Goal: Task Accomplishment & Management: Manage account settings

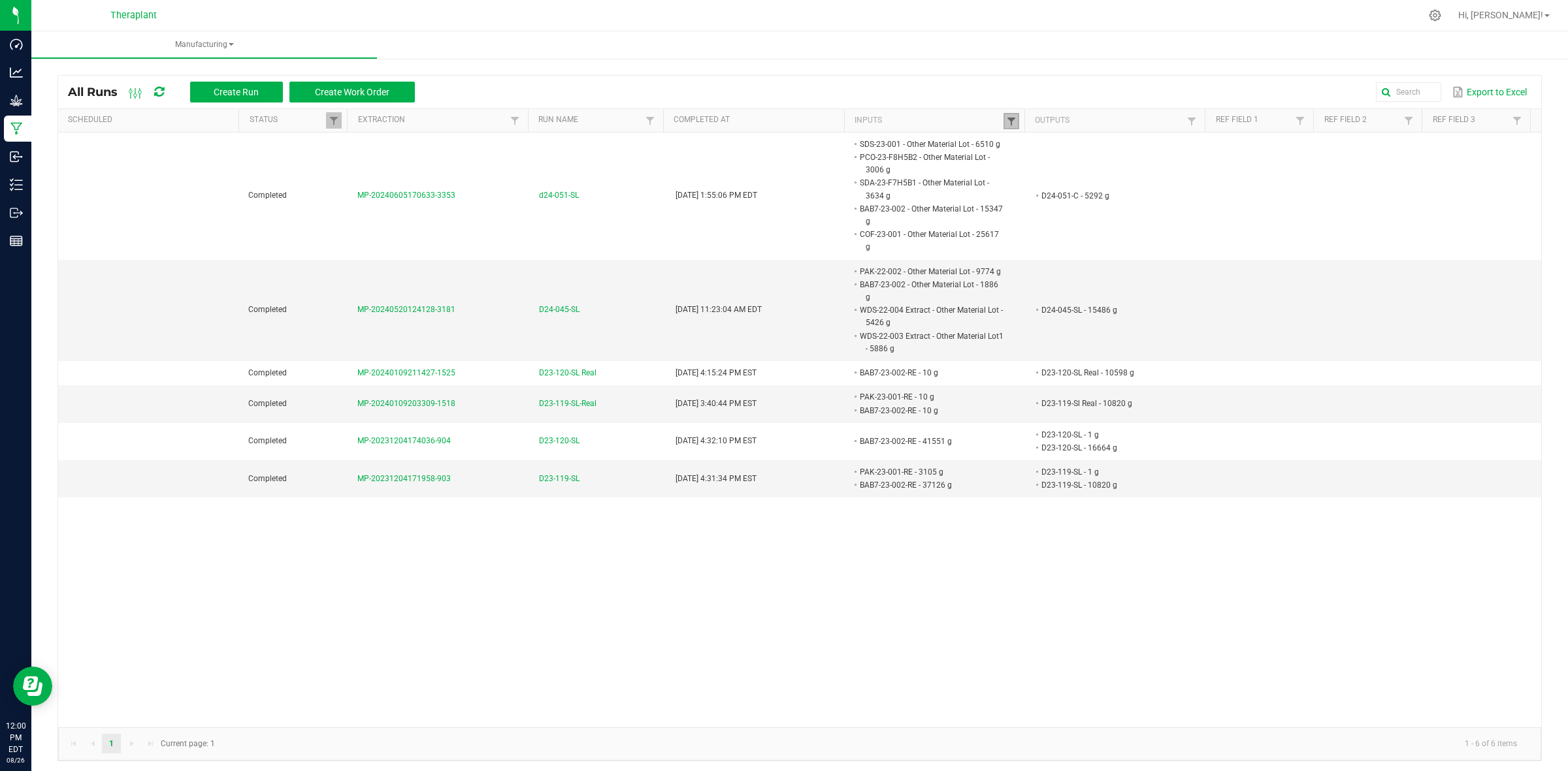
click at [1006, 124] on span at bounding box center [1011, 121] width 10 height 10
click at [1035, 191] on button "Clear" at bounding box center [1035, 183] width 65 height 28
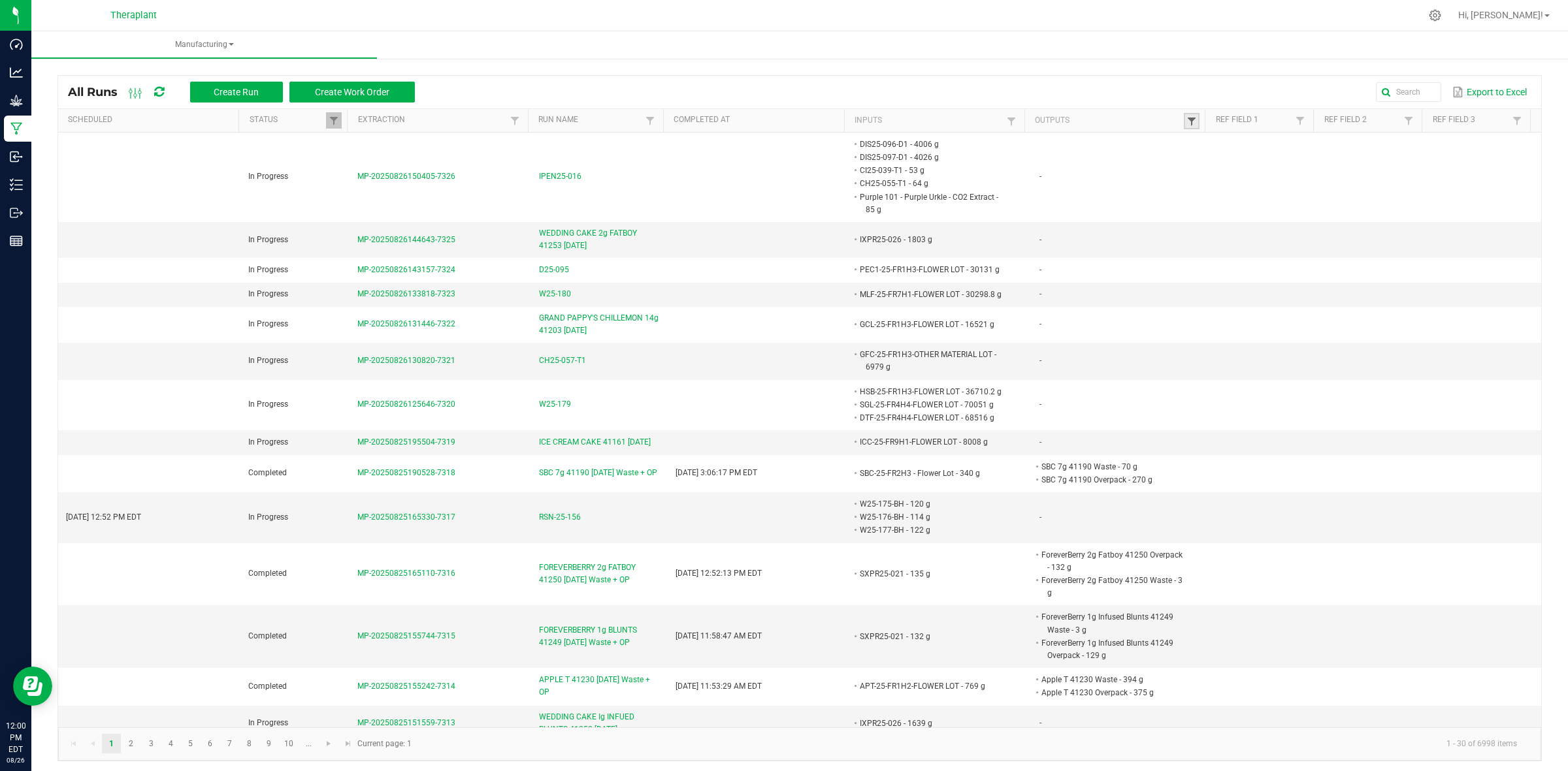
click at [1186, 116] on span at bounding box center [1191, 121] width 10 height 10
click at [1216, 149] on input "text" at bounding box center [1249, 148] width 135 height 20
click at [1232, 140] on input "text" at bounding box center [1249, 148] width 135 height 20
type input "21159"
click at [1278, 189] on button "Filter" at bounding box center [1284, 183] width 65 height 28
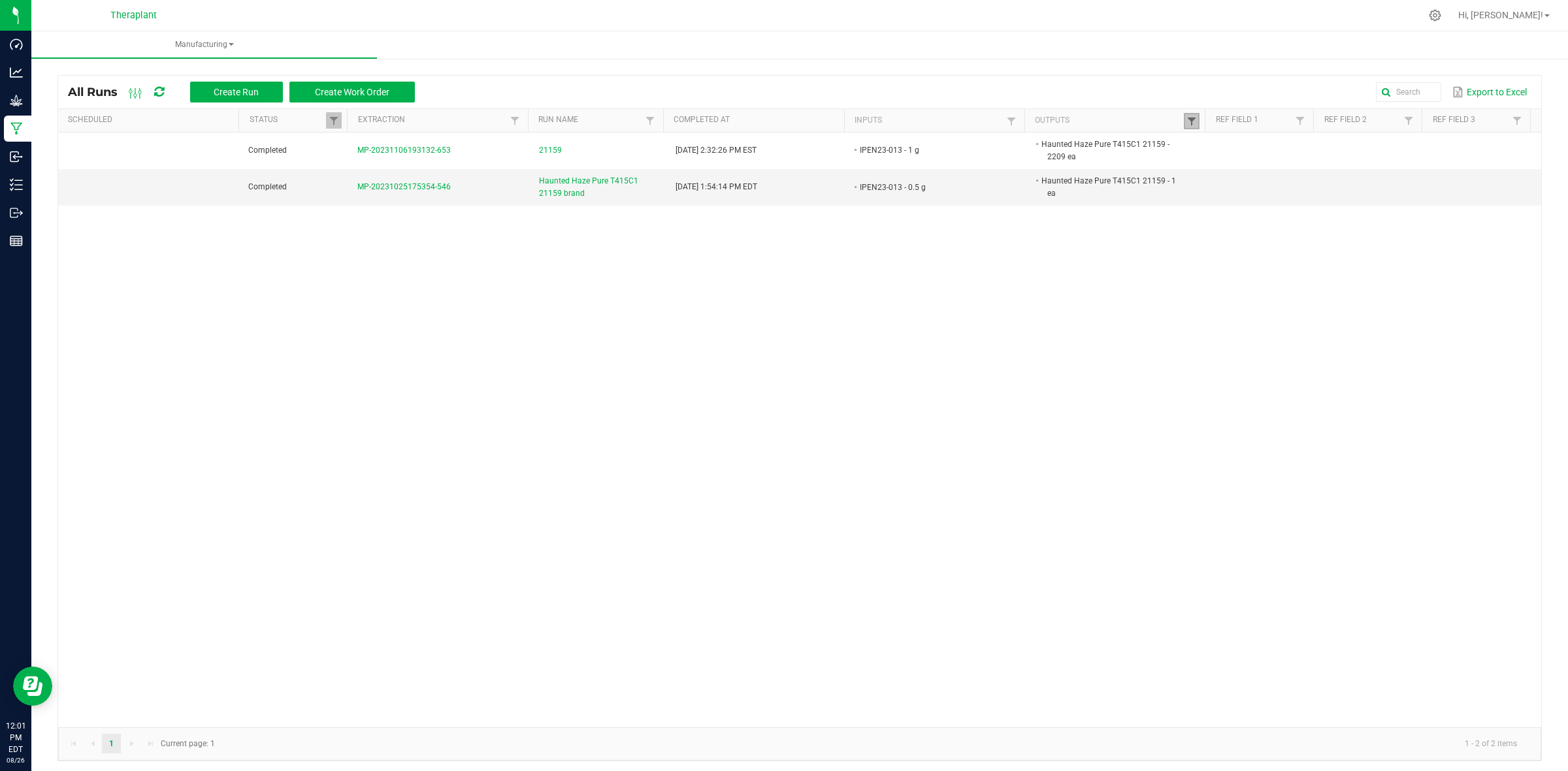
click at [1186, 123] on span at bounding box center [1191, 121] width 10 height 10
click at [1207, 148] on input "21159" at bounding box center [1249, 148] width 135 height 20
type input "21129"
click button "Filter" at bounding box center [1284, 183] width 65 height 28
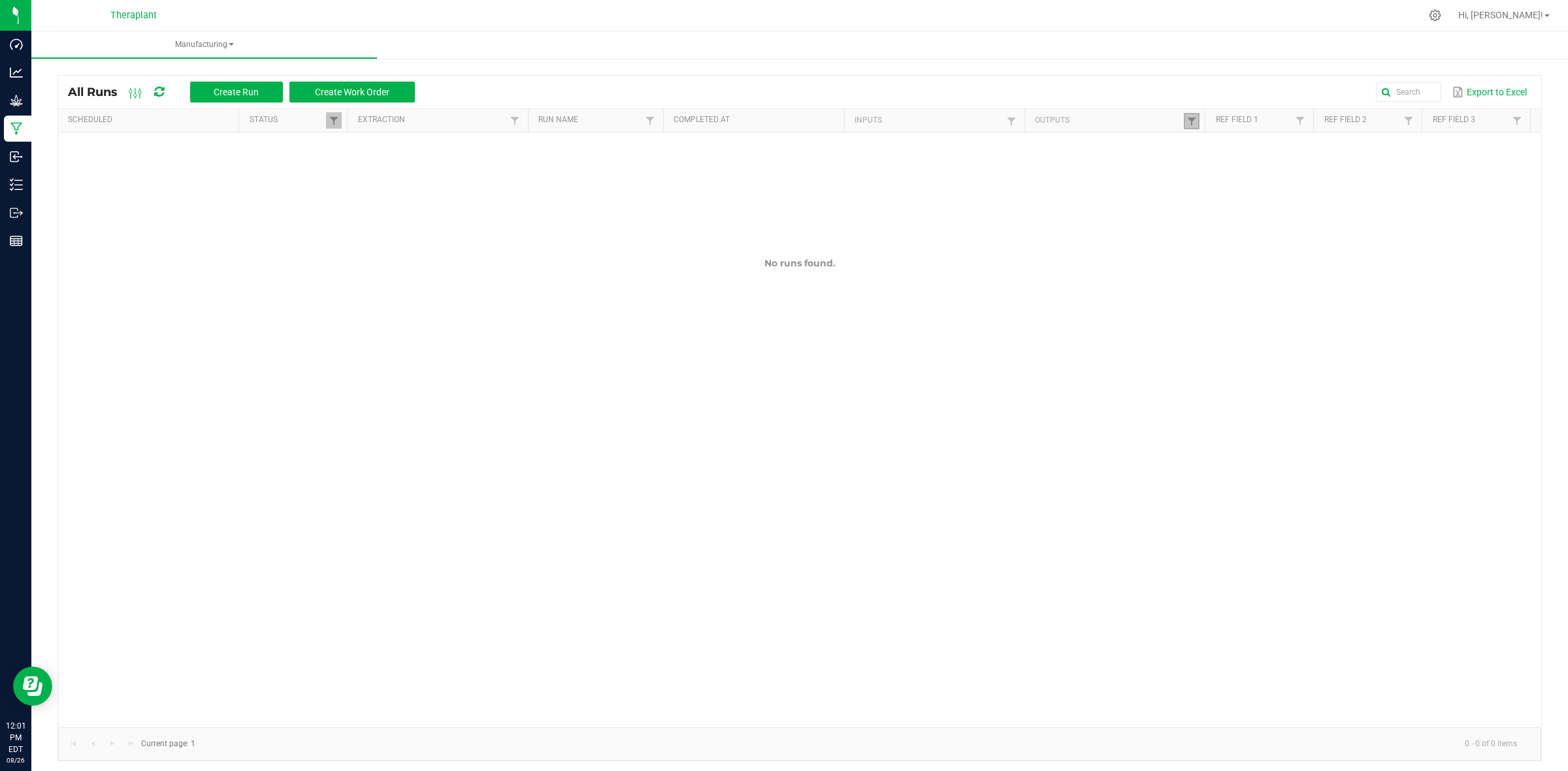
drag, startPoint x: 1182, startPoint y: 119, endPoint x: 1190, endPoint y: 124, distance: 9.4
click at [1186, 119] on span at bounding box center [1191, 121] width 10 height 10
click at [1207, 144] on input "21129" at bounding box center [1249, 148] width 135 height 20
type input "21196"
click button "Filter" at bounding box center [1284, 183] width 65 height 28
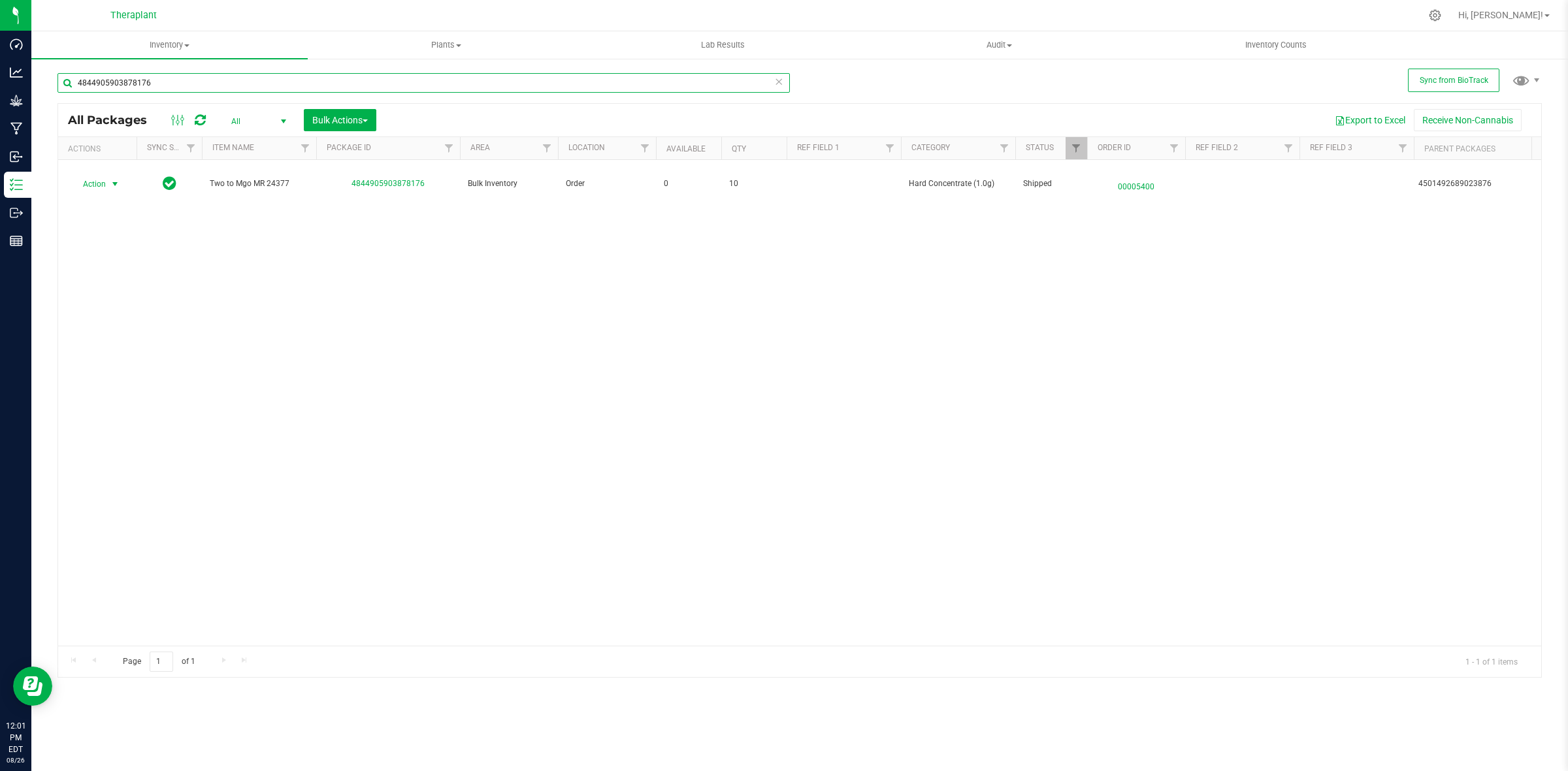
click at [445, 87] on input "4844905903878176" at bounding box center [423, 83] width 733 height 20
click at [444, 87] on input "4844905903878176" at bounding box center [423, 83] width 733 height 20
type input "infused pr 21196"
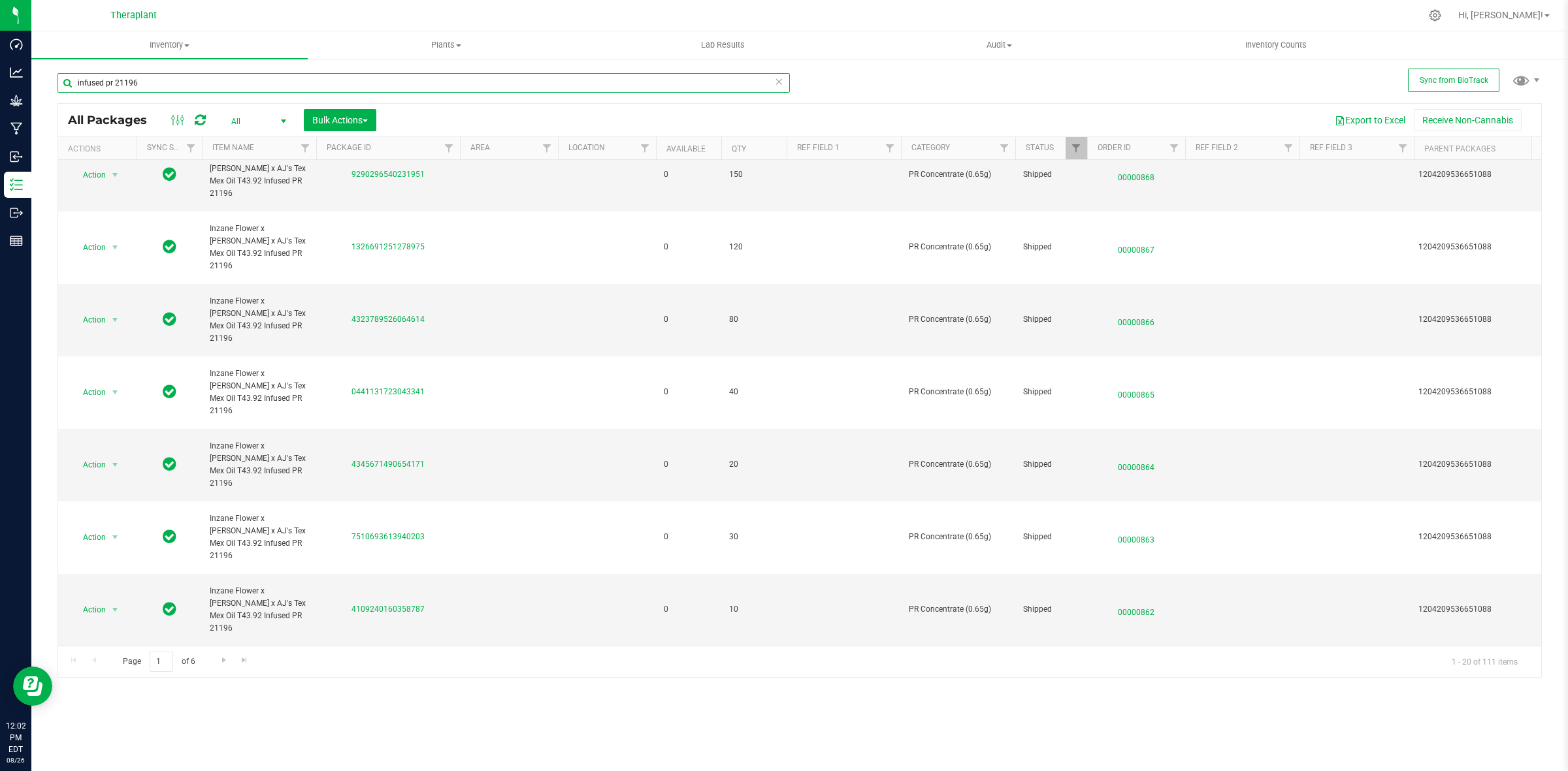
scroll to position [979, 0]
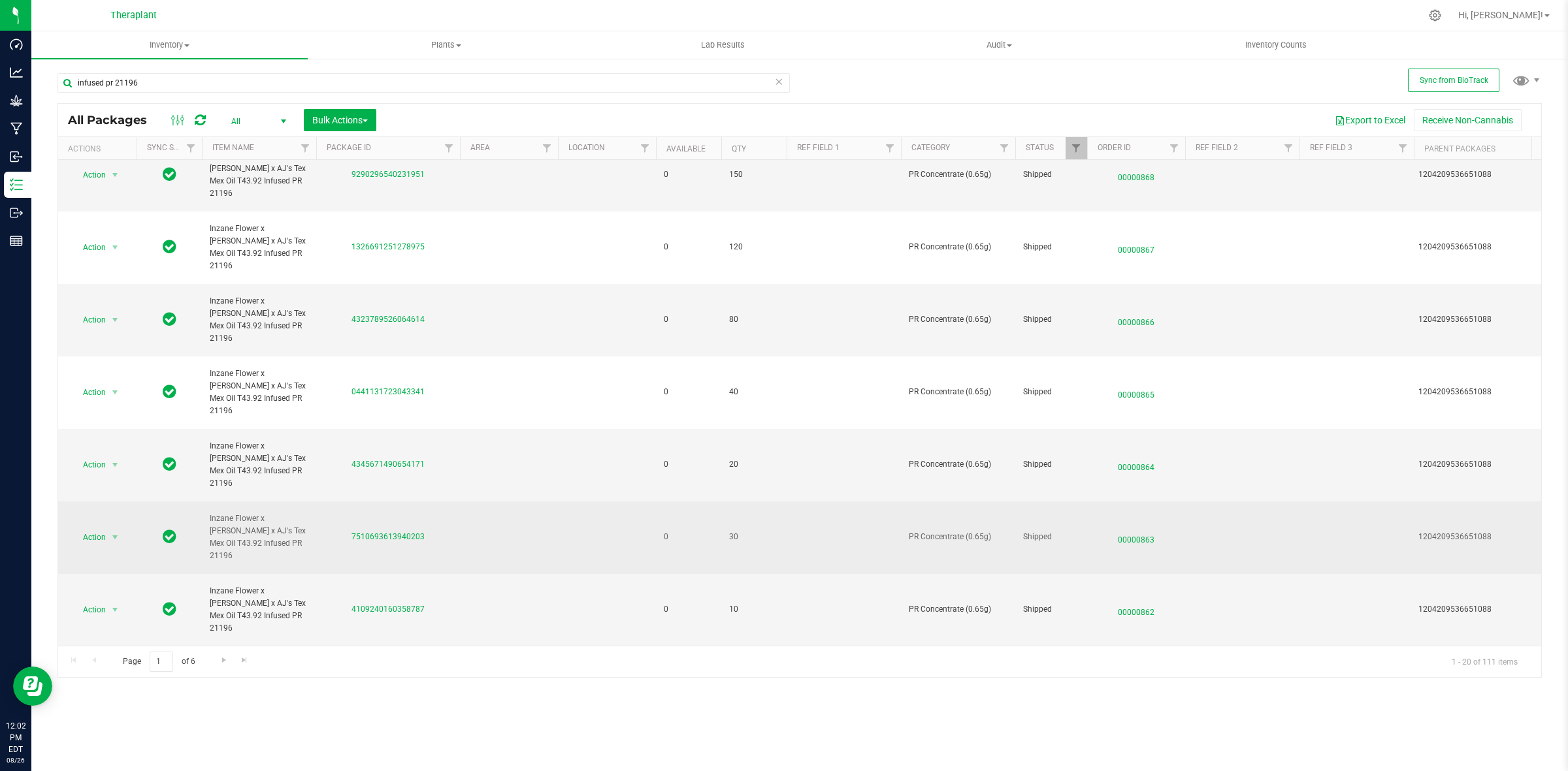
click at [1450, 531] on div "1204209536651088" at bounding box center [1479, 536] width 123 height 12
copy div "1204209536651088"
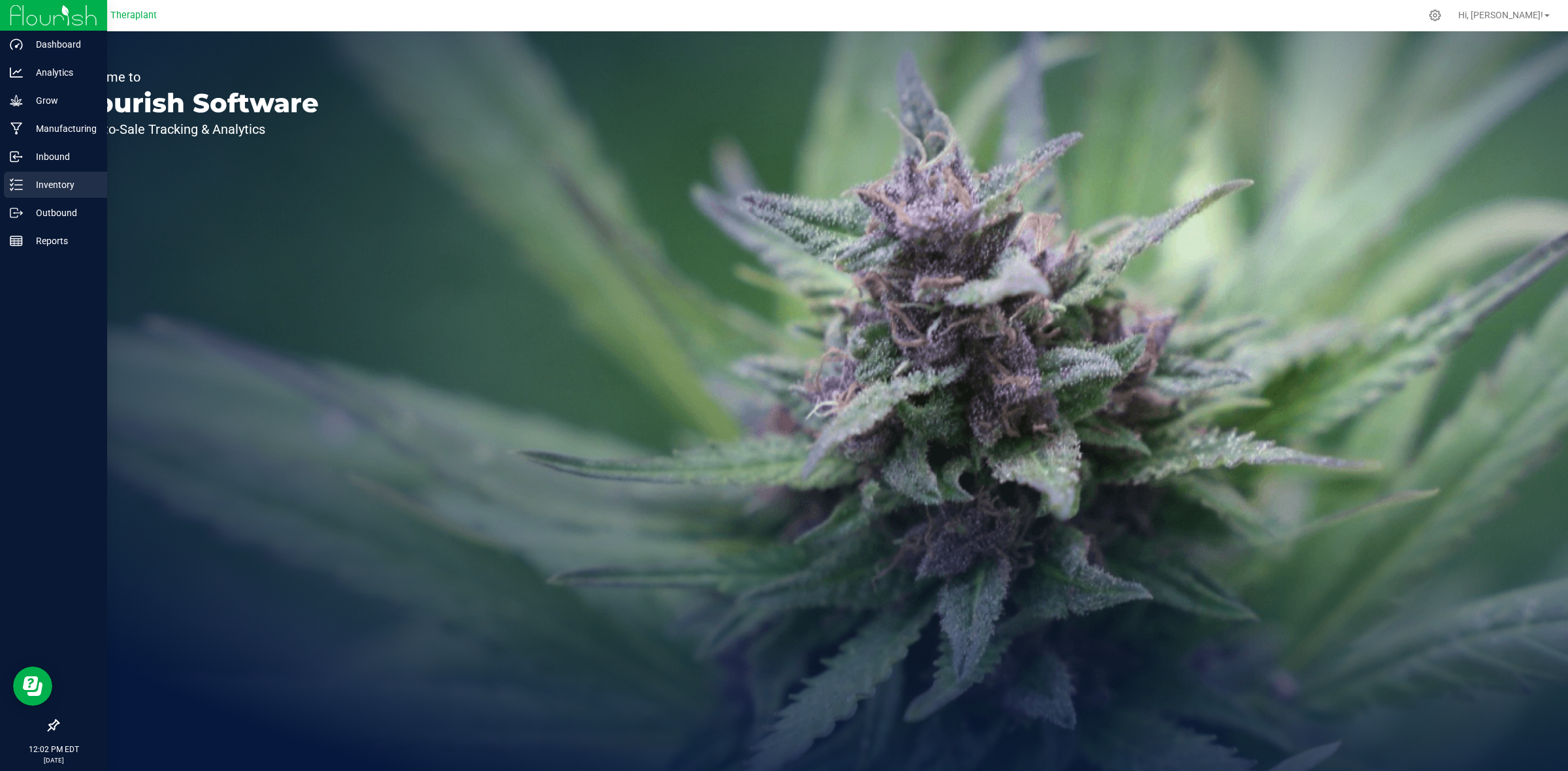
click at [54, 189] on p "Inventory" at bounding box center [61, 185] width 78 height 16
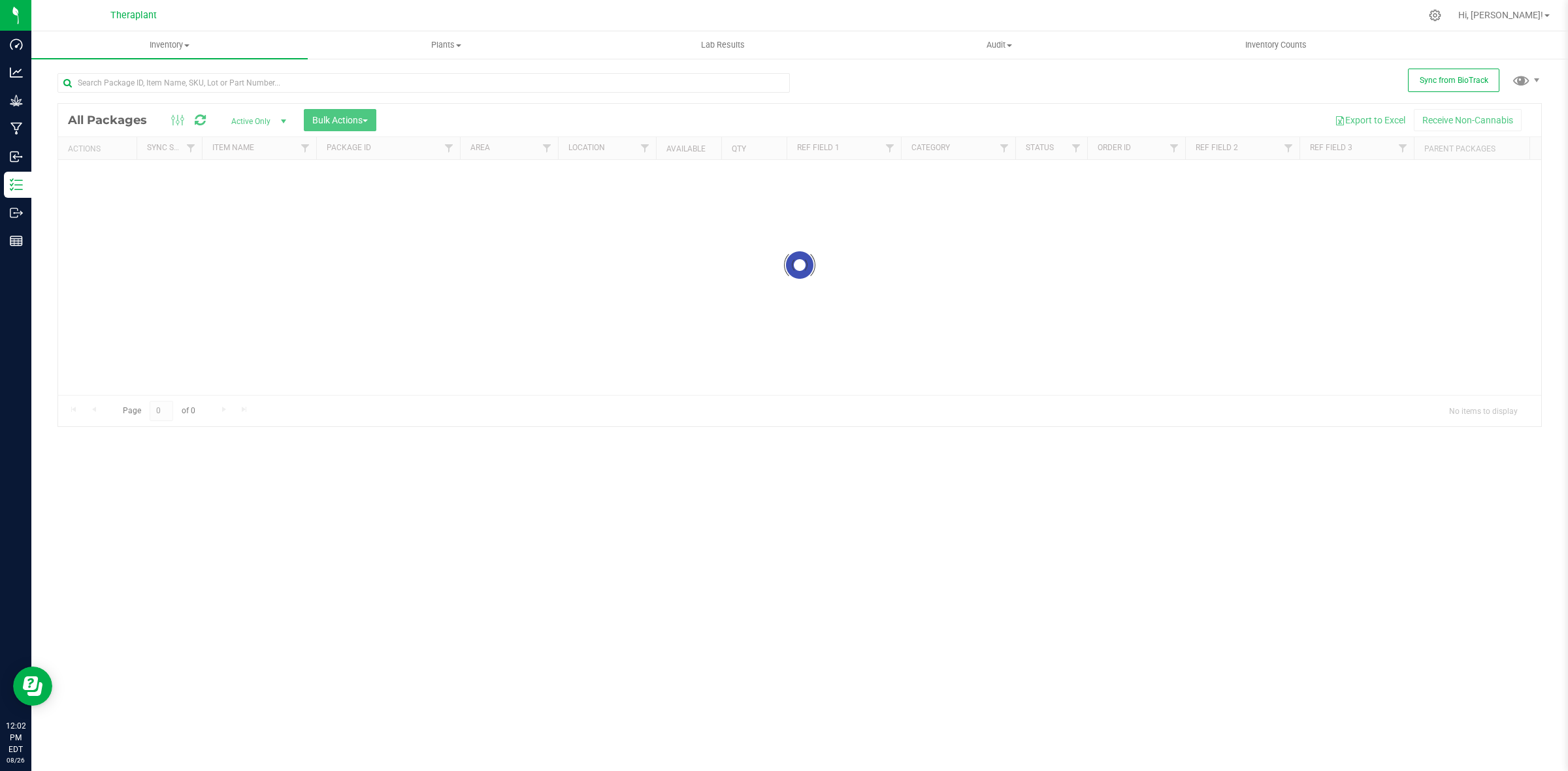
click at [207, 72] on div at bounding box center [428, 82] width 742 height 41
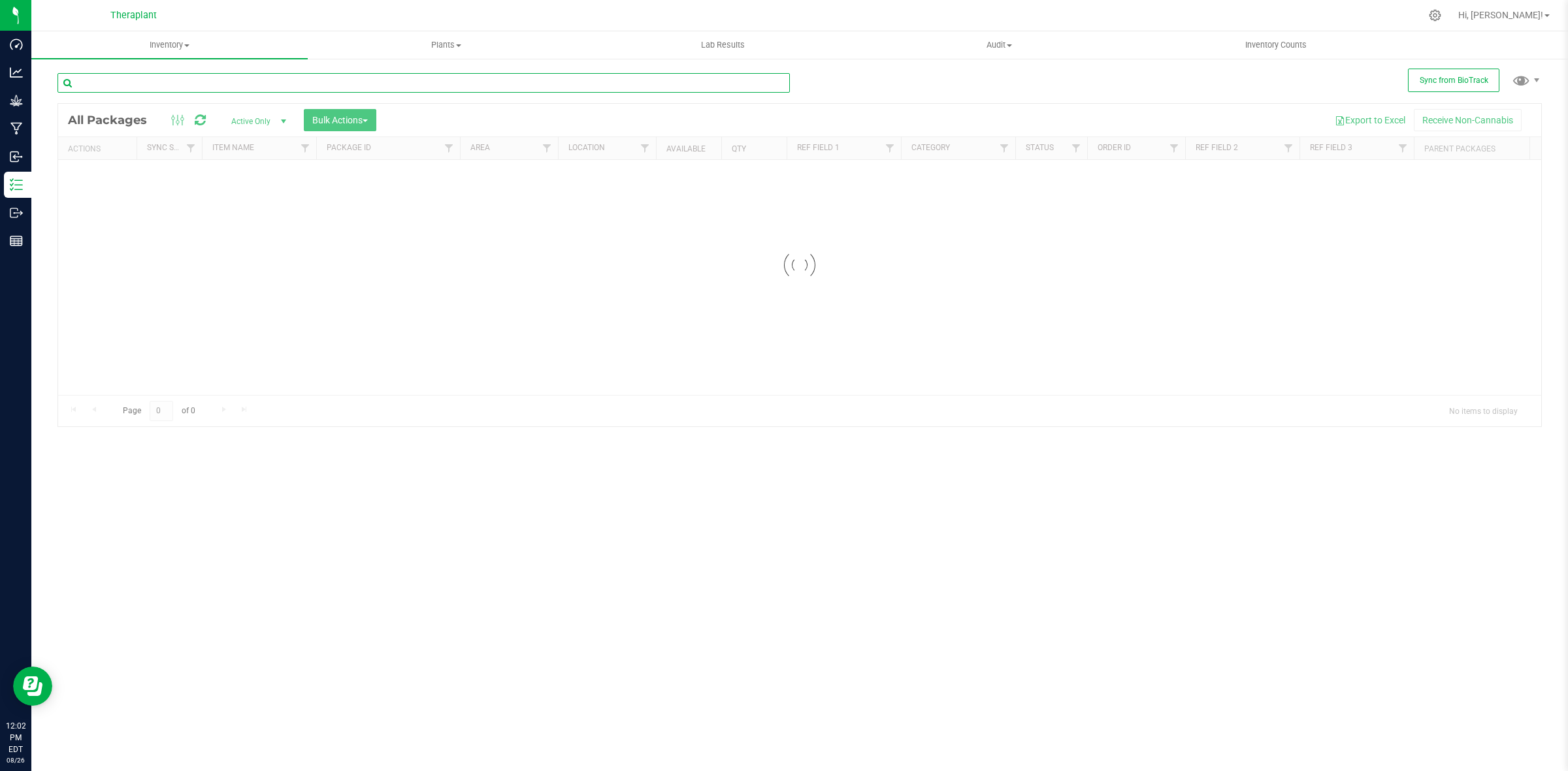
click at [207, 91] on input "text" at bounding box center [423, 83] width 733 height 20
paste input "1204209536651088"
type input "1204209536651088"
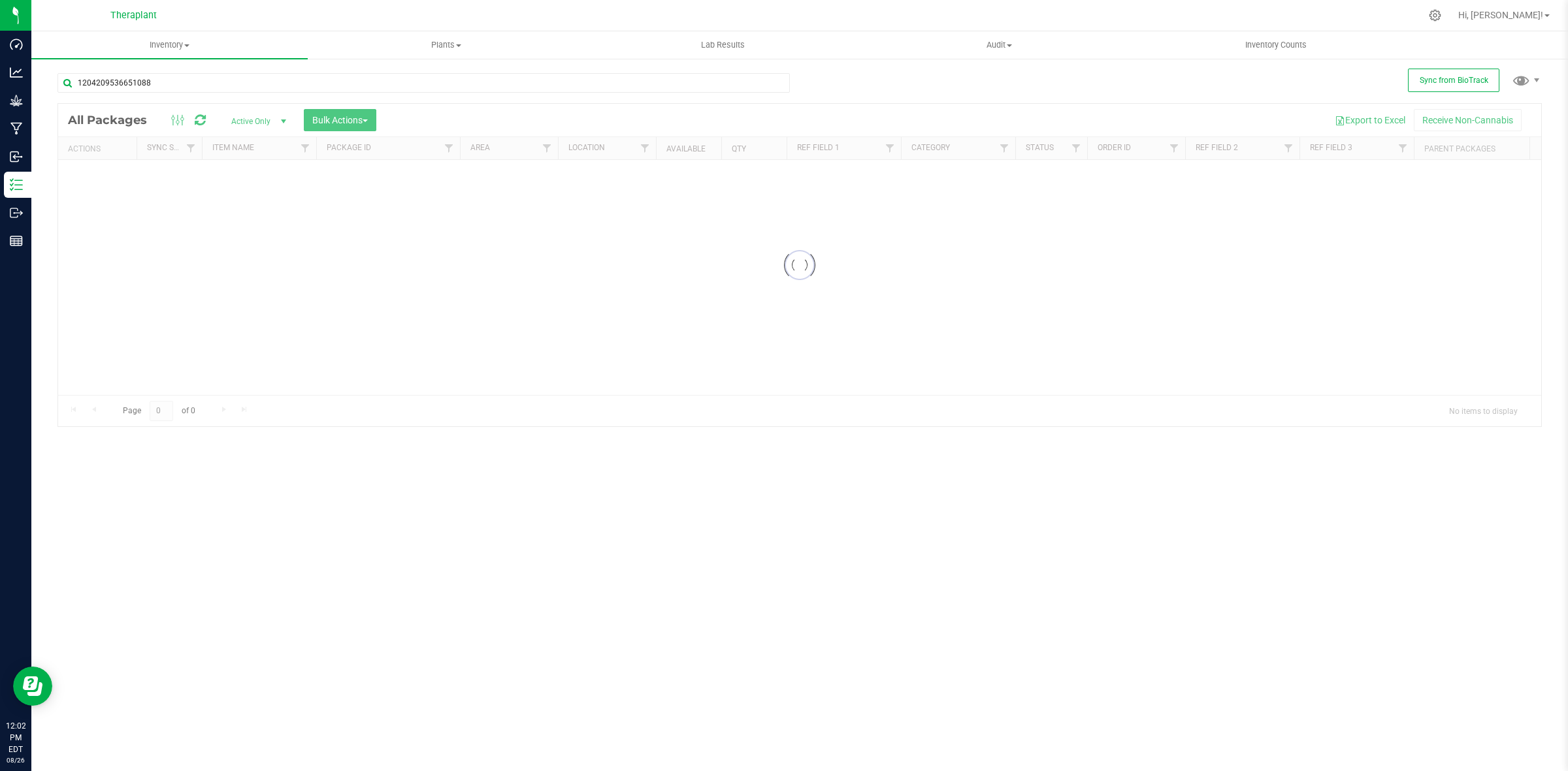
click at [249, 118] on div at bounding box center [800, 265] width 1483 height 322
click at [250, 120] on div at bounding box center [800, 265] width 1483 height 322
click at [281, 121] on span "select" at bounding box center [283, 121] width 10 height 10
click at [241, 201] on li "All" at bounding box center [256, 202] width 71 height 20
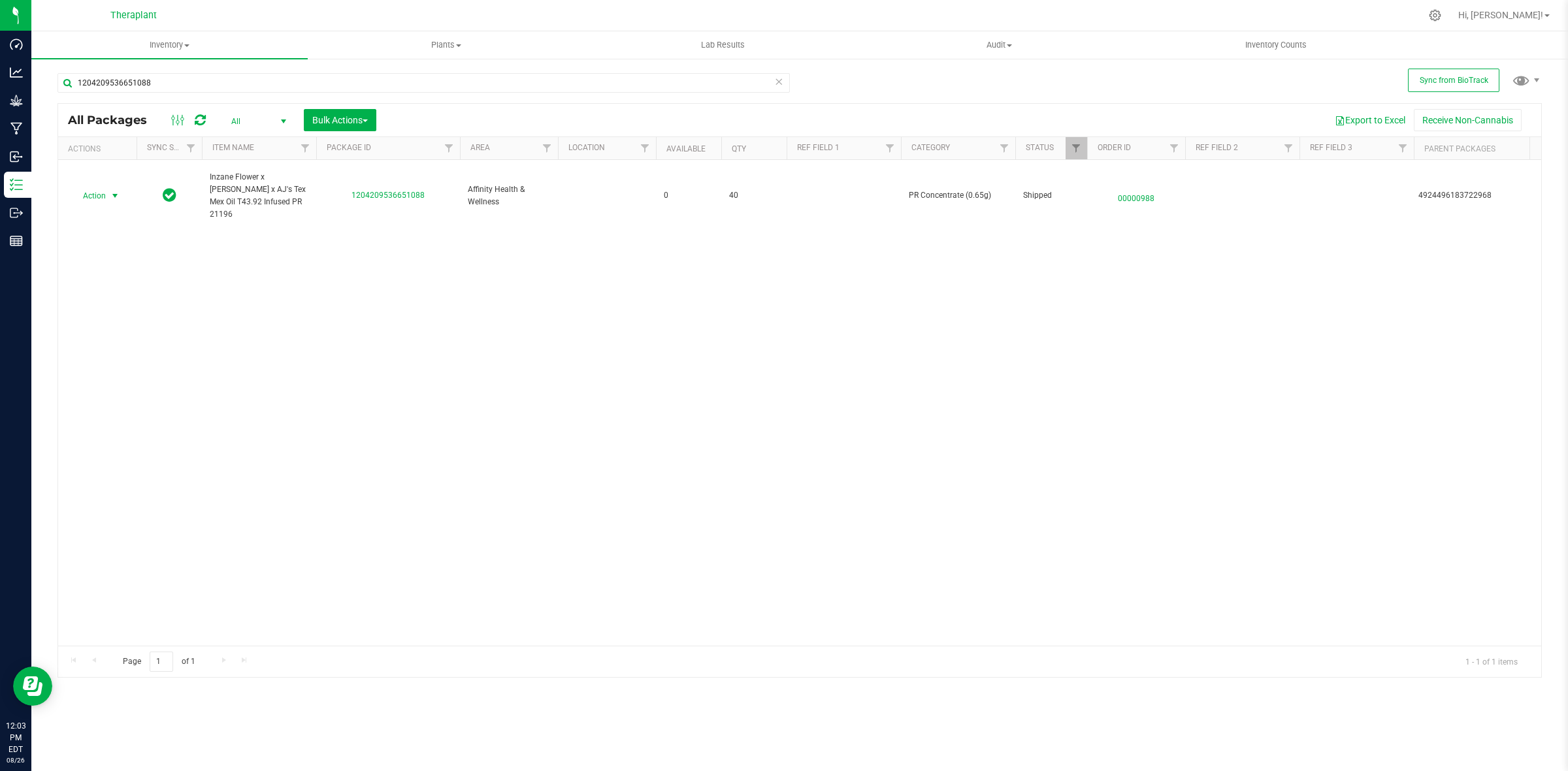
click at [99, 194] on span "Action" at bounding box center [89, 195] width 35 height 18
click at [116, 280] on li "Package audit log" at bounding box center [113, 276] width 83 height 20
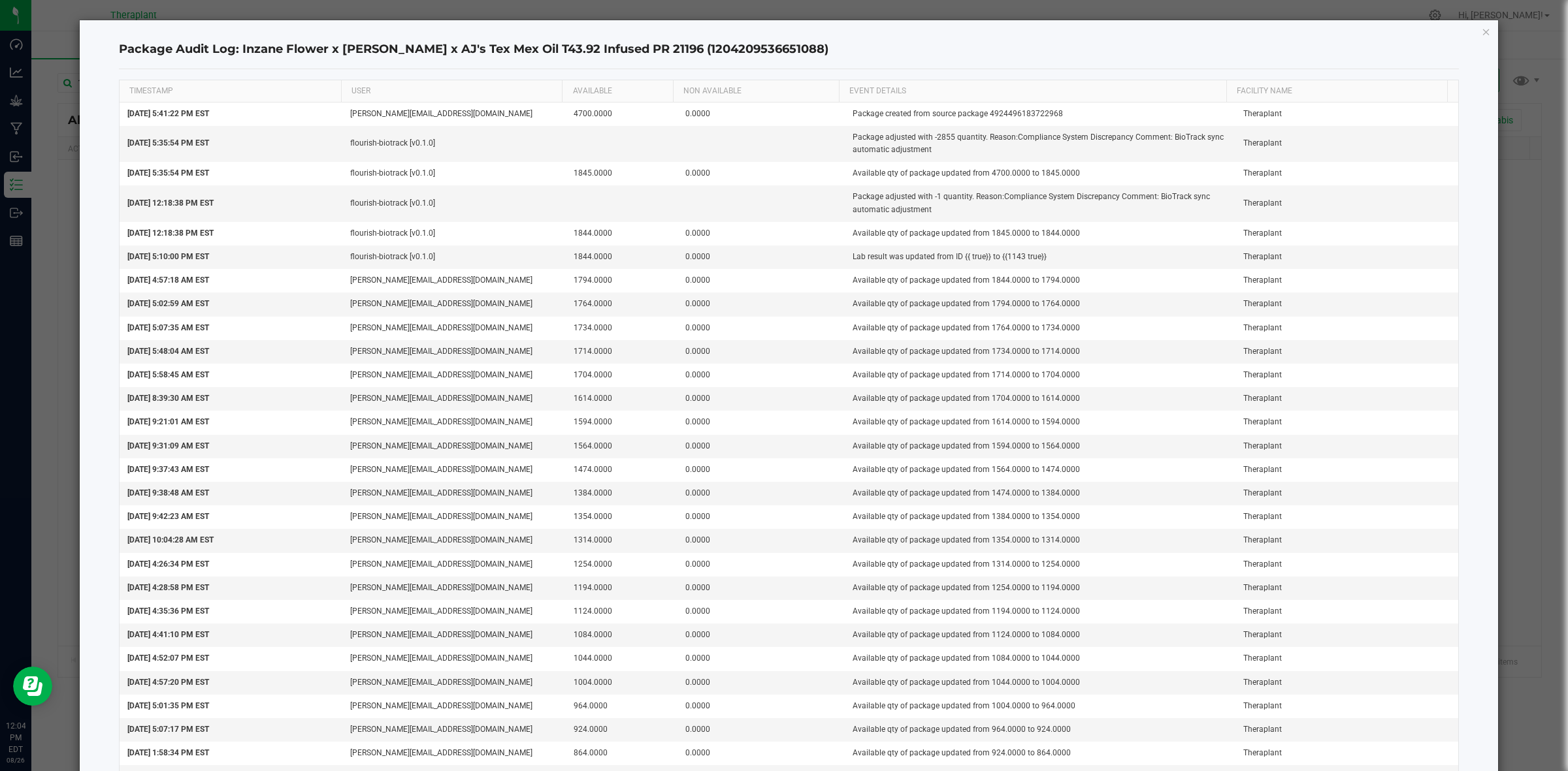
click at [709, 41] on h4 "Package Audit Log: Inzane Flower x Pagoti CR x AJ's Tex Mex Oil T43.92 Infused …" at bounding box center [789, 50] width 1341 height 17
click at [713, 50] on h4 "Package Audit Log: Inzane Flower x Pagoti CR x AJ's Tex Mex Oil T43.92 Infused …" at bounding box center [789, 50] width 1341 height 17
copy h4 "1204209536651088"
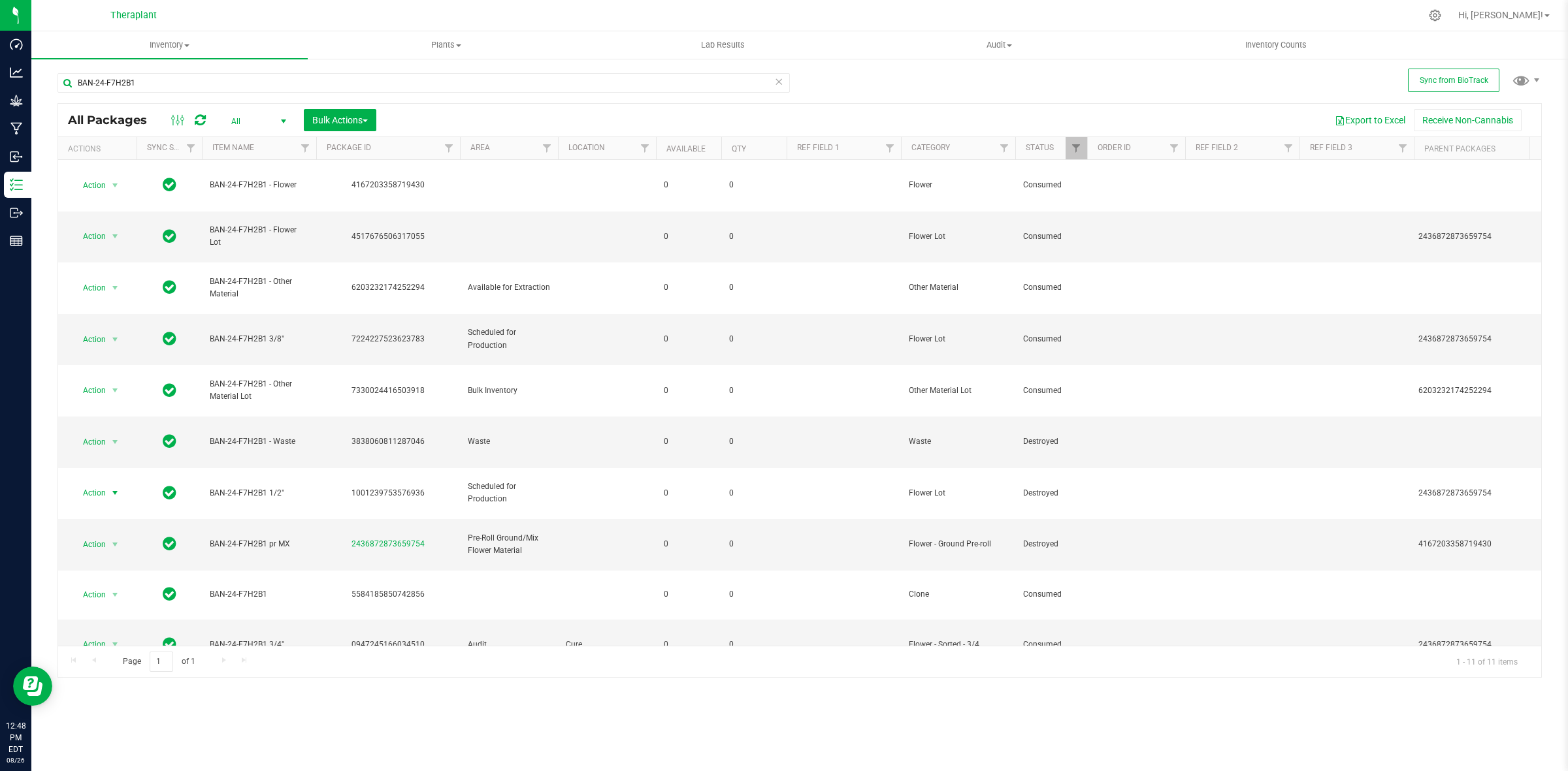
click at [275, 116] on span "select" at bounding box center [283, 121] width 16 height 18
click at [267, 143] on li "Active Only" at bounding box center [256, 142] width 71 height 20
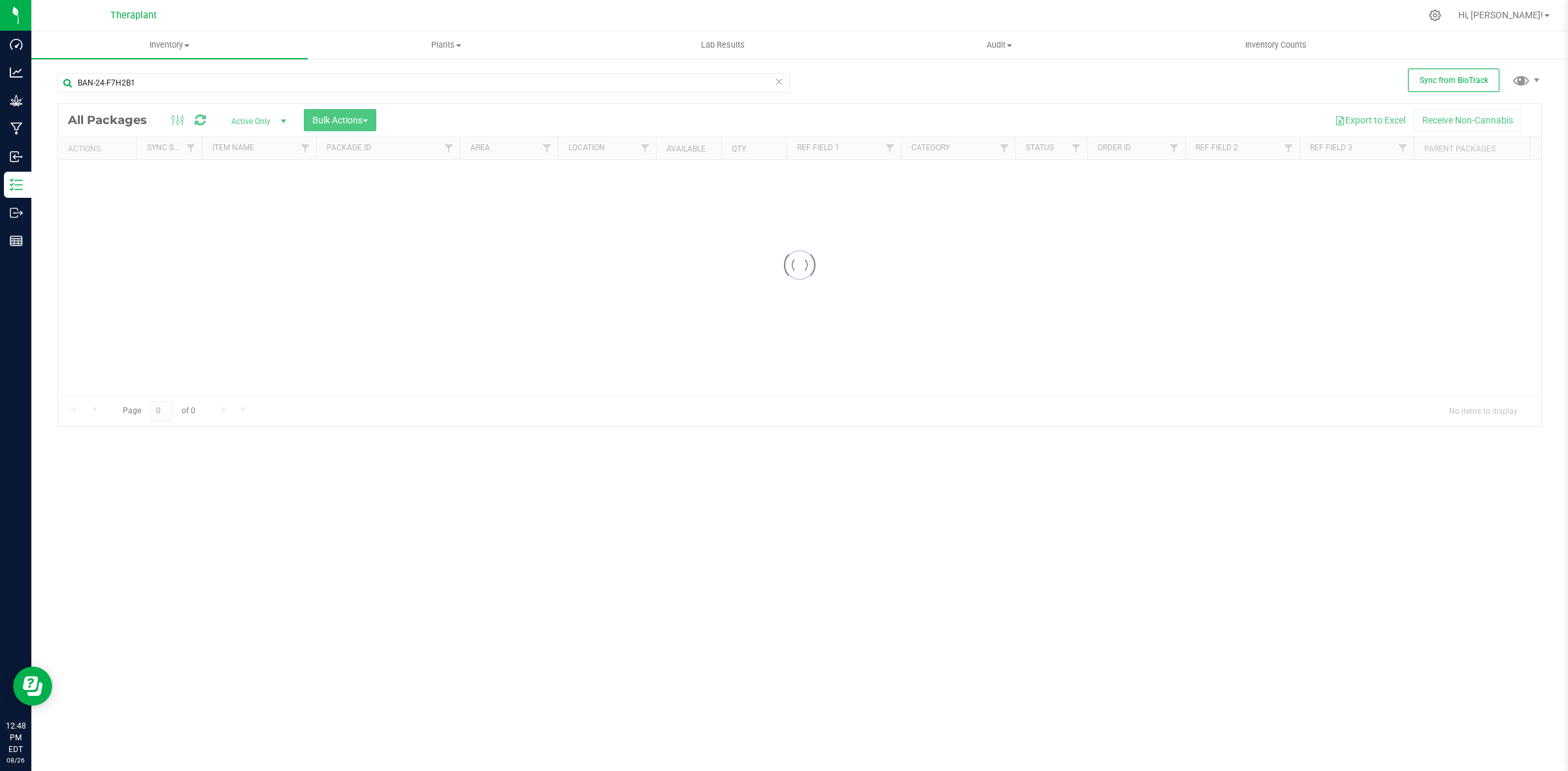
click at [775, 83] on icon at bounding box center [779, 81] width 9 height 16
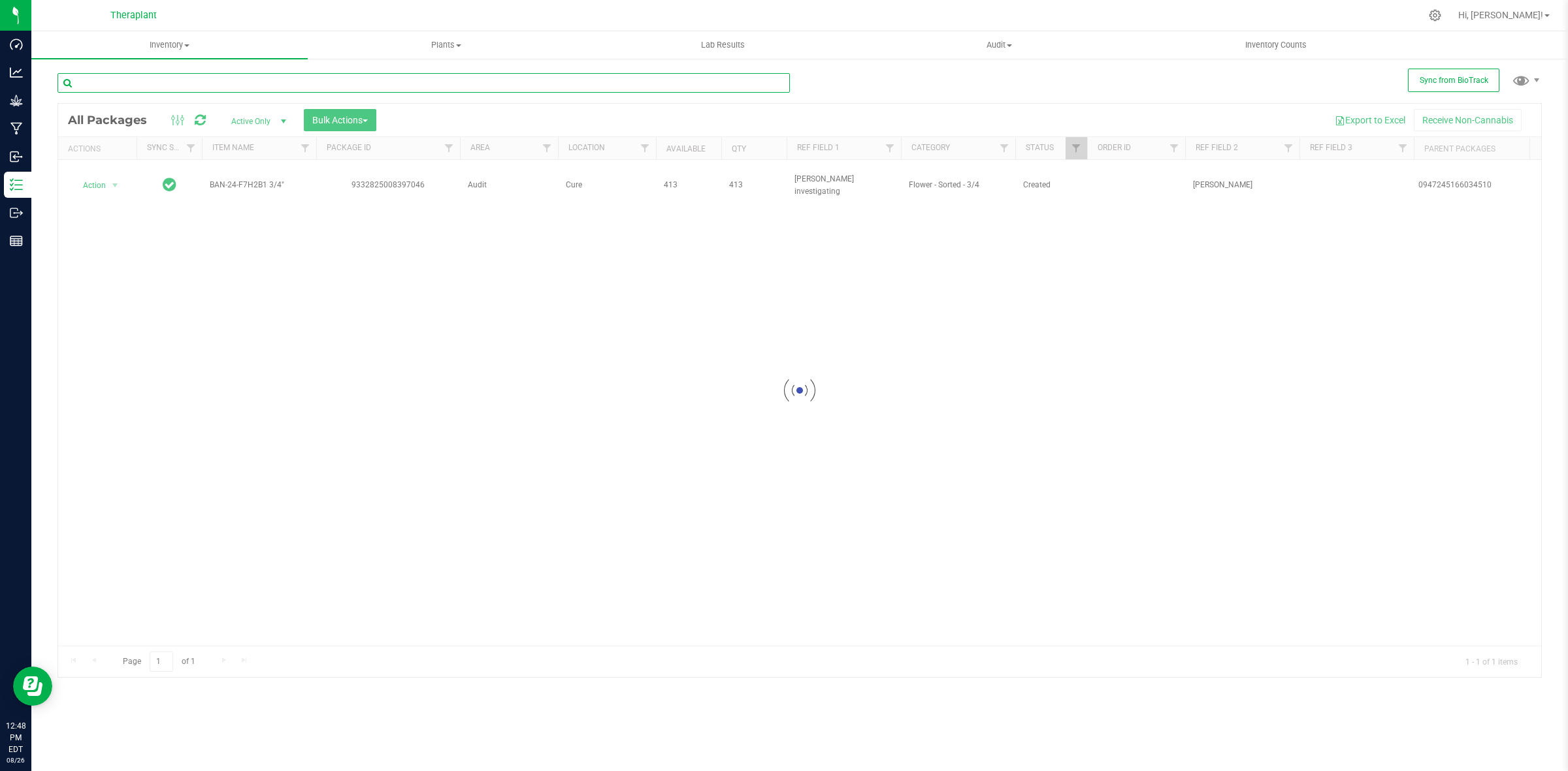
click at [775, 83] on input "text" at bounding box center [423, 83] width 733 height 20
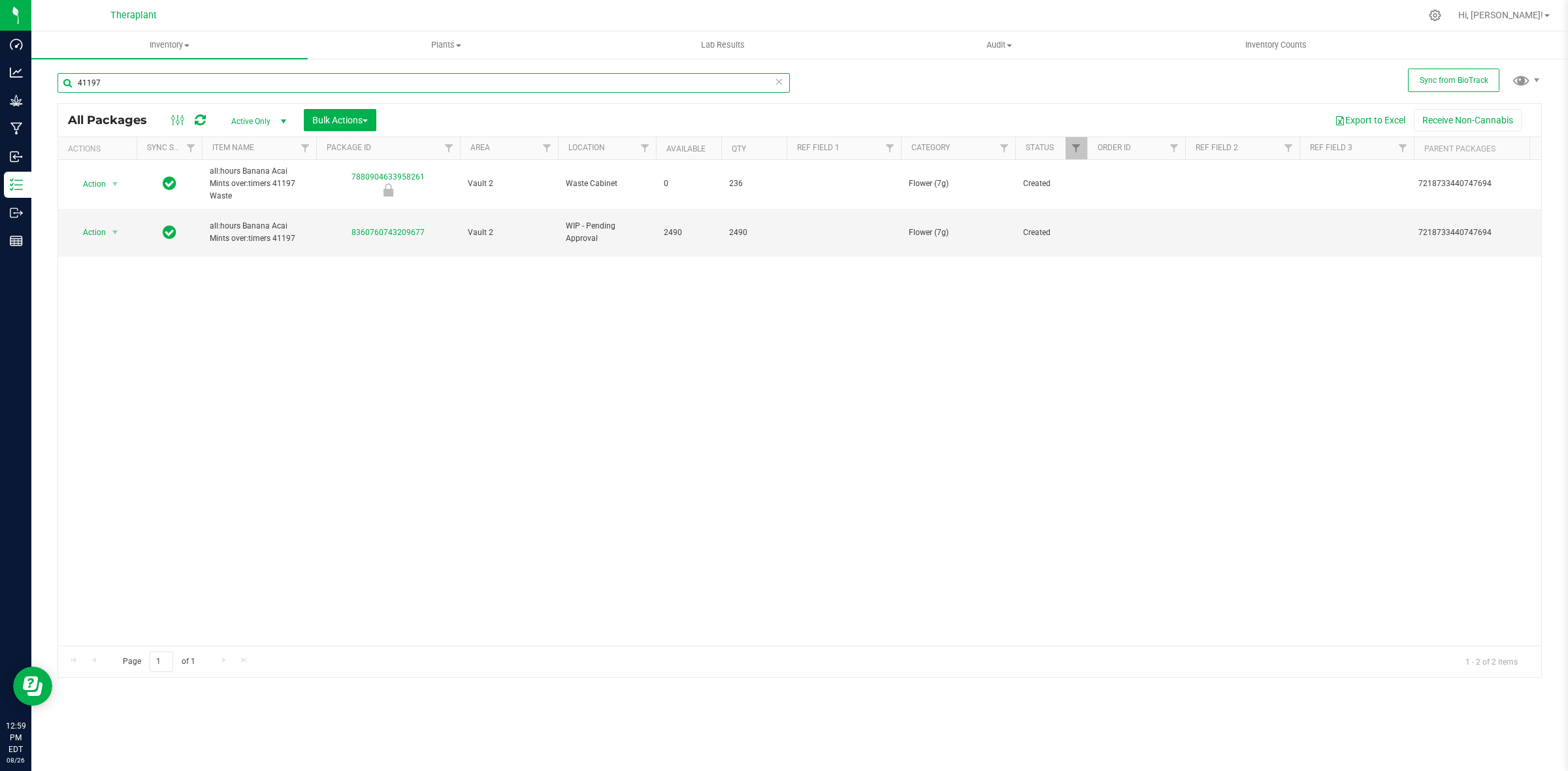
click at [321, 90] on input "41197" at bounding box center [423, 83] width 733 height 20
type input "41214"
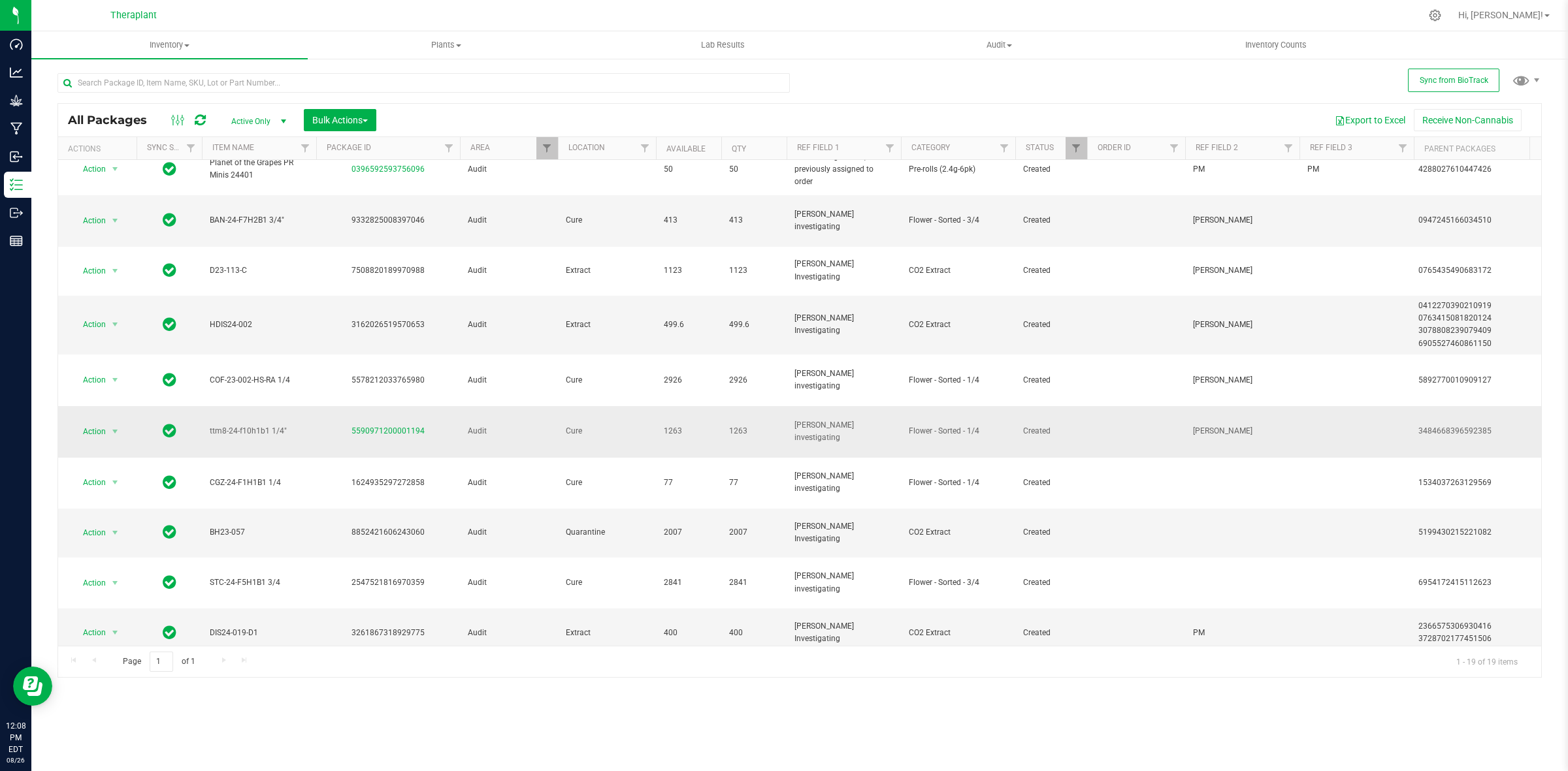
scroll to position [326, 0]
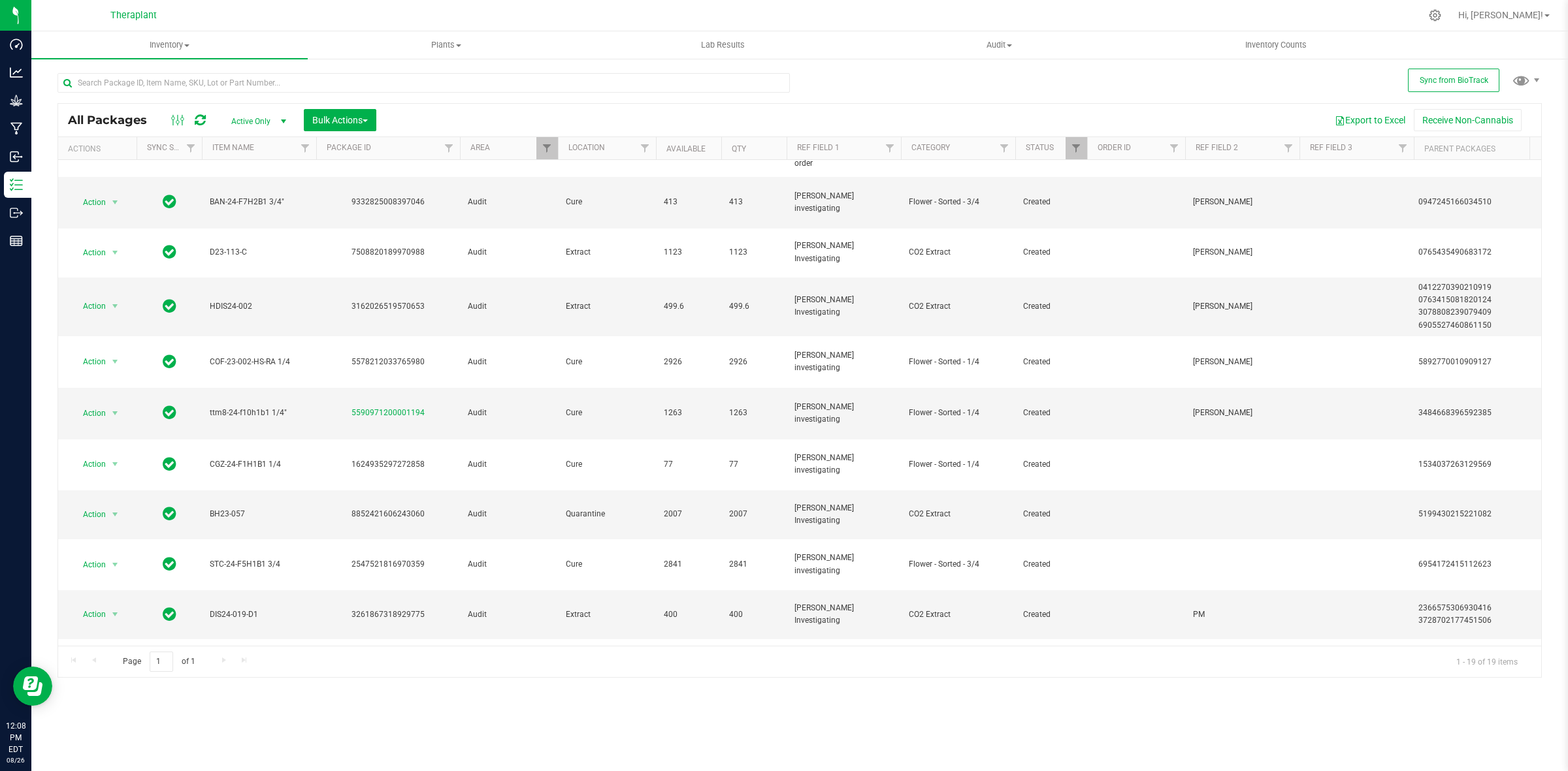
drag, startPoint x: 429, startPoint y: 600, endPoint x: 348, endPoint y: 601, distance: 81.0
click at [348, 720] on div "9448734531231482" at bounding box center [388, 726] width 148 height 12
copy link "9448734531231482"
click at [107, 717] on span "select" at bounding box center [115, 726] width 16 height 18
click at [93, 382] on li "Adjust qty" at bounding box center [122, 383] width 101 height 20
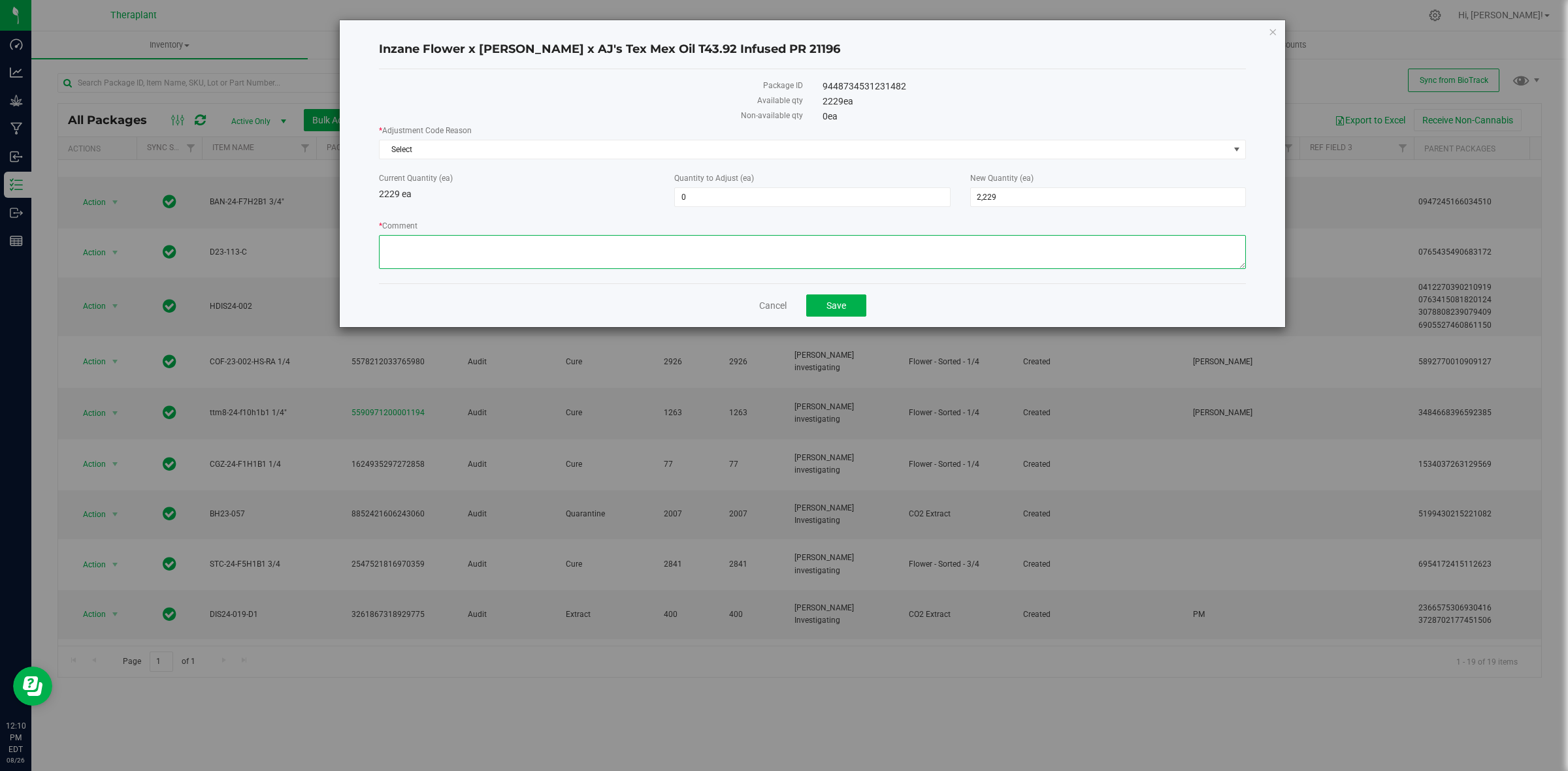
click at [648, 254] on textarea "* Comment" at bounding box center [812, 252] width 867 height 34
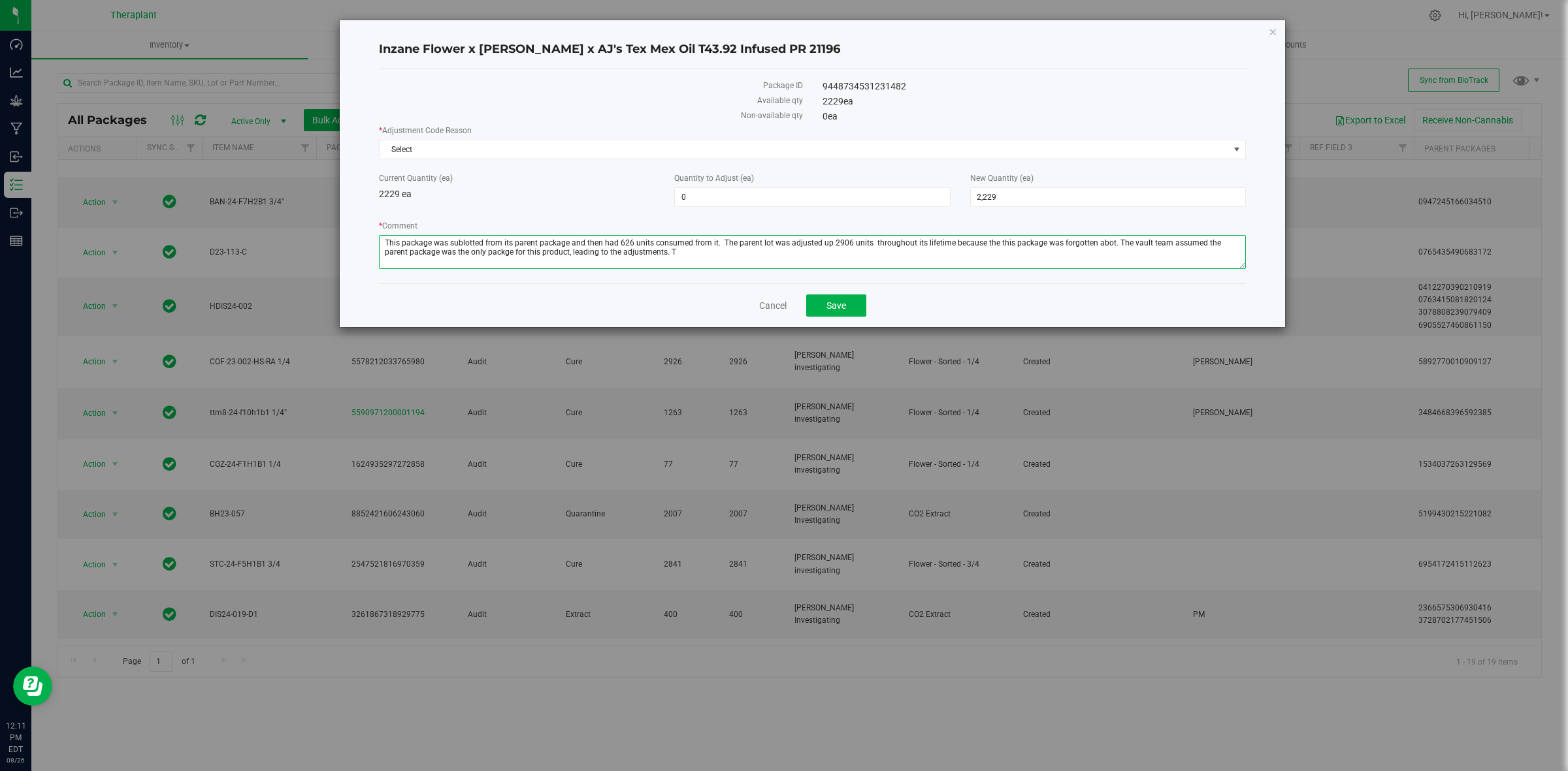
click at [477, 250] on textarea "* Comment" at bounding box center [812, 252] width 867 height 34
click at [458, 241] on textarea "* Comment" at bounding box center [812, 252] width 867 height 34
click at [462, 239] on textarea "* Comment" at bounding box center [812, 252] width 867 height 34
click at [658, 249] on textarea "* Comment" at bounding box center [812, 252] width 867 height 34
click at [1100, 238] on textarea "* Comment" at bounding box center [812, 252] width 867 height 34
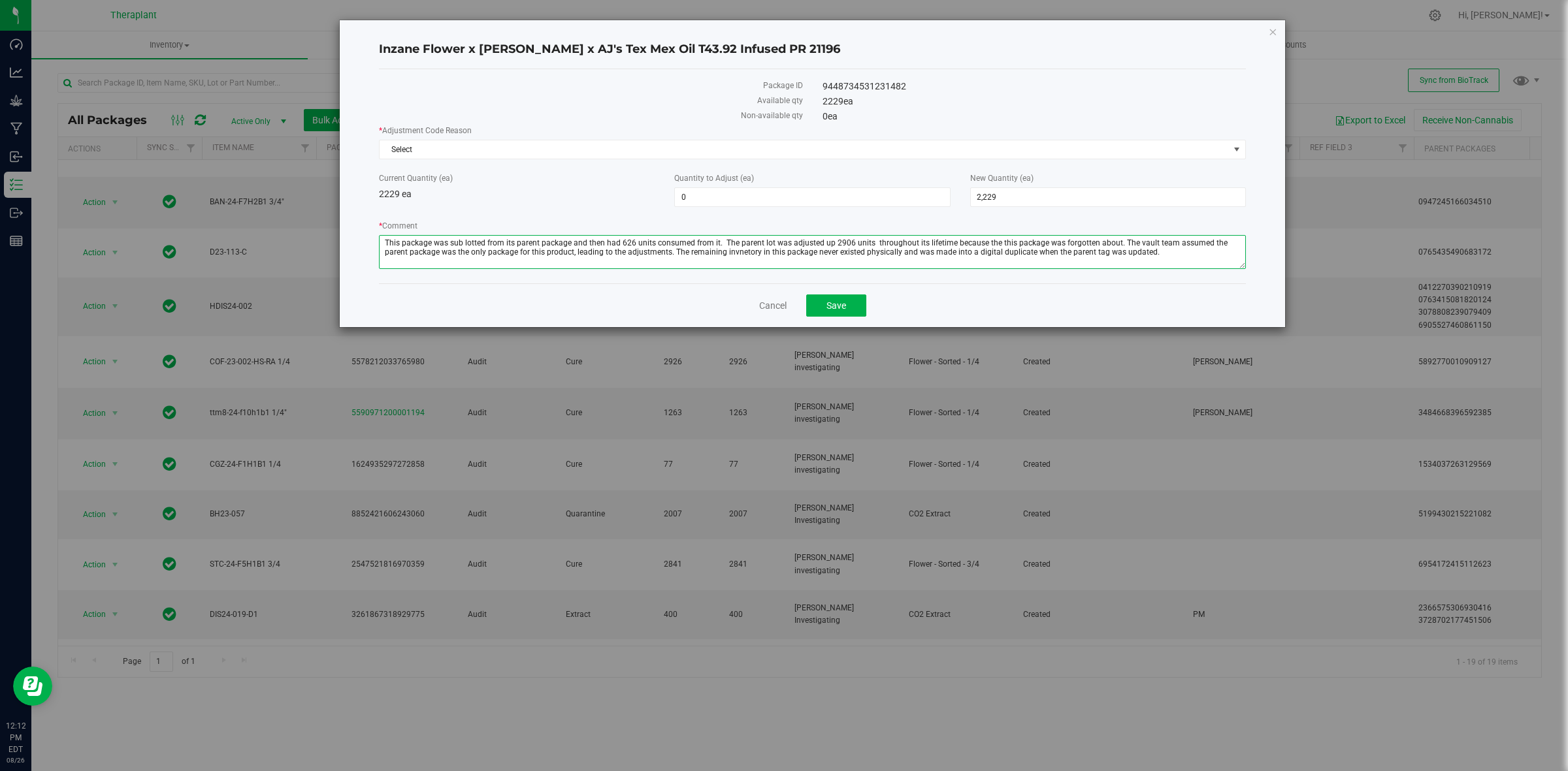
click at [718, 252] on textarea "* Comment" at bounding box center [812, 252] width 867 height 34
click at [1129, 254] on textarea "* Comment" at bounding box center [812, 252] width 867 height 34
click at [1135, 256] on textarea "* Comment" at bounding box center [812, 252] width 867 height 34
type textarea "This package was sub lotted from its parent package and then had 626 units cons…"
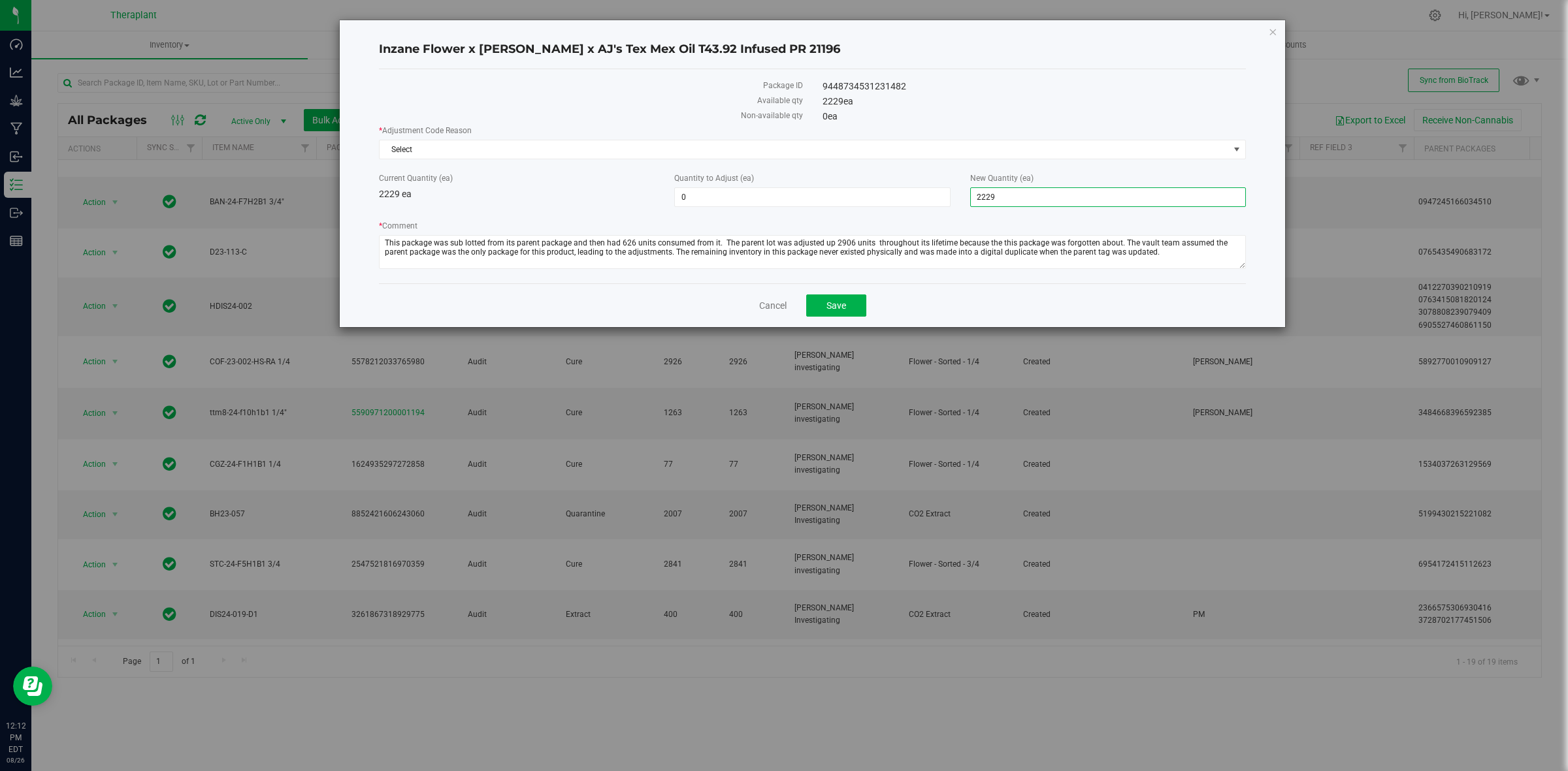
click at [1043, 197] on span "2,229 2229" at bounding box center [1108, 197] width 275 height 20
click at [1043, 197] on input "2229" at bounding box center [1107, 197] width 274 height 18
type input "0"
type input "-2,229"
type input "0"
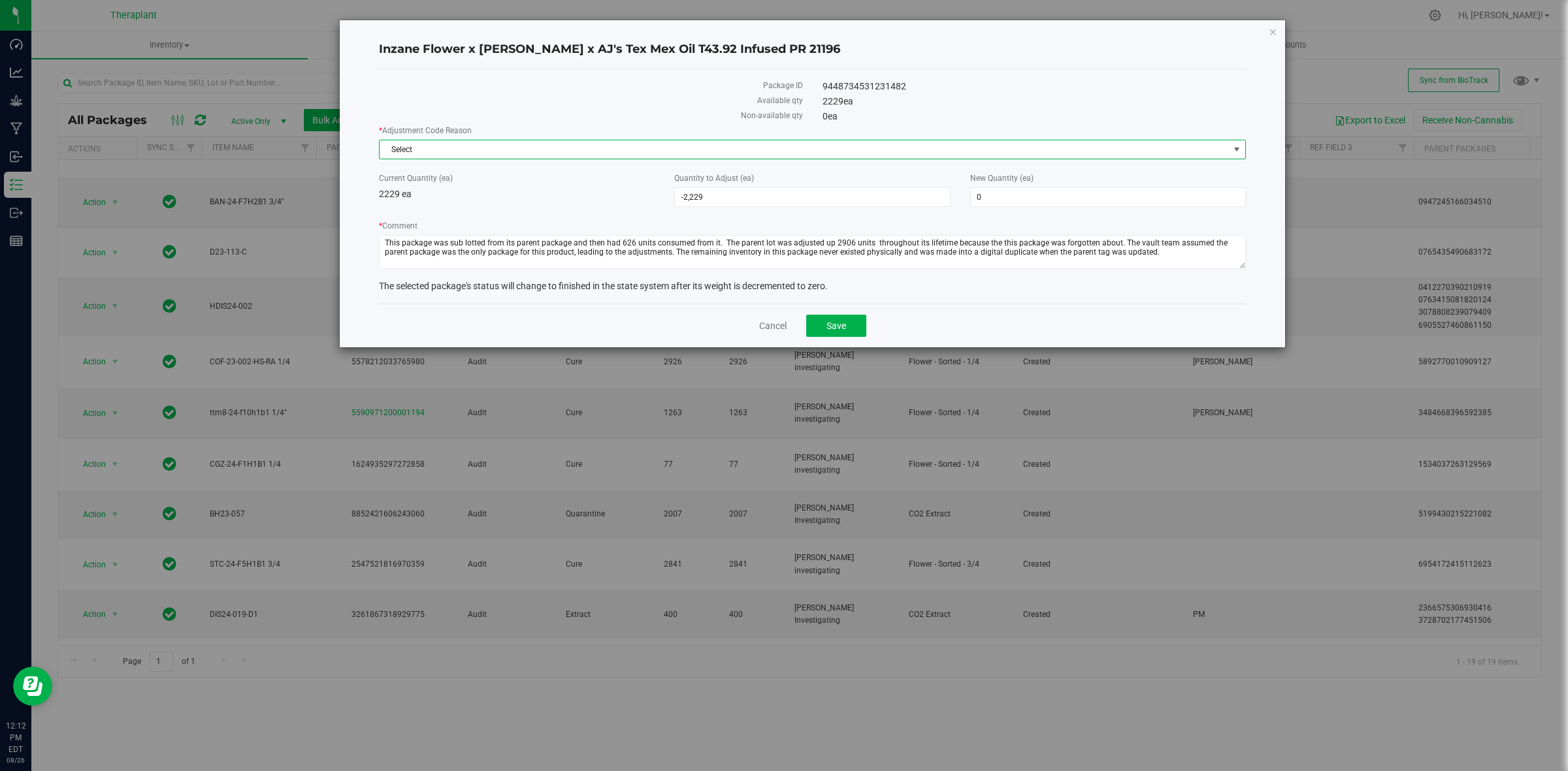
click at [999, 152] on span "Select" at bounding box center [803, 149] width 850 height 18
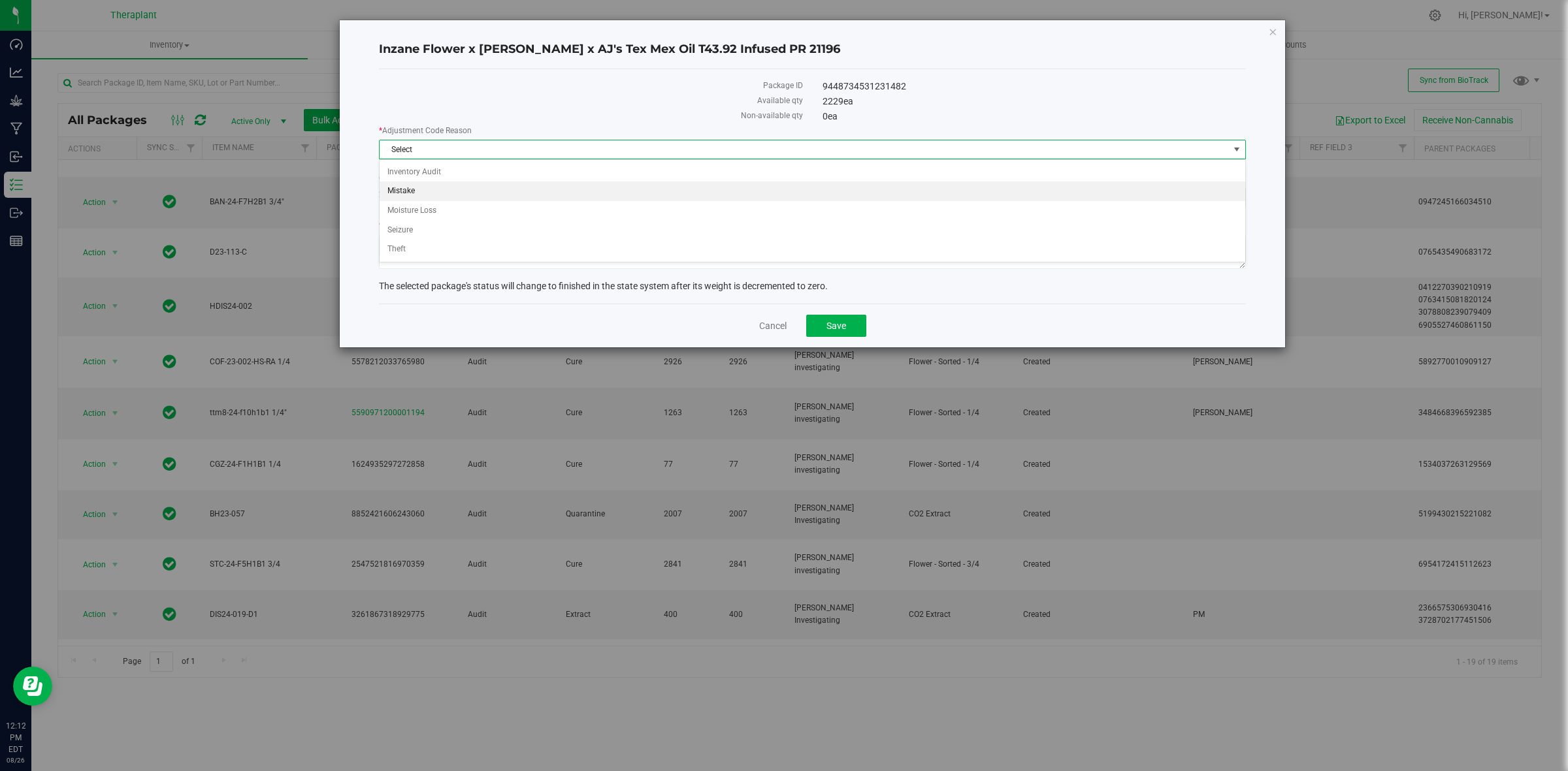
click at [414, 193] on li "Mistake" at bounding box center [811, 191] width 865 height 20
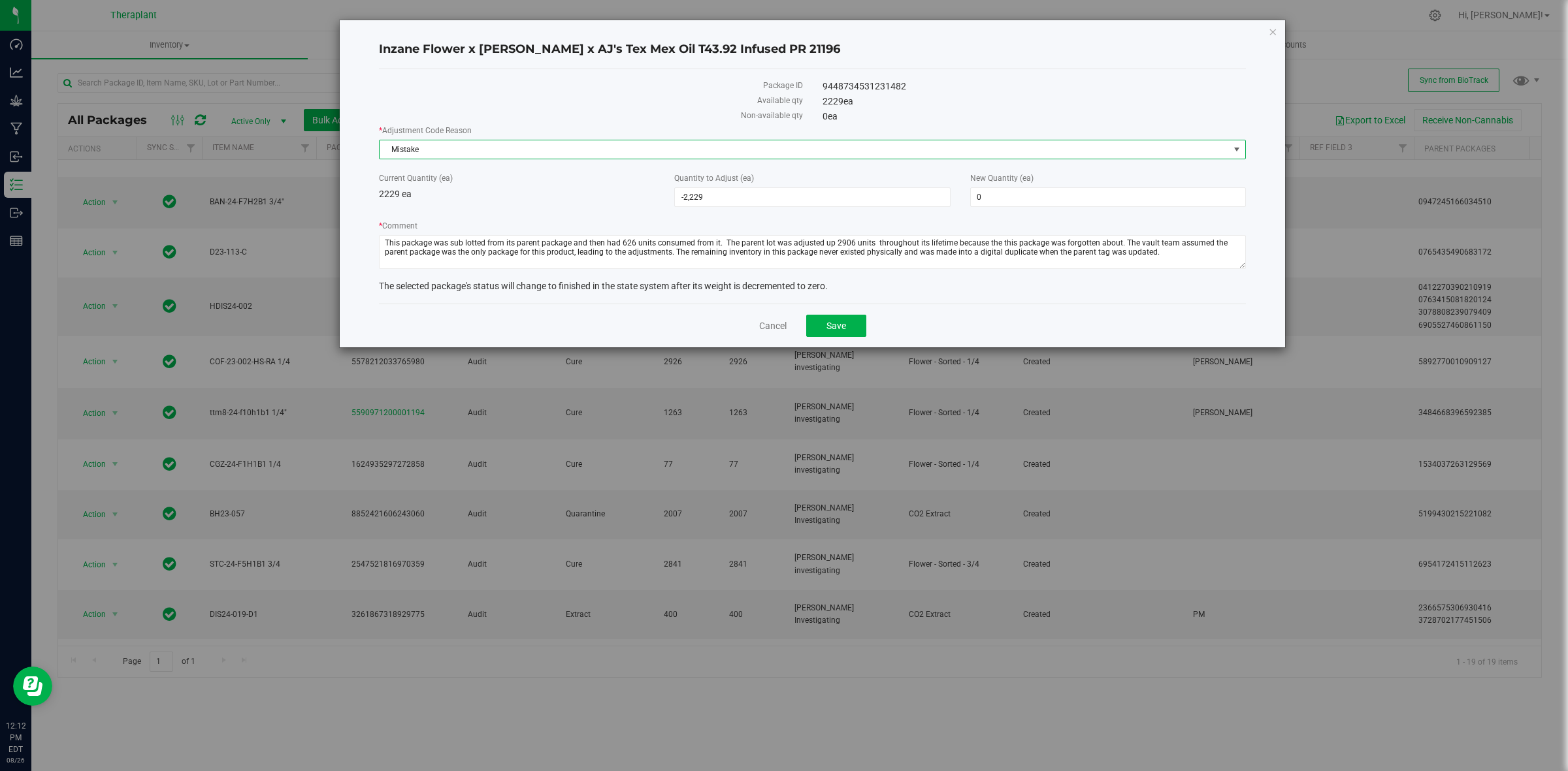
click at [838, 339] on div "Cancel Save" at bounding box center [812, 325] width 867 height 43
click at [838, 331] on span "Save" at bounding box center [835, 325] width 20 height 10
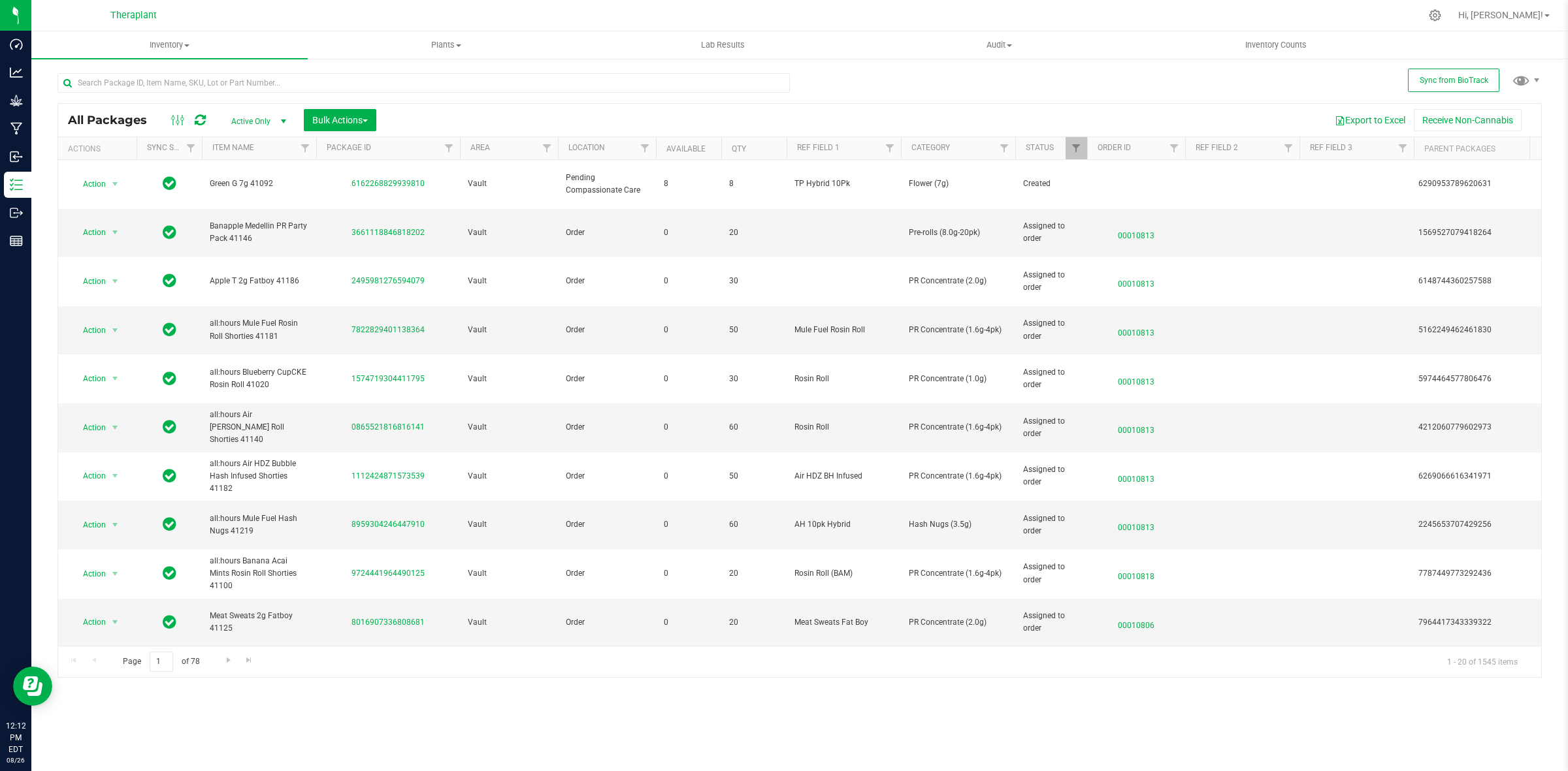
click at [534, 135] on div "All Packages Active Only Active Only Lab Samples Locked All External Internal B…" at bounding box center [800, 120] width 1483 height 33
click at [548, 152] on span "Filter" at bounding box center [546, 148] width 10 height 10
click at [564, 218] on span "Audit" at bounding box center [573, 221] width 19 height 8
click at [558, 218] on input "Audit" at bounding box center [553, 221] width 8 height 8
checkbox input "true"
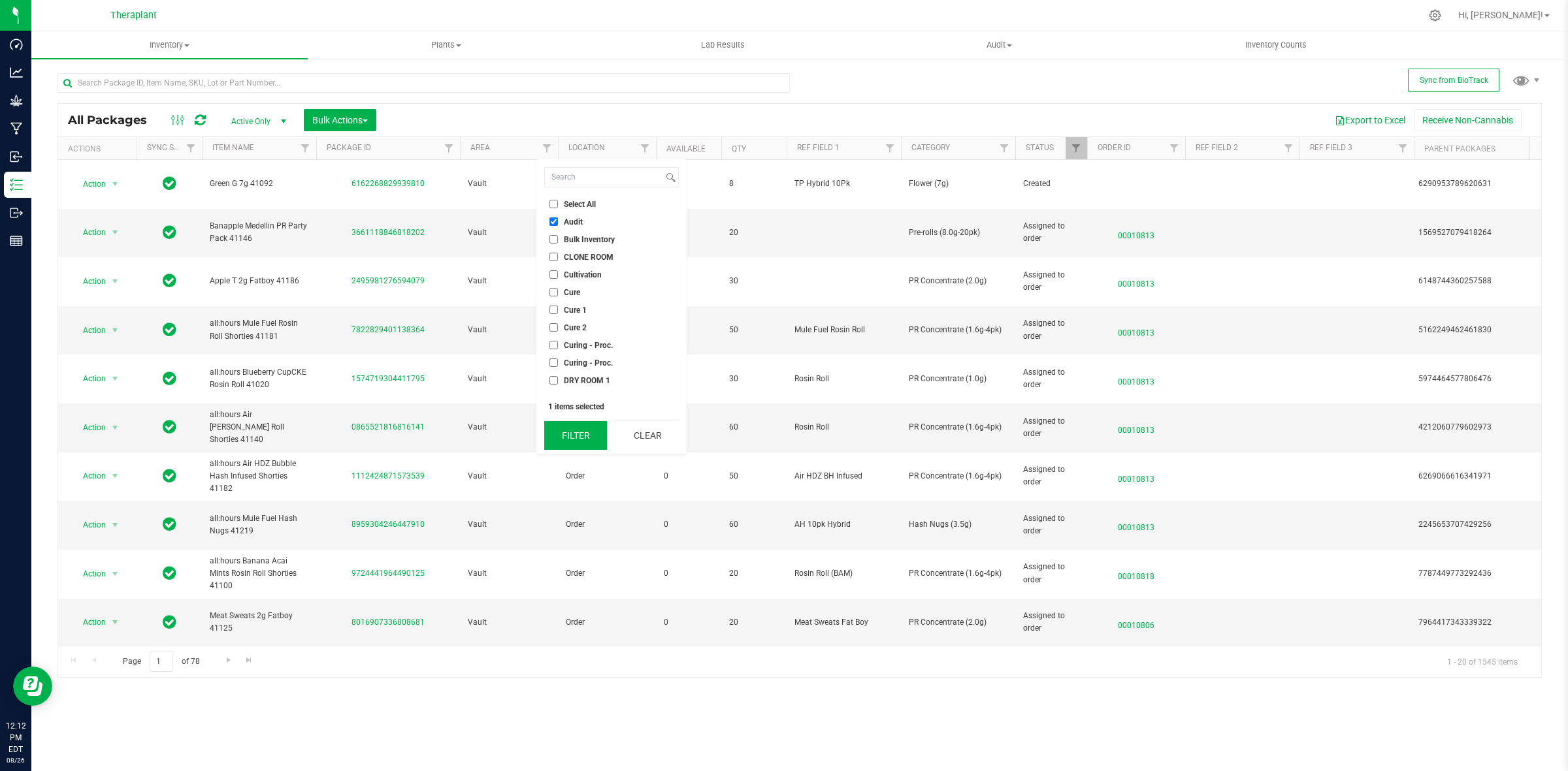
click at [596, 429] on button "Filter" at bounding box center [575, 435] width 63 height 28
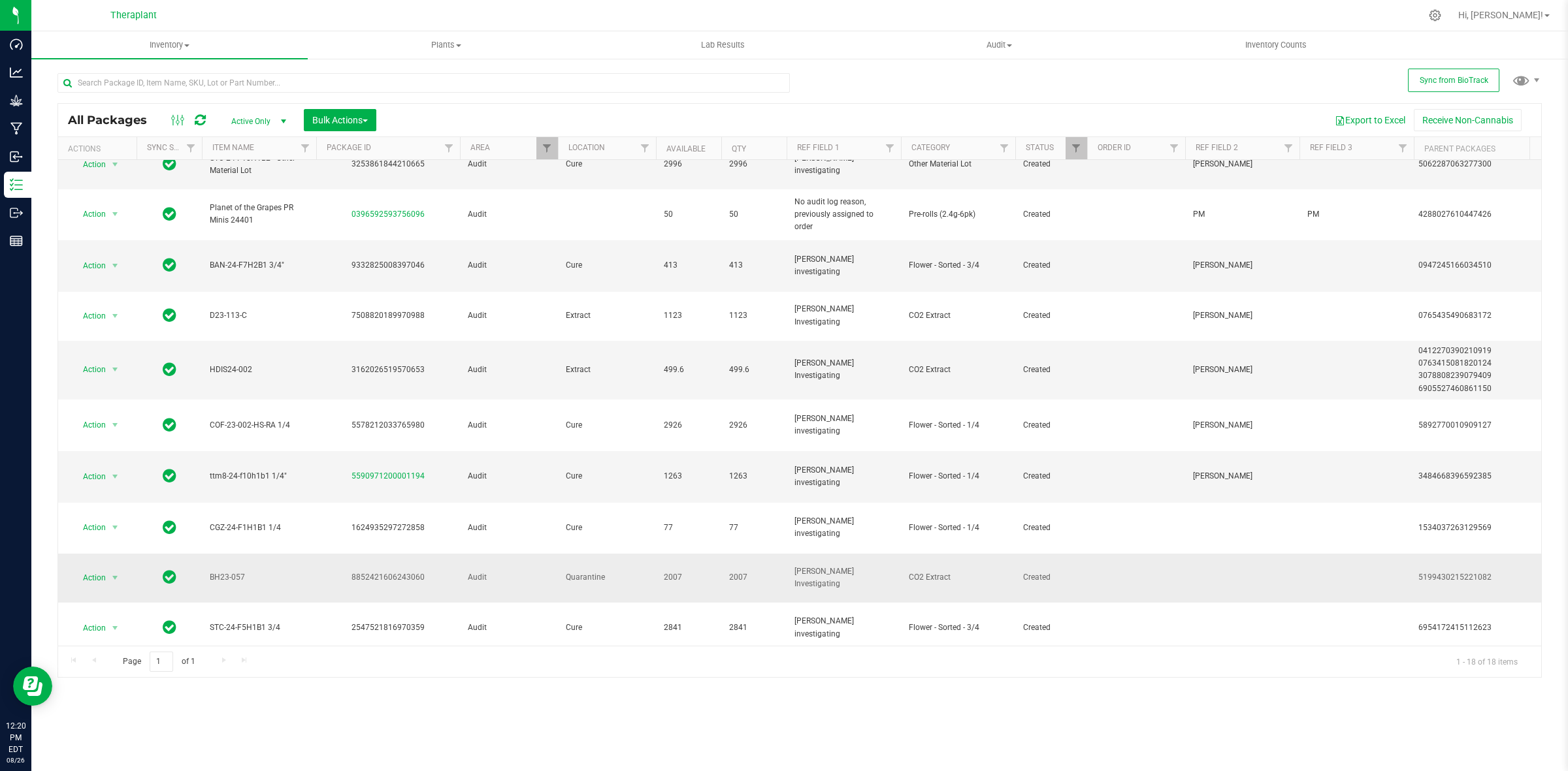
scroll to position [297, 0]
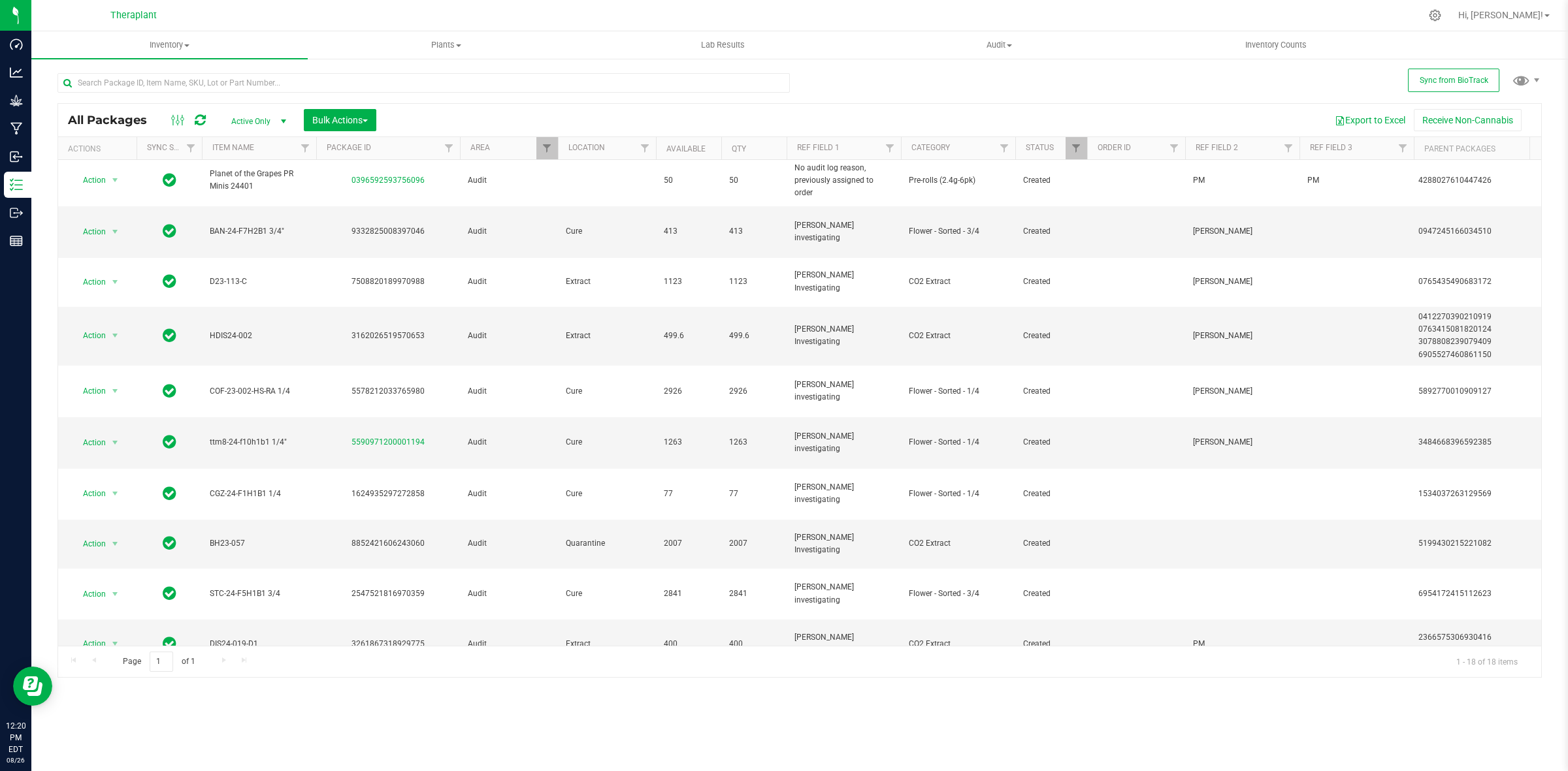
click at [402, 738] on div "3412899678853209" at bounding box center [388, 744] width 148 height 12
copy div "3412899678853209"
click at [1486, 738] on div "2525655830634461" at bounding box center [1479, 744] width 123 height 12
click at [1485, 738] on div "2525655830634461" at bounding box center [1479, 744] width 123 height 12
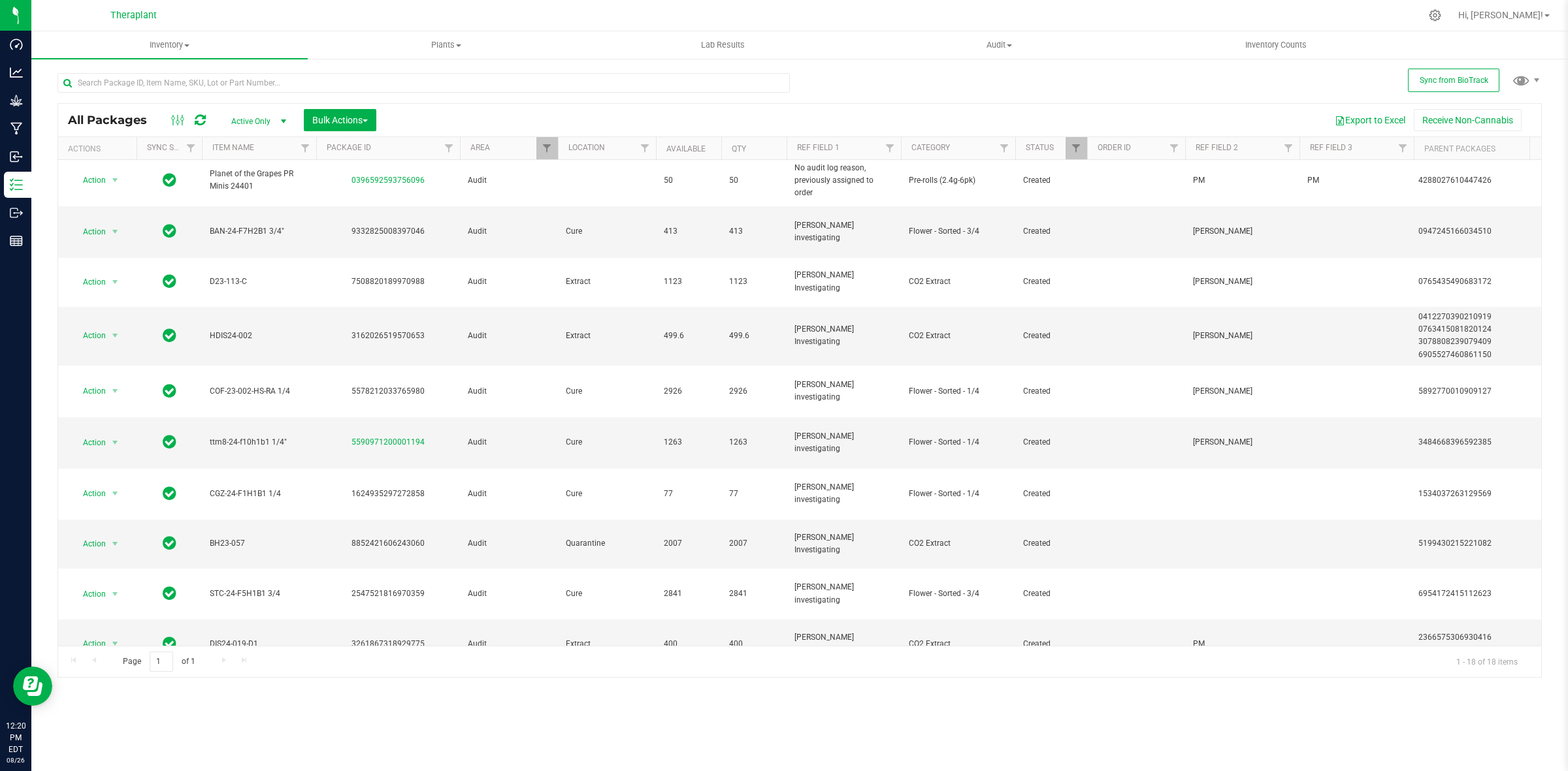
copy div "2525655830634461"
click at [91, 734] on span "Action" at bounding box center [89, 743] width 35 height 18
click at [115, 511] on li "Package audit log" at bounding box center [122, 511] width 101 height 20
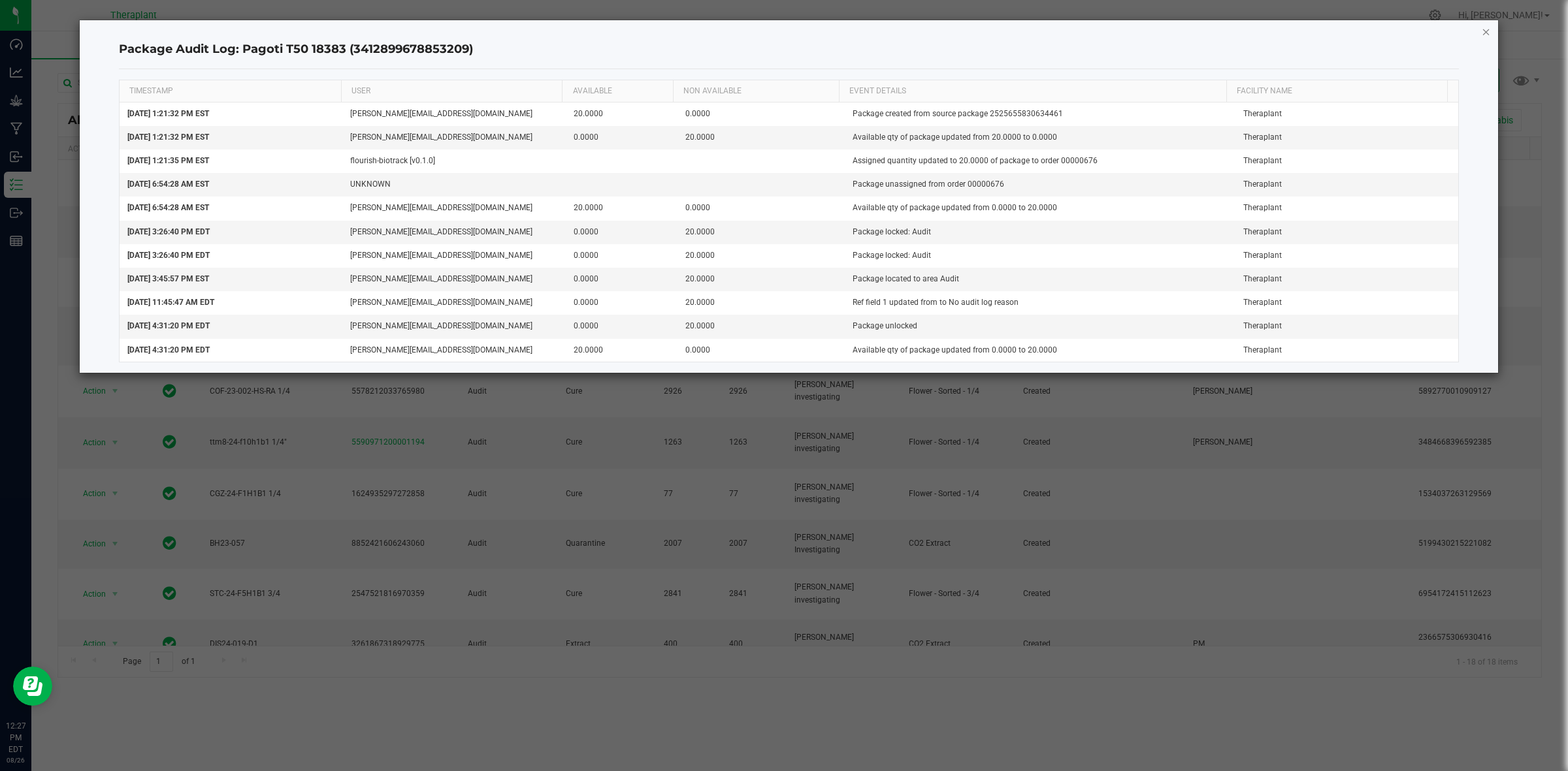
click at [1487, 33] on icon "button" at bounding box center [1486, 31] width 9 height 16
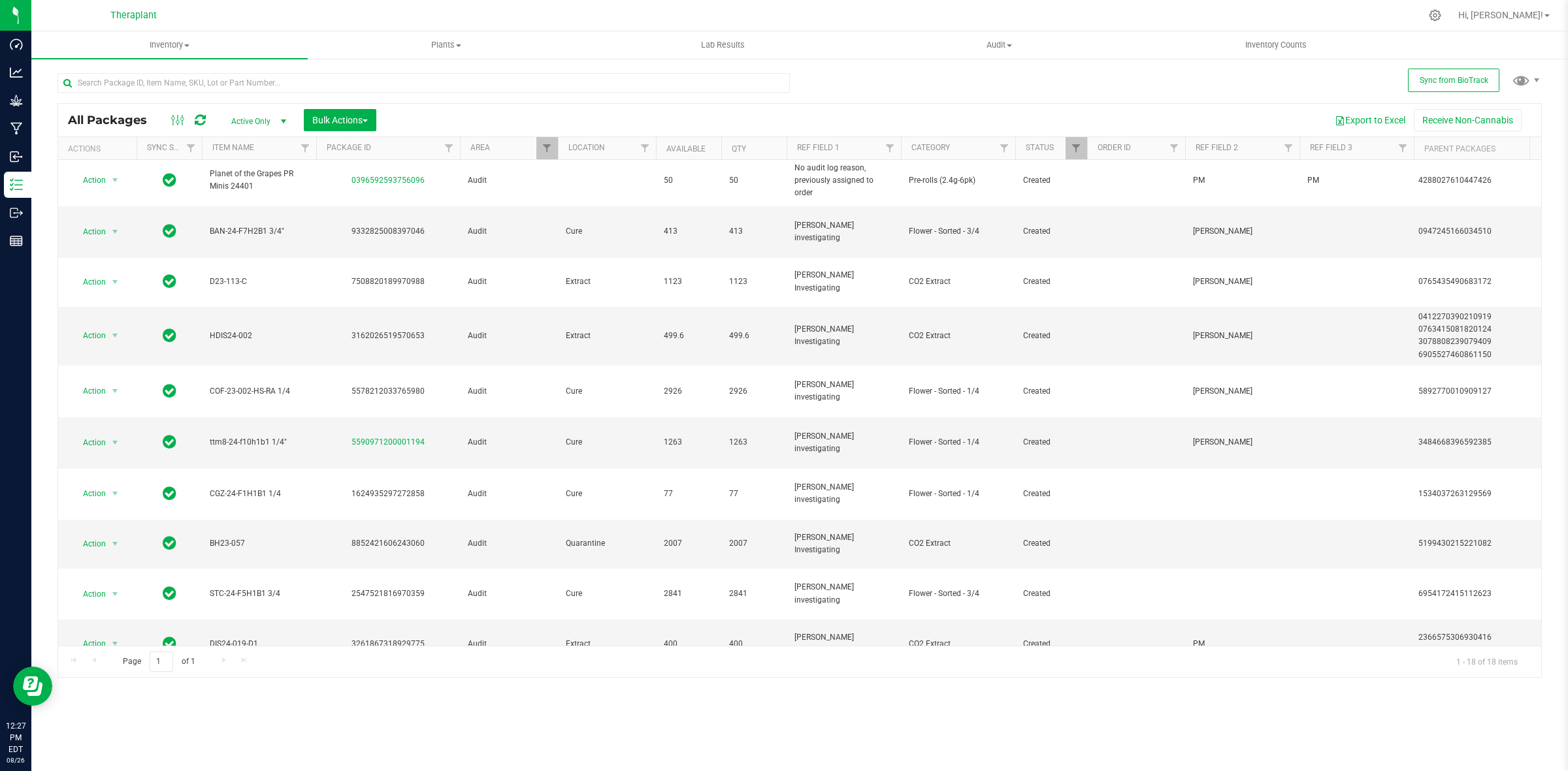
click at [105, 685] on span "Action" at bounding box center [89, 694] width 35 height 18
click at [109, 468] on li "Package audit log" at bounding box center [122, 466] width 101 height 20
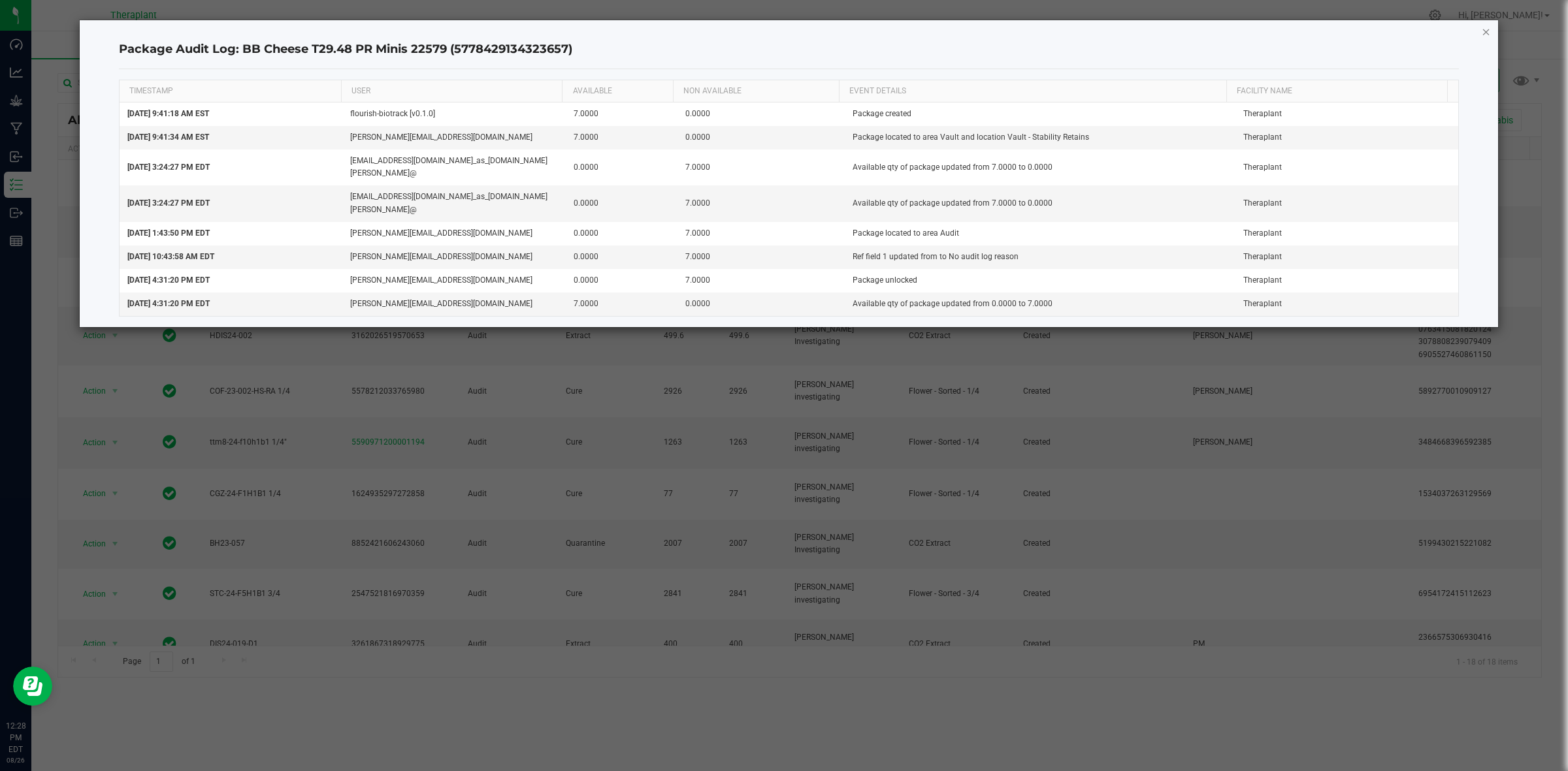
click at [1489, 31] on icon "button" at bounding box center [1486, 31] width 9 height 16
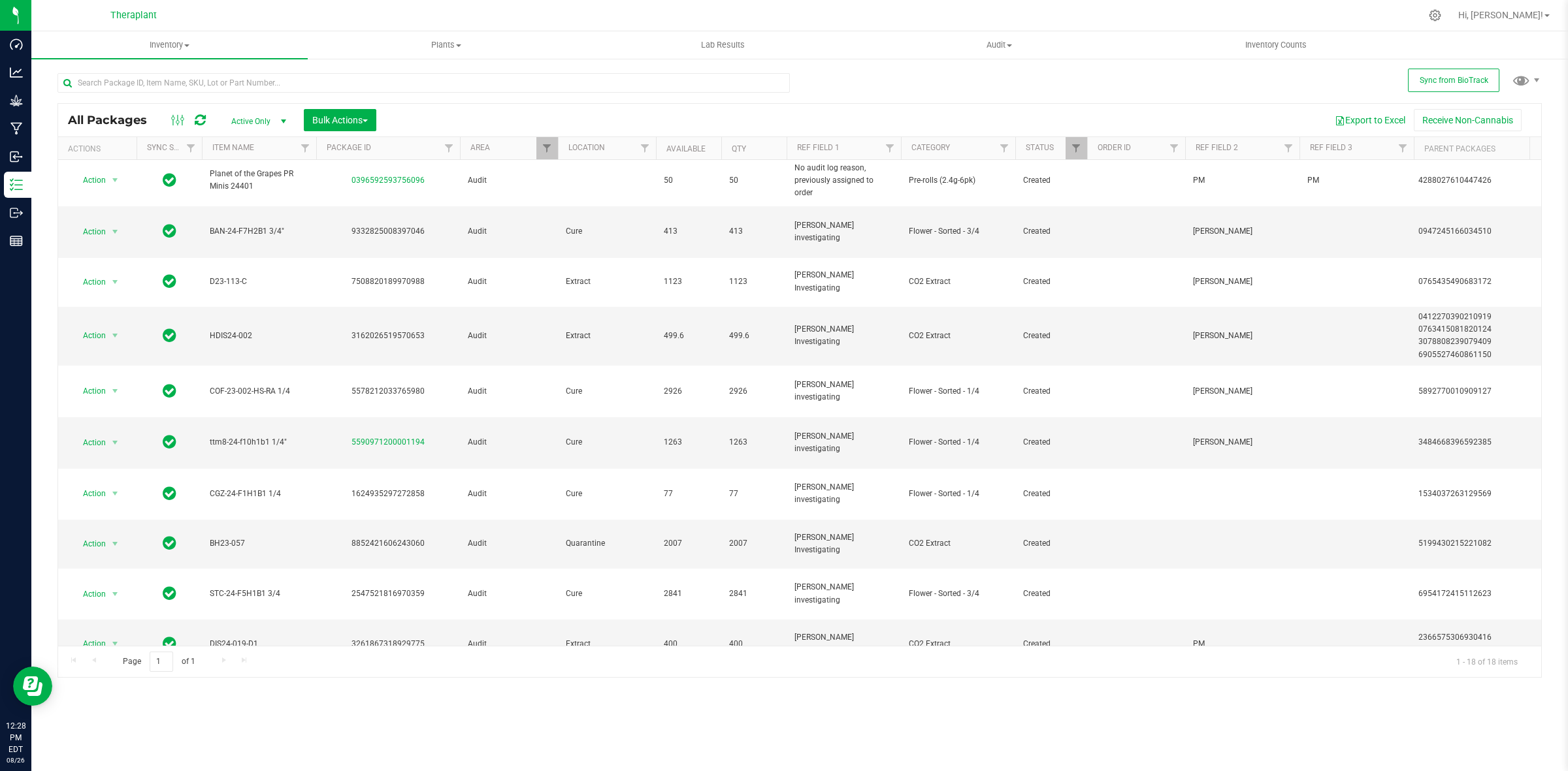
click at [1451, 687] on div "4137730037010939" at bounding box center [1479, 693] width 123 height 12
copy div "4137730037010939"
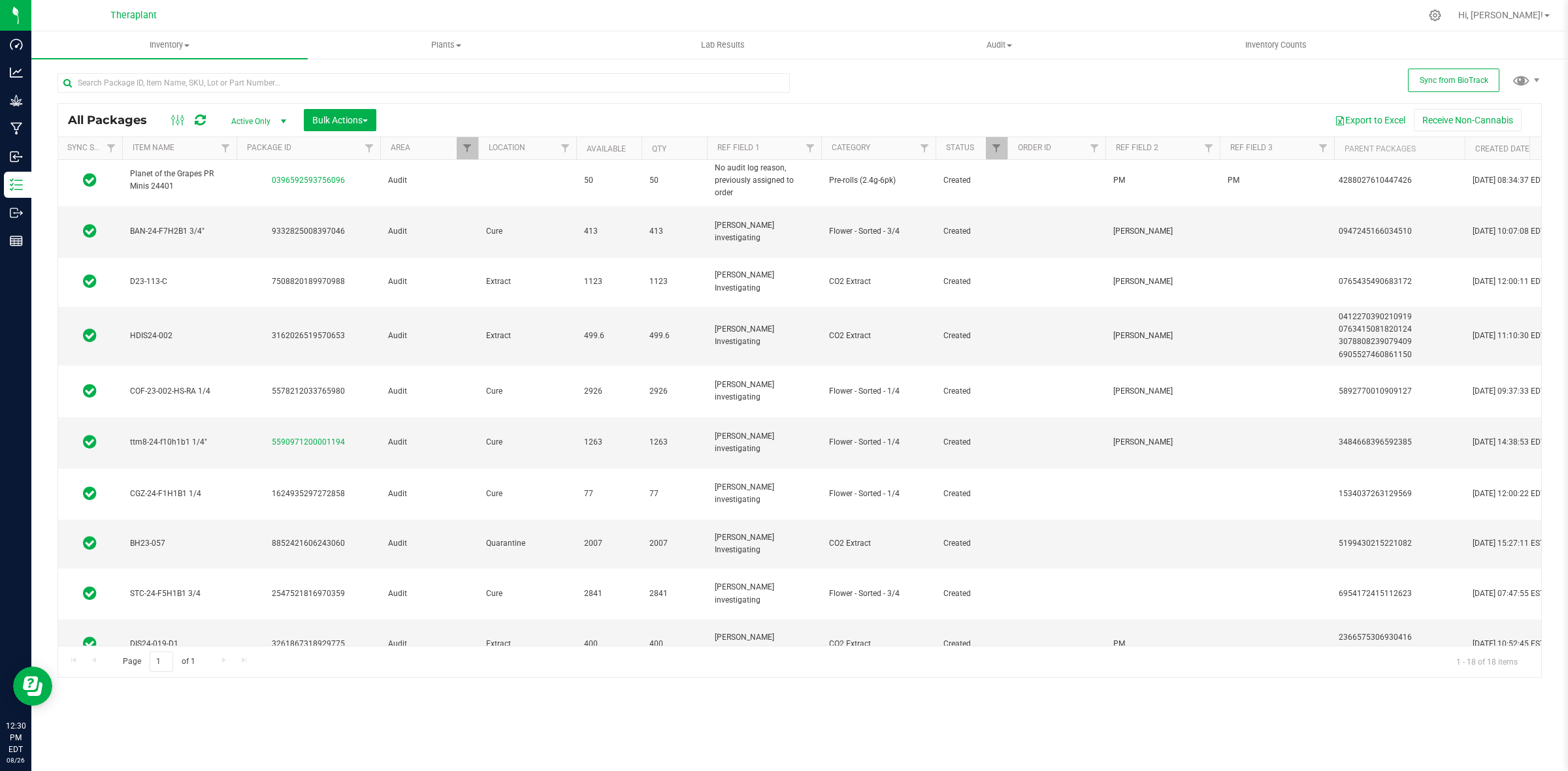
scroll to position [0, 0]
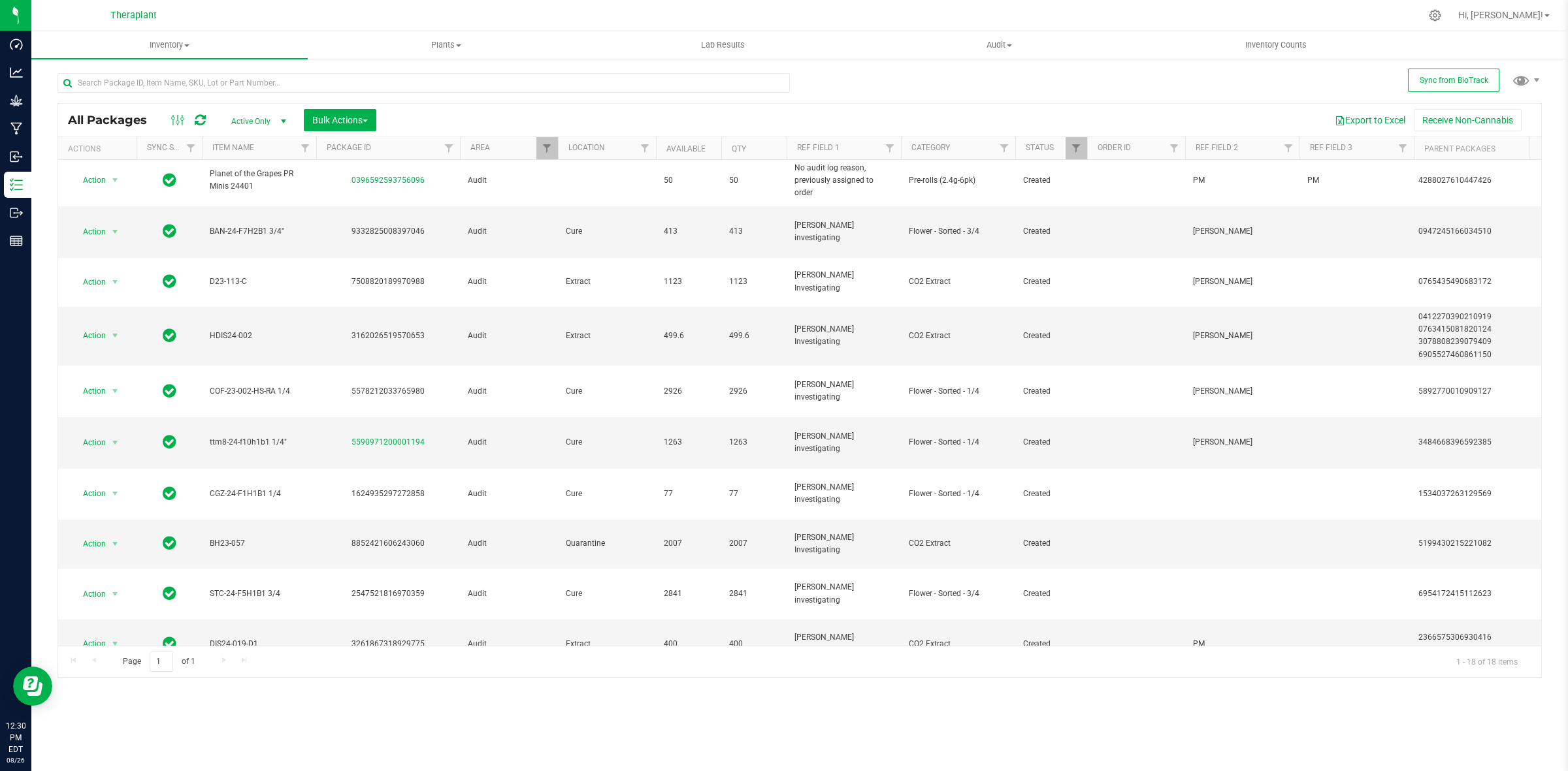
click at [111, 689] on span "select" at bounding box center [114, 694] width 10 height 10
click at [112, 353] on li "Adjust qty" at bounding box center [122, 350] width 101 height 20
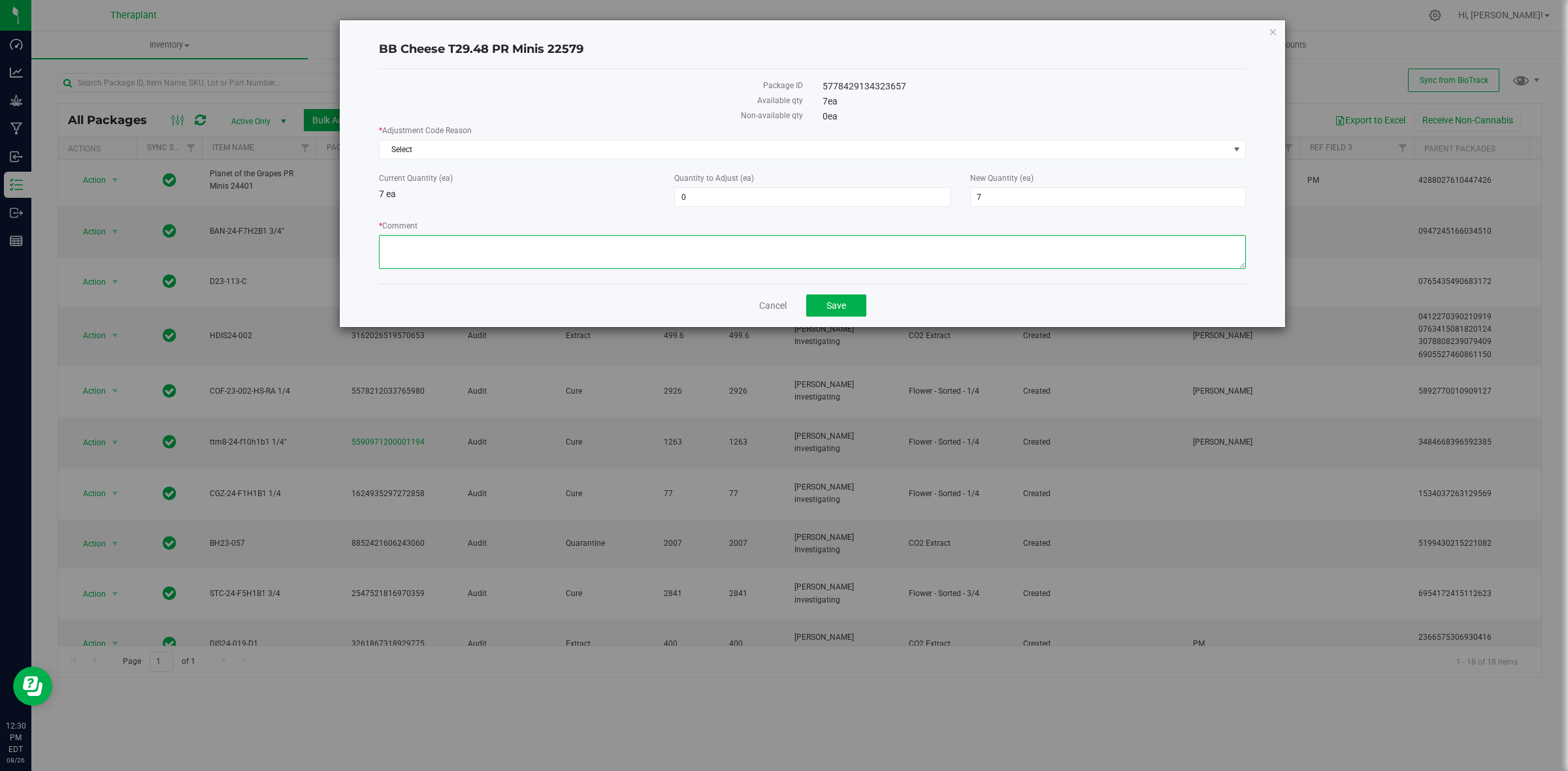
click at [588, 250] on textarea "* Comment" at bounding box center [812, 252] width 867 height 34
paste textarea "01-26-2024 02:50:29 m.fusco@theraplant.com"
click at [384, 243] on textarea "* Comment" at bounding box center [812, 252] width 867 height 34
click at [563, 247] on textarea "* Comment" at bounding box center [812, 252] width 867 height 34
click at [507, 238] on textarea "* Comment" at bounding box center [812, 252] width 867 height 34
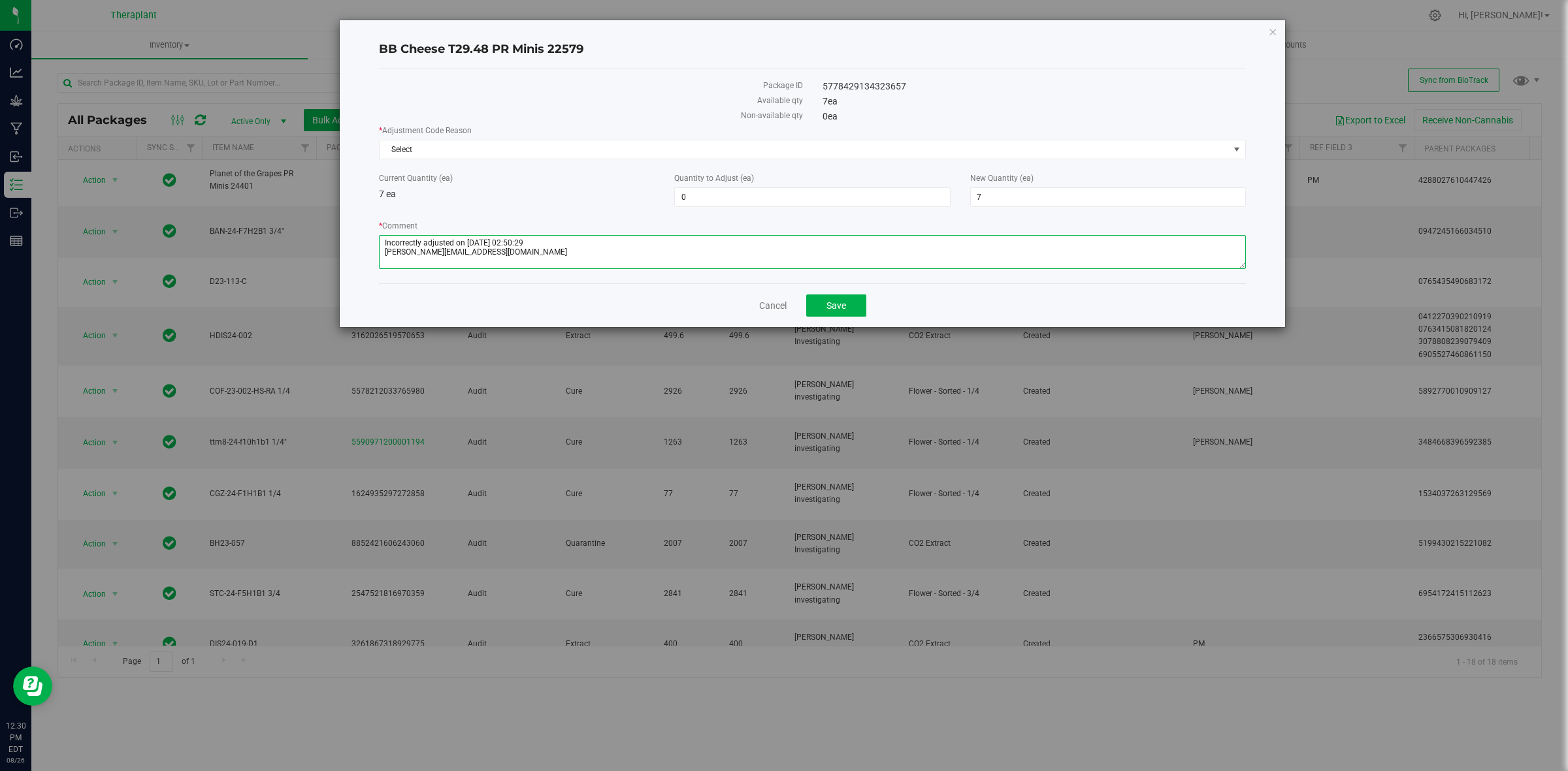
click at [557, 243] on textarea "* Comment" at bounding box center [812, 252] width 867 height 34
click at [544, 241] on textarea "* Comment" at bounding box center [812, 252] width 867 height 34
click at [669, 243] on textarea "* Comment" at bounding box center [812, 252] width 867 height 34
type textarea "Incorrectly adjusted on 01-26-2024 at 02:50 by m.fusco@theraplant.com."
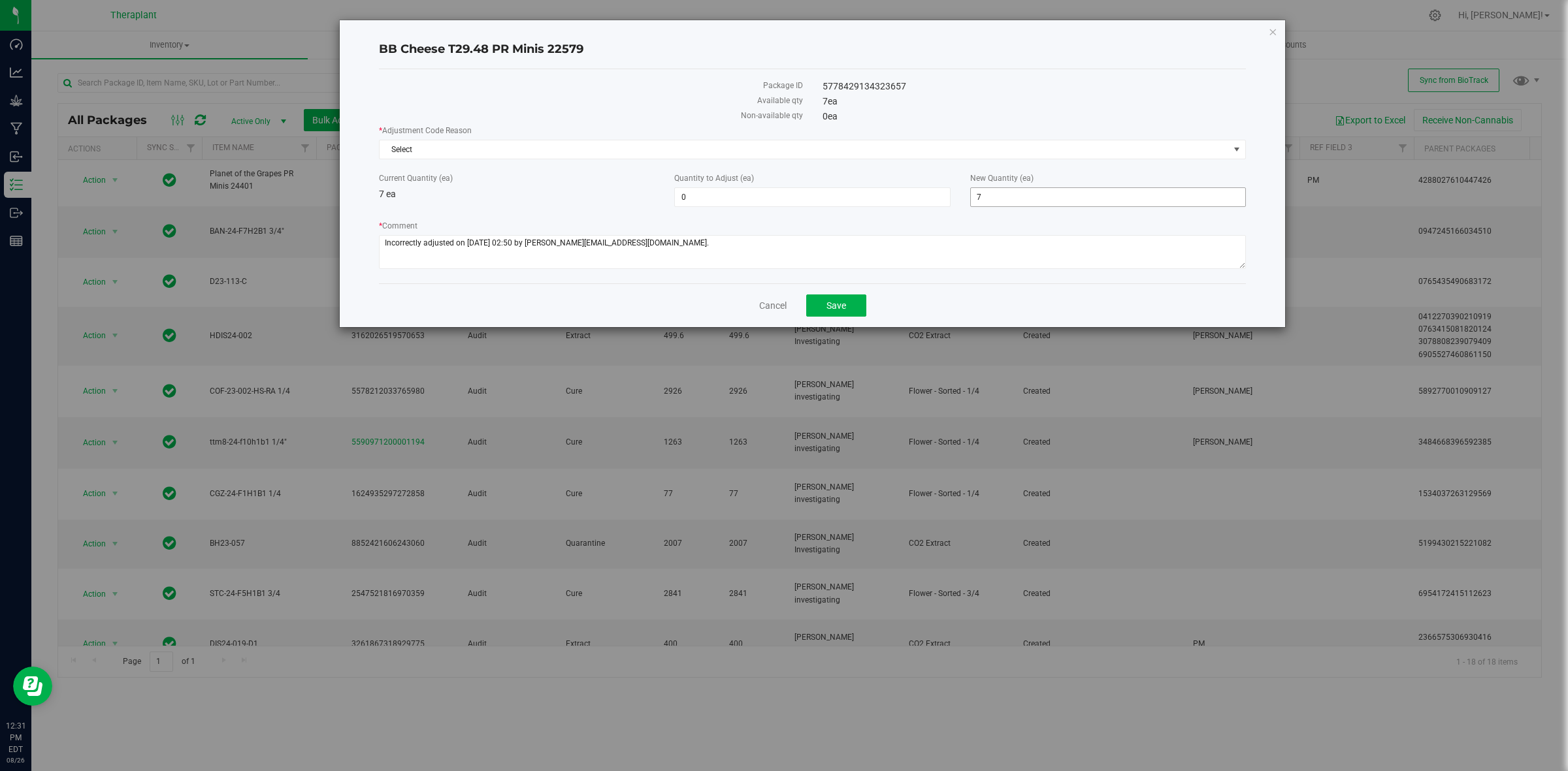
click at [1044, 203] on span "7 7" at bounding box center [1108, 197] width 275 height 20
click at [1044, 200] on input "7" at bounding box center [1107, 197] width 274 height 18
type input "0"
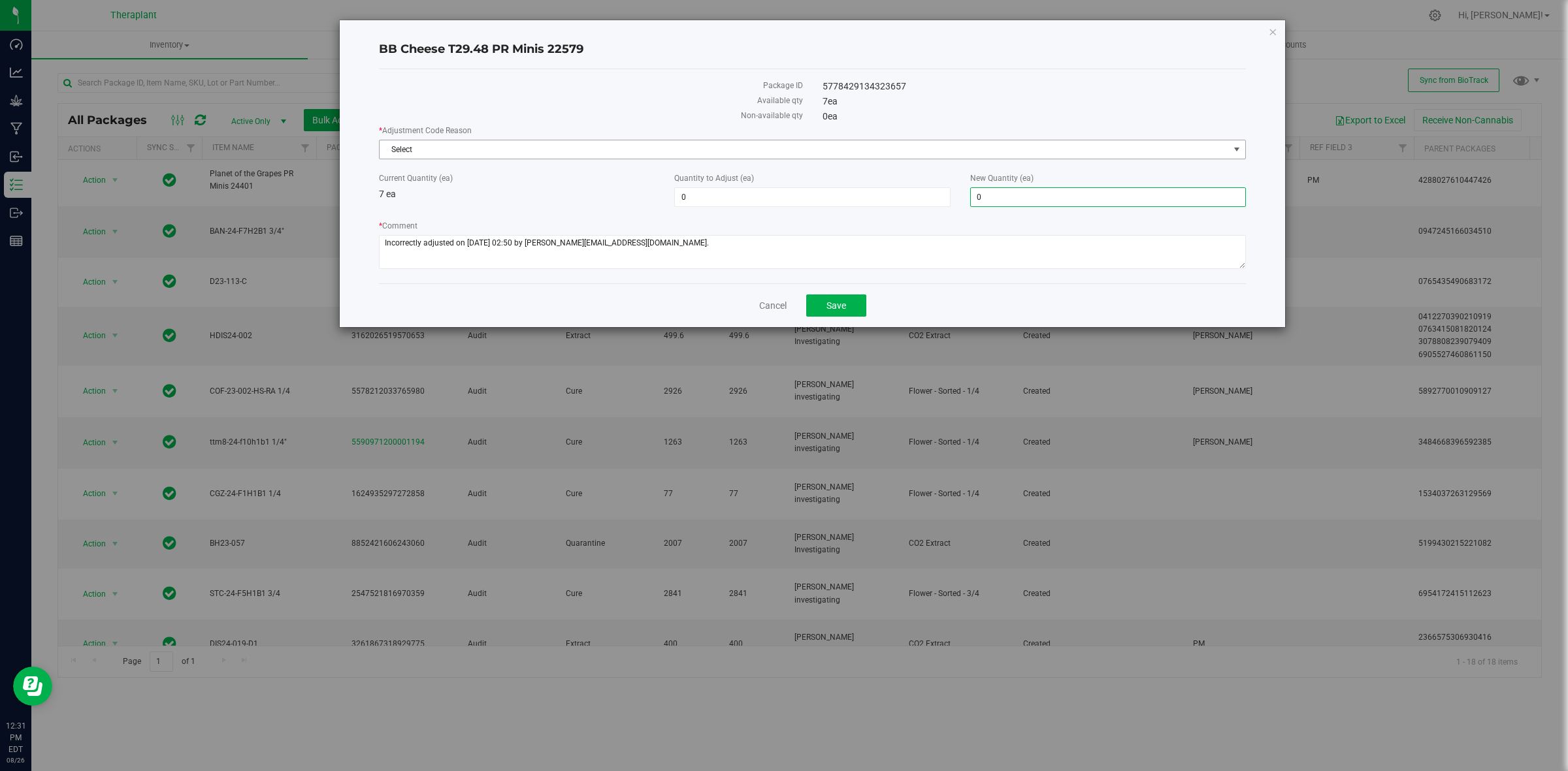
type input "-7"
type input "0"
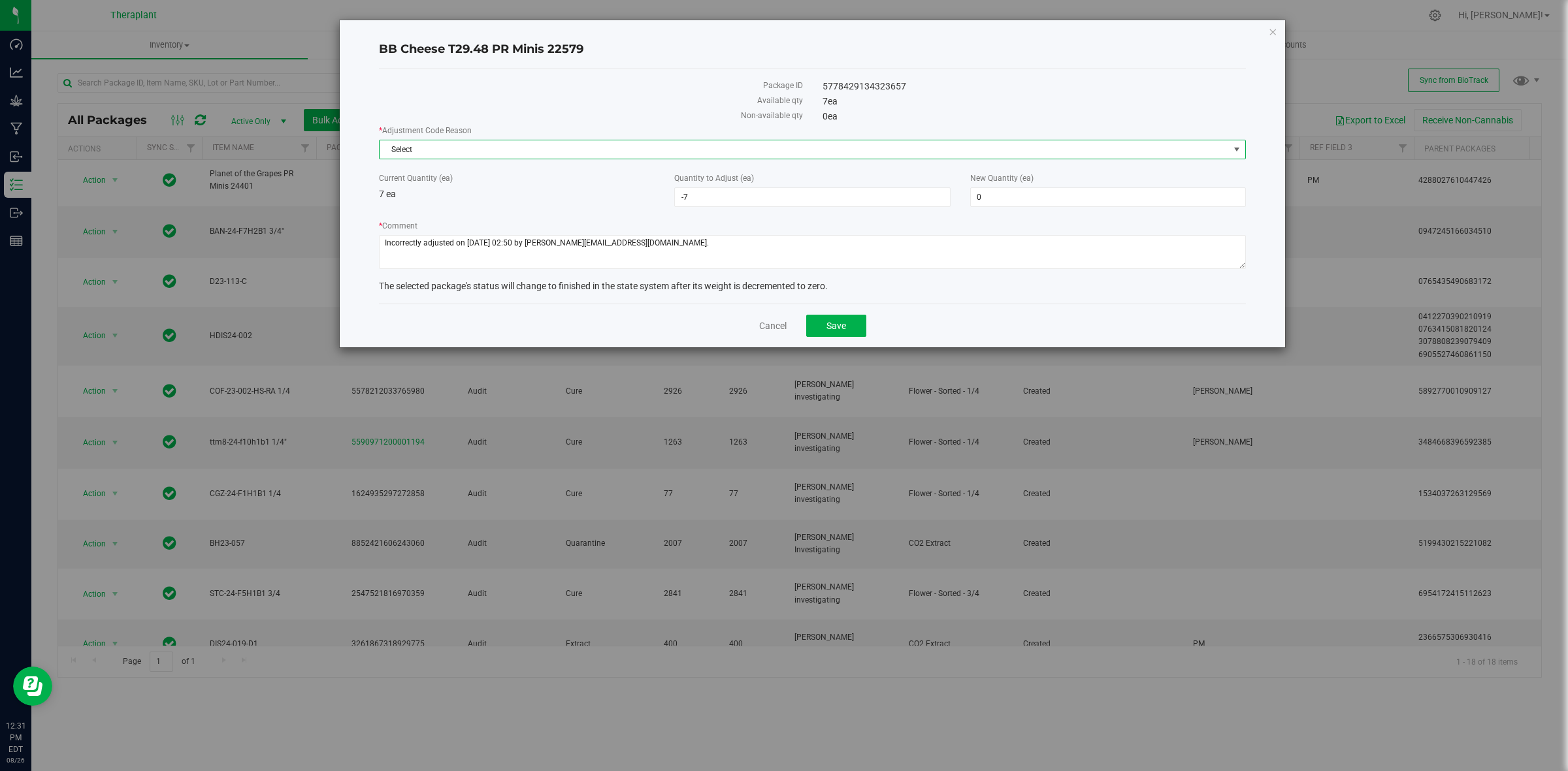
click at [890, 143] on span "Select" at bounding box center [803, 149] width 850 height 18
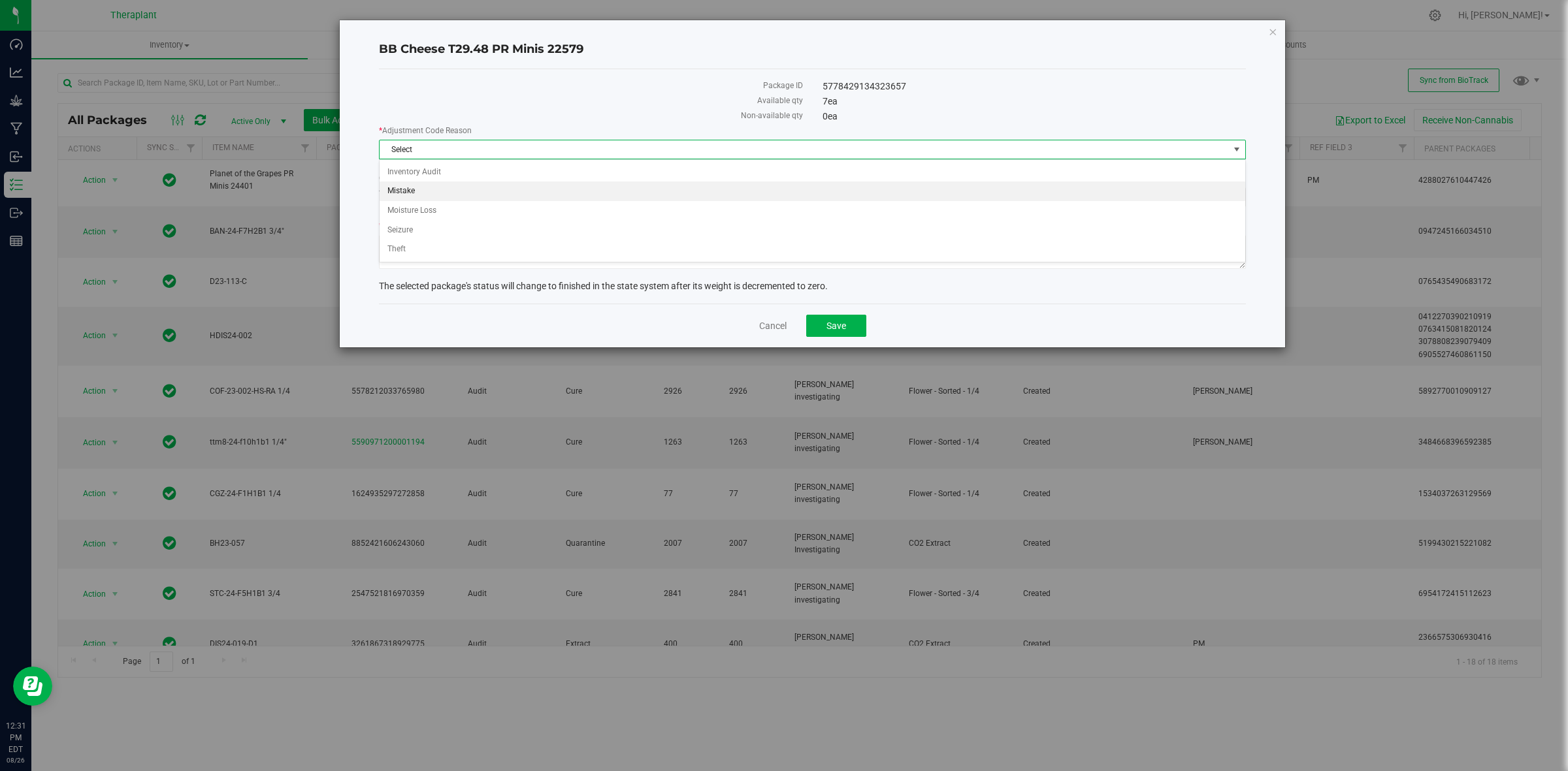
click at [430, 193] on li "Mistake" at bounding box center [811, 191] width 865 height 20
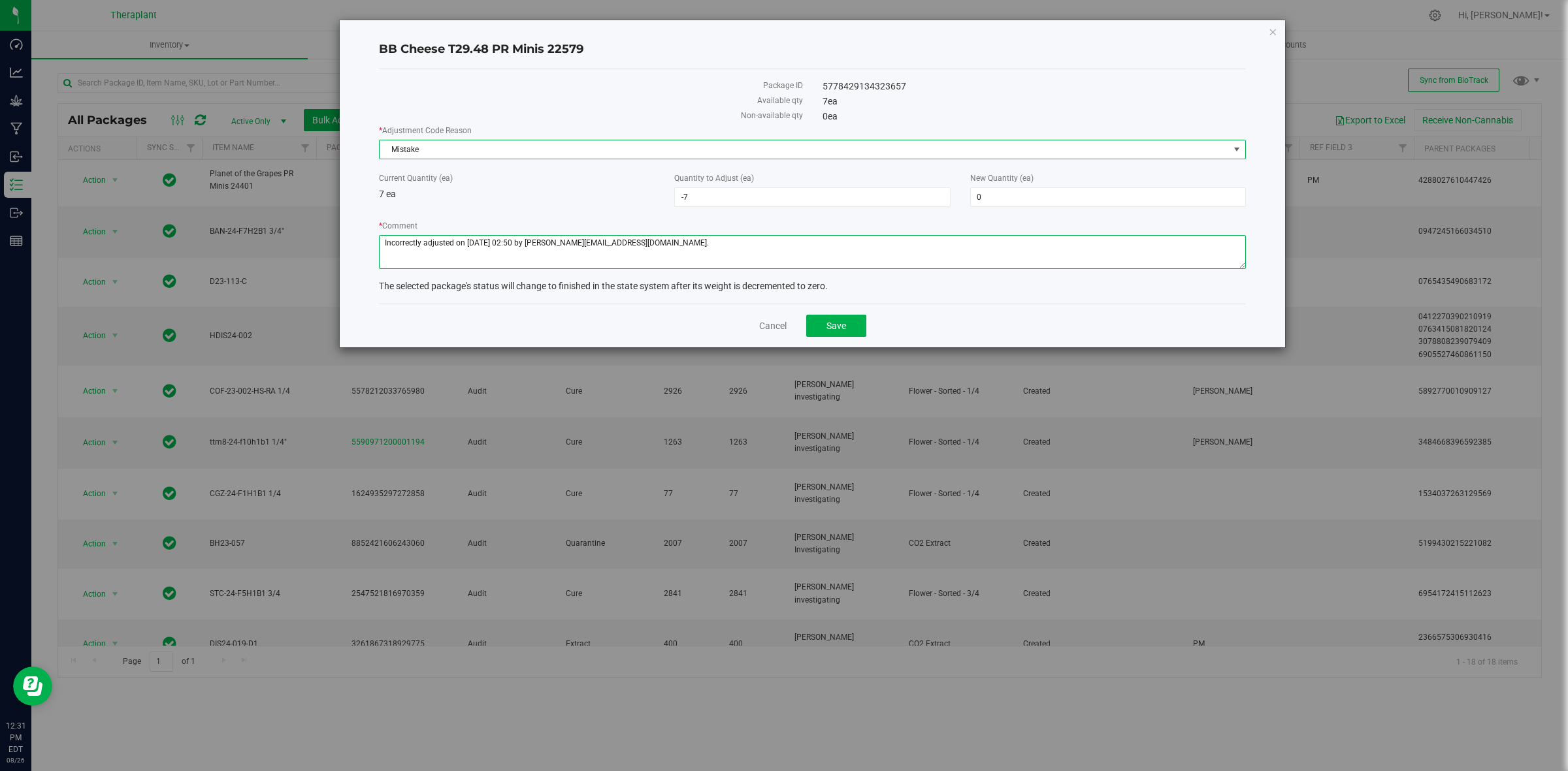
click at [702, 248] on textarea "* Comment" at bounding box center [812, 252] width 867 height 34
click at [457, 239] on textarea "* Comment" at bounding box center [812, 252] width 867 height 34
click at [700, 243] on textarea "* Comment" at bounding box center [812, 252] width 867 height 34
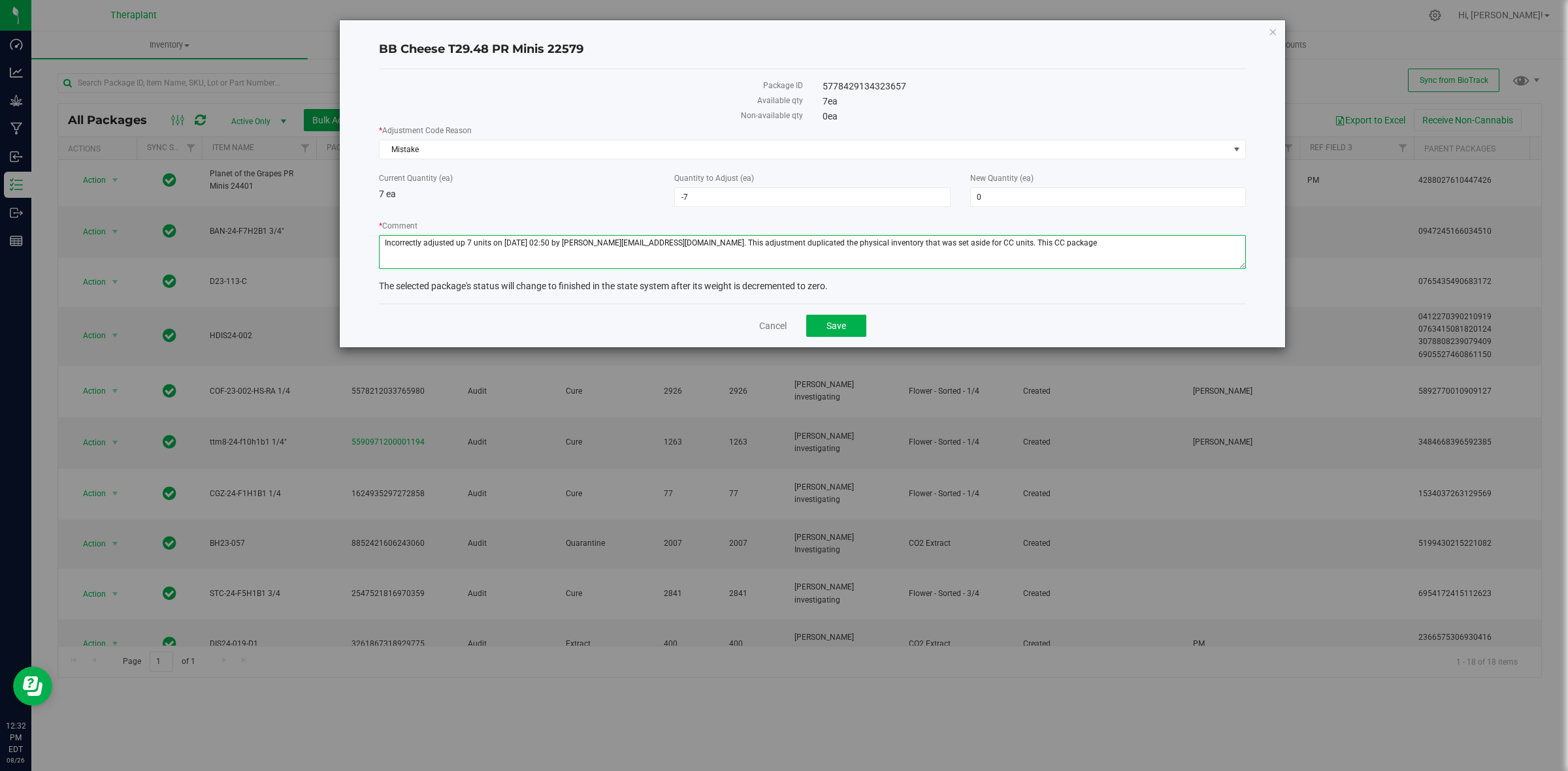
click at [388, 240] on textarea "* Comment" at bounding box center [812, 252] width 867 height 34
click at [1170, 243] on textarea "* Comment" at bounding box center [812, 252] width 867 height 34
click at [1196, 241] on textarea "* Comment" at bounding box center [812, 252] width 867 height 34
click at [807, 259] on textarea "* Comment" at bounding box center [812, 252] width 867 height 34
click at [809, 255] on textarea "* Comment" at bounding box center [812, 252] width 867 height 34
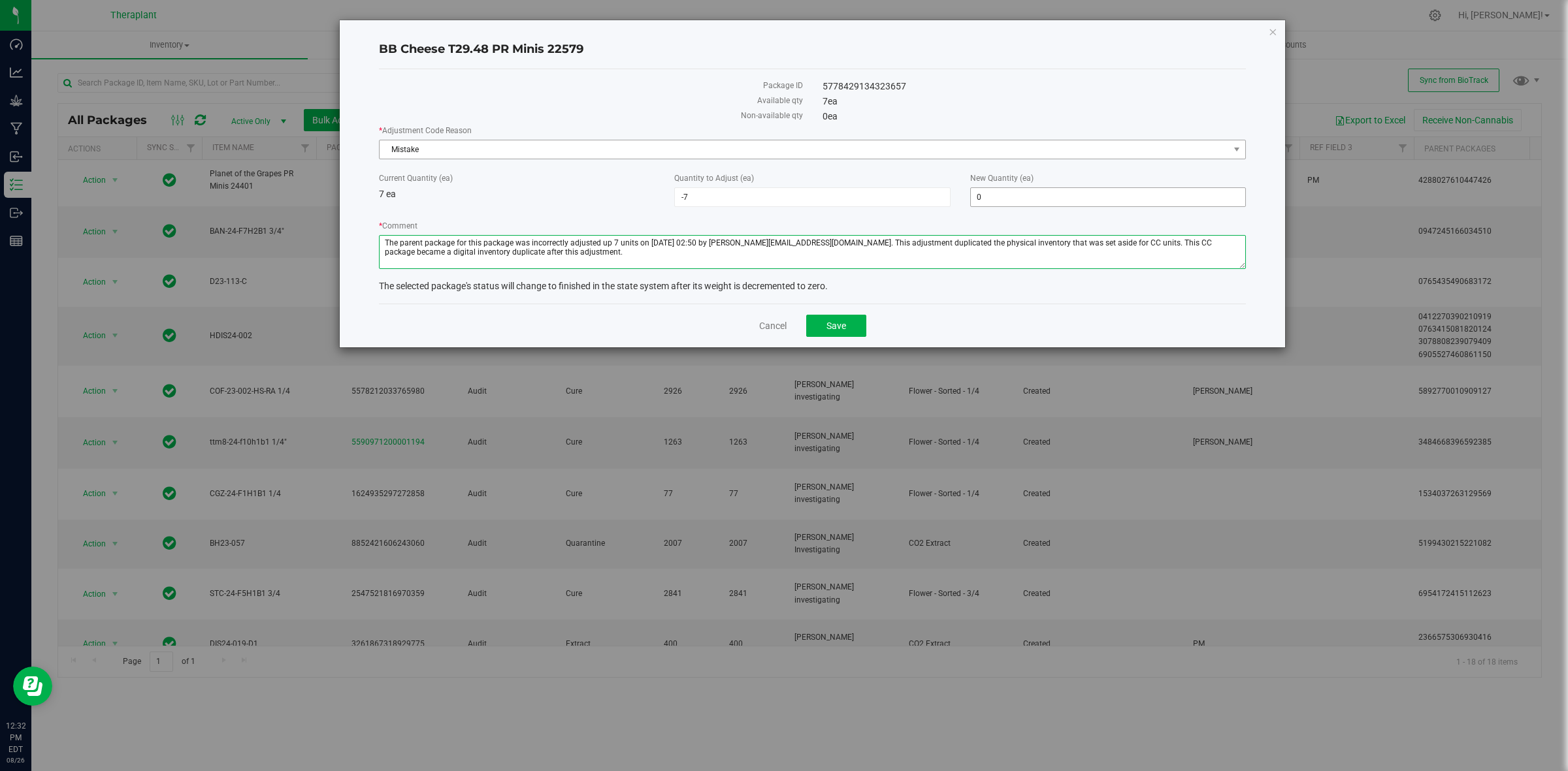
type textarea "The parent package for this package was incorrectly adjusted up 7 units on 01-2…"
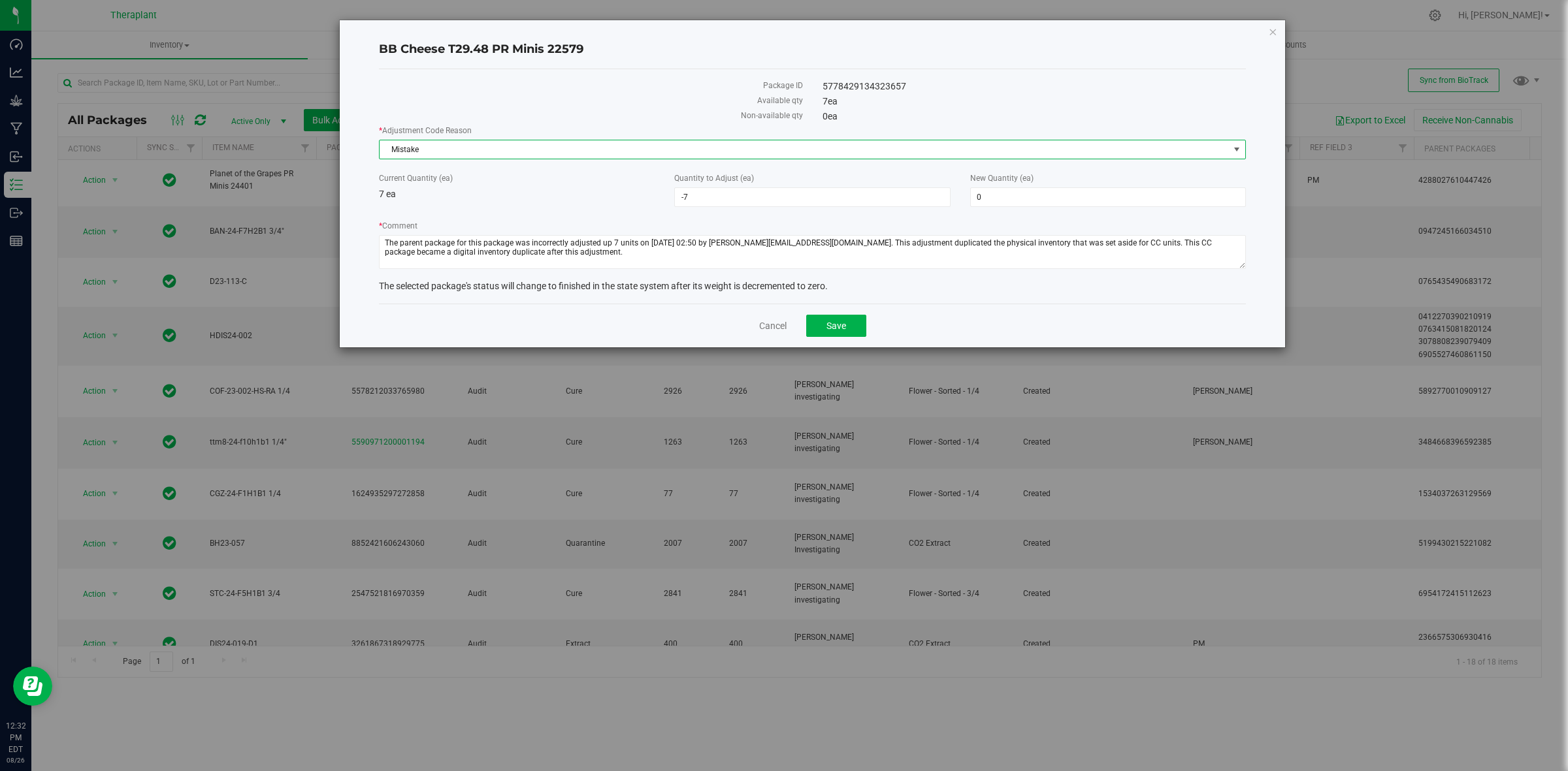
click at [946, 141] on span "Mistake" at bounding box center [803, 149] width 850 height 18
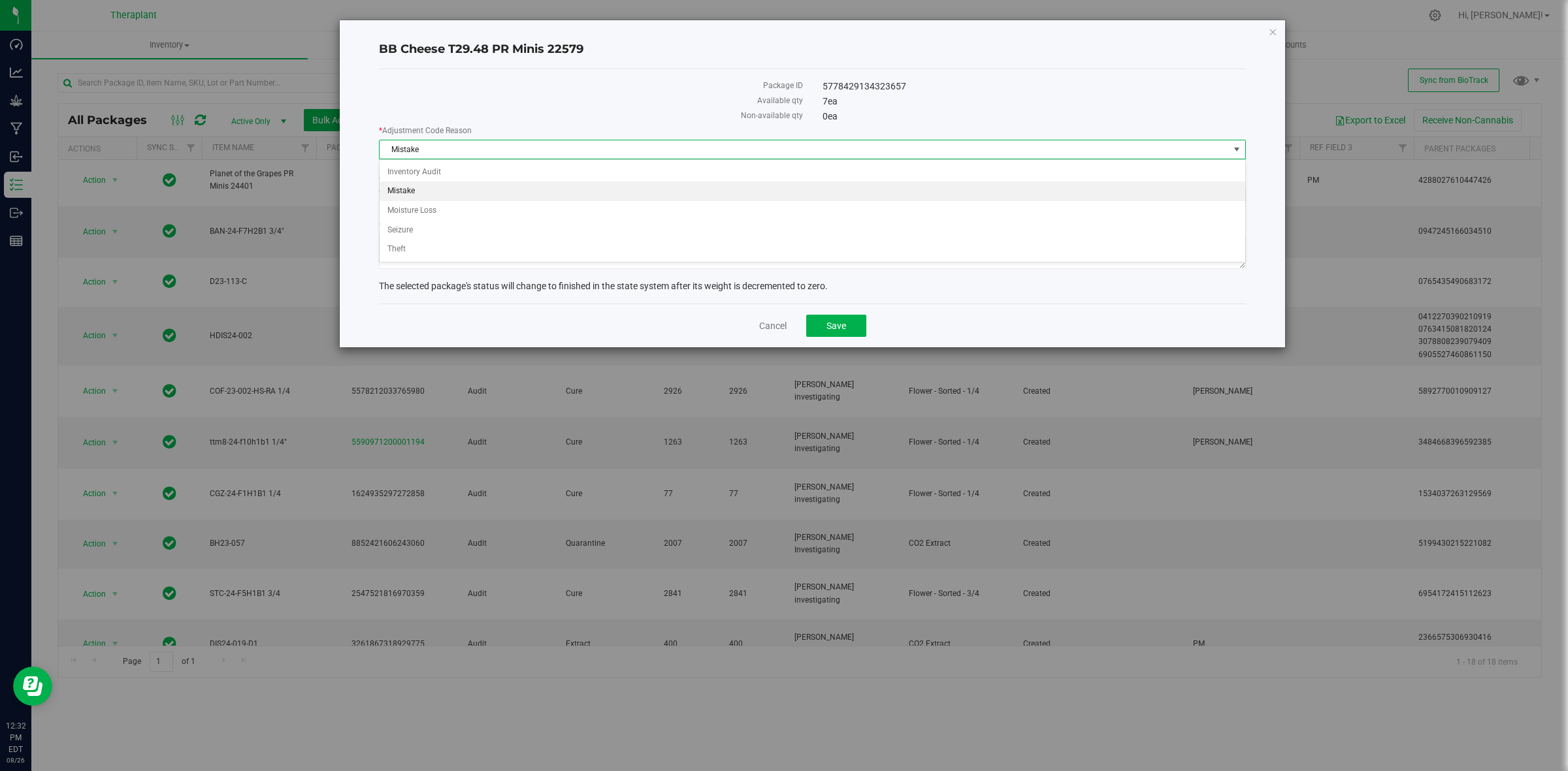
click at [946, 141] on span "Mistake" at bounding box center [803, 149] width 850 height 18
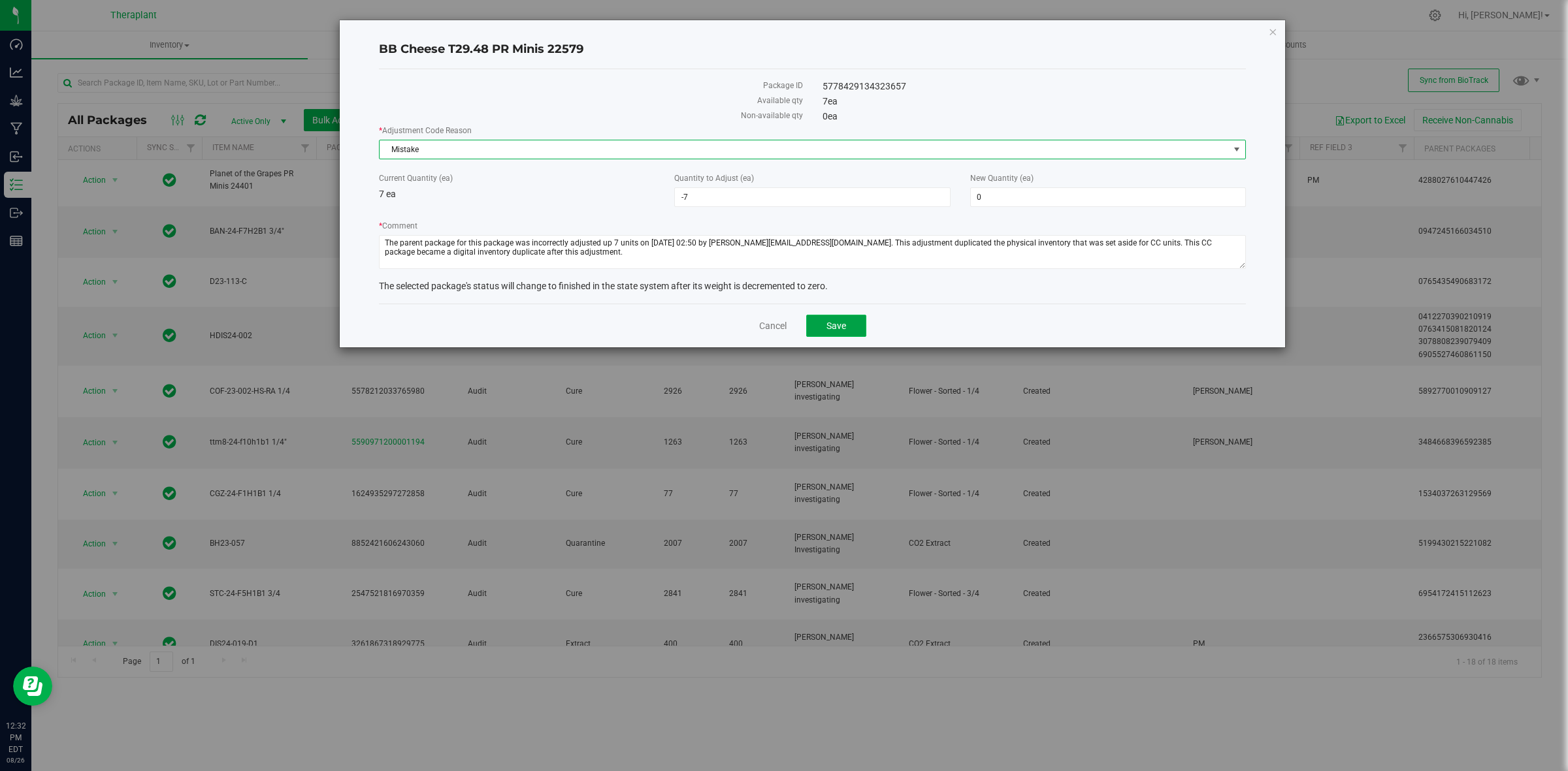
click at [843, 324] on button "Save" at bounding box center [836, 326] width 60 height 23
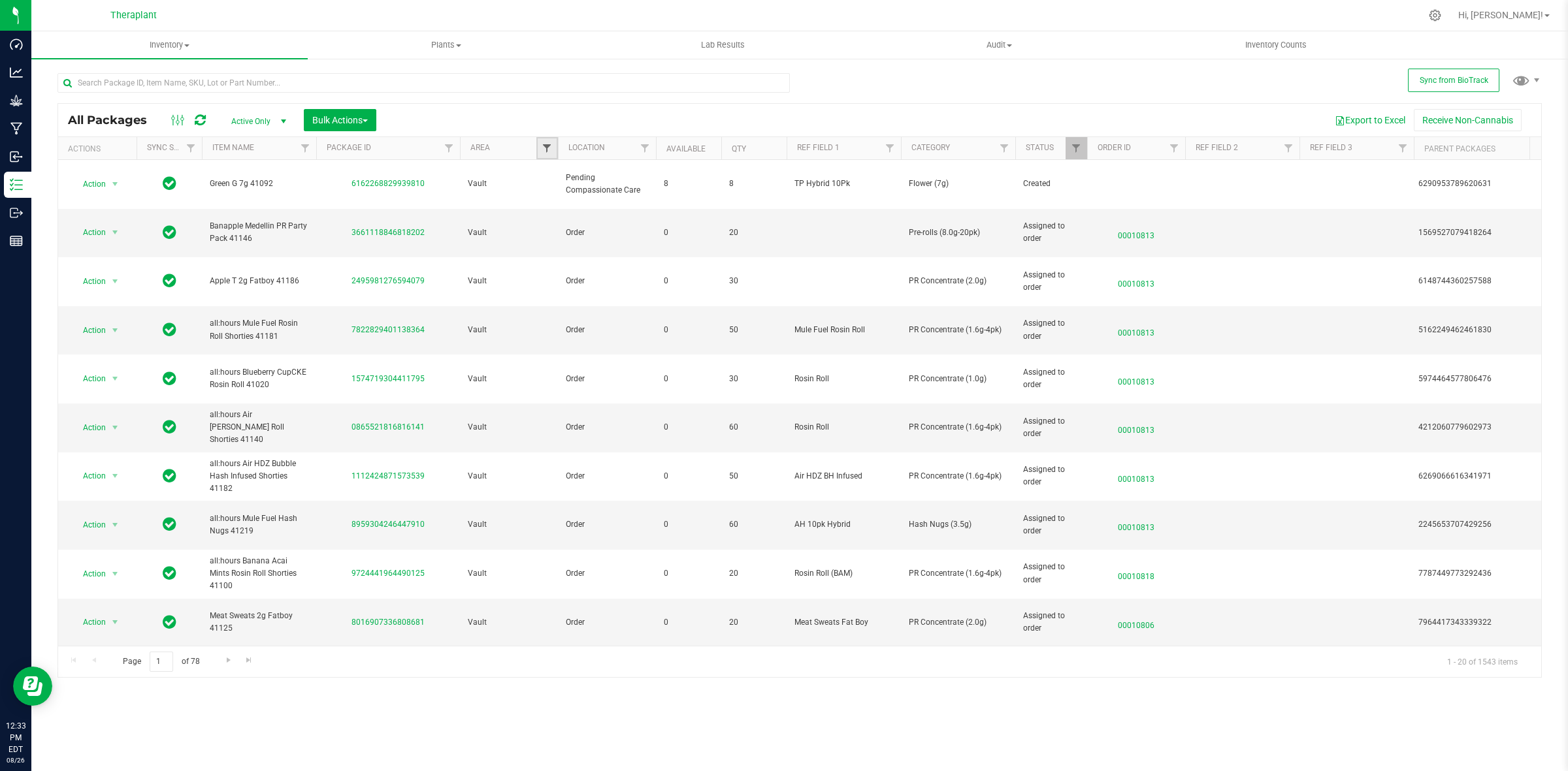
click at [545, 147] on span "Filter" at bounding box center [546, 148] width 10 height 10
click at [569, 221] on span "Audit" at bounding box center [573, 221] width 19 height 8
click at [558, 221] on input "Audit" at bounding box center [553, 221] width 8 height 8
checkbox input "true"
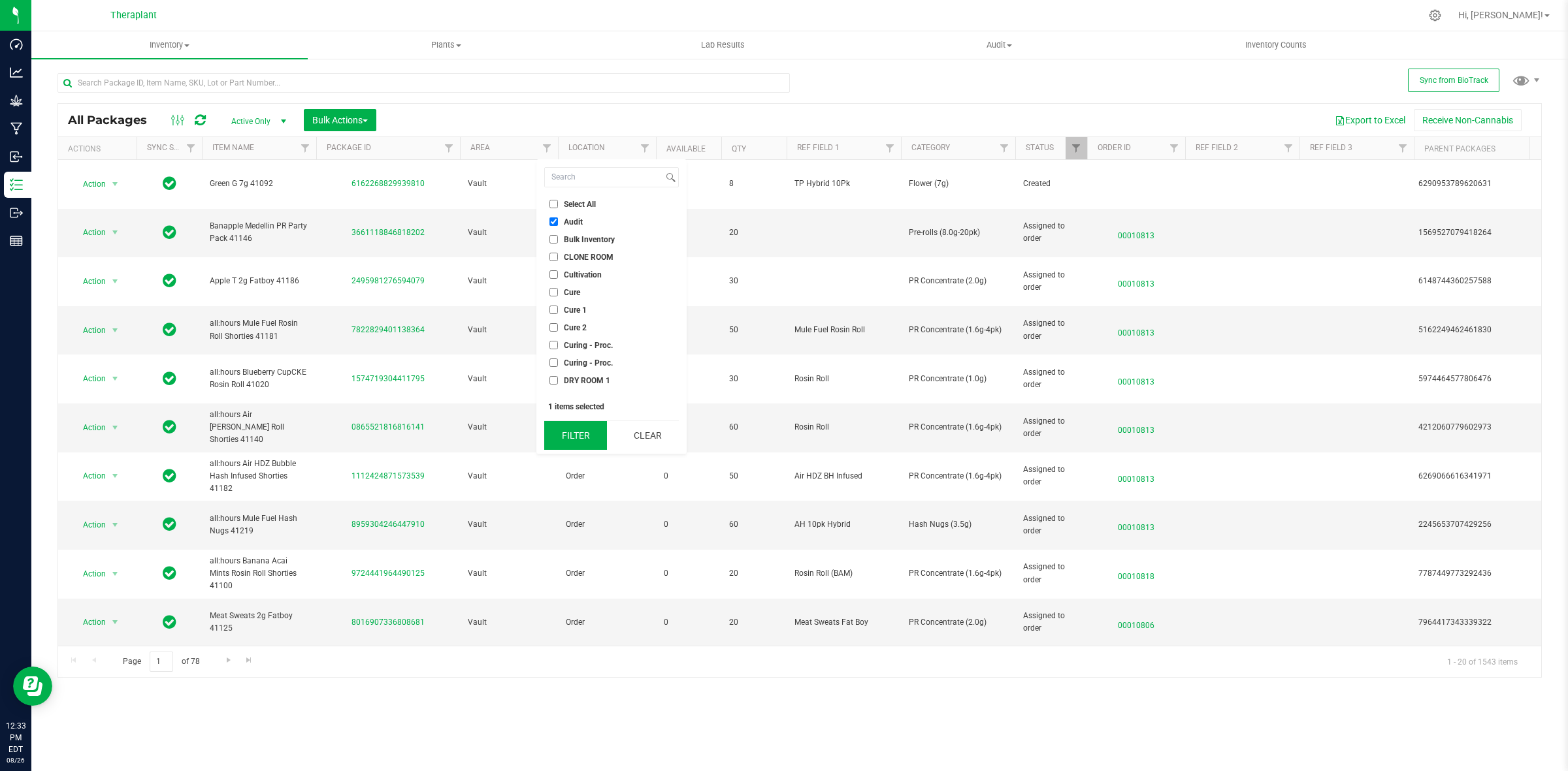
click at [575, 438] on button "Filter" at bounding box center [575, 435] width 63 height 28
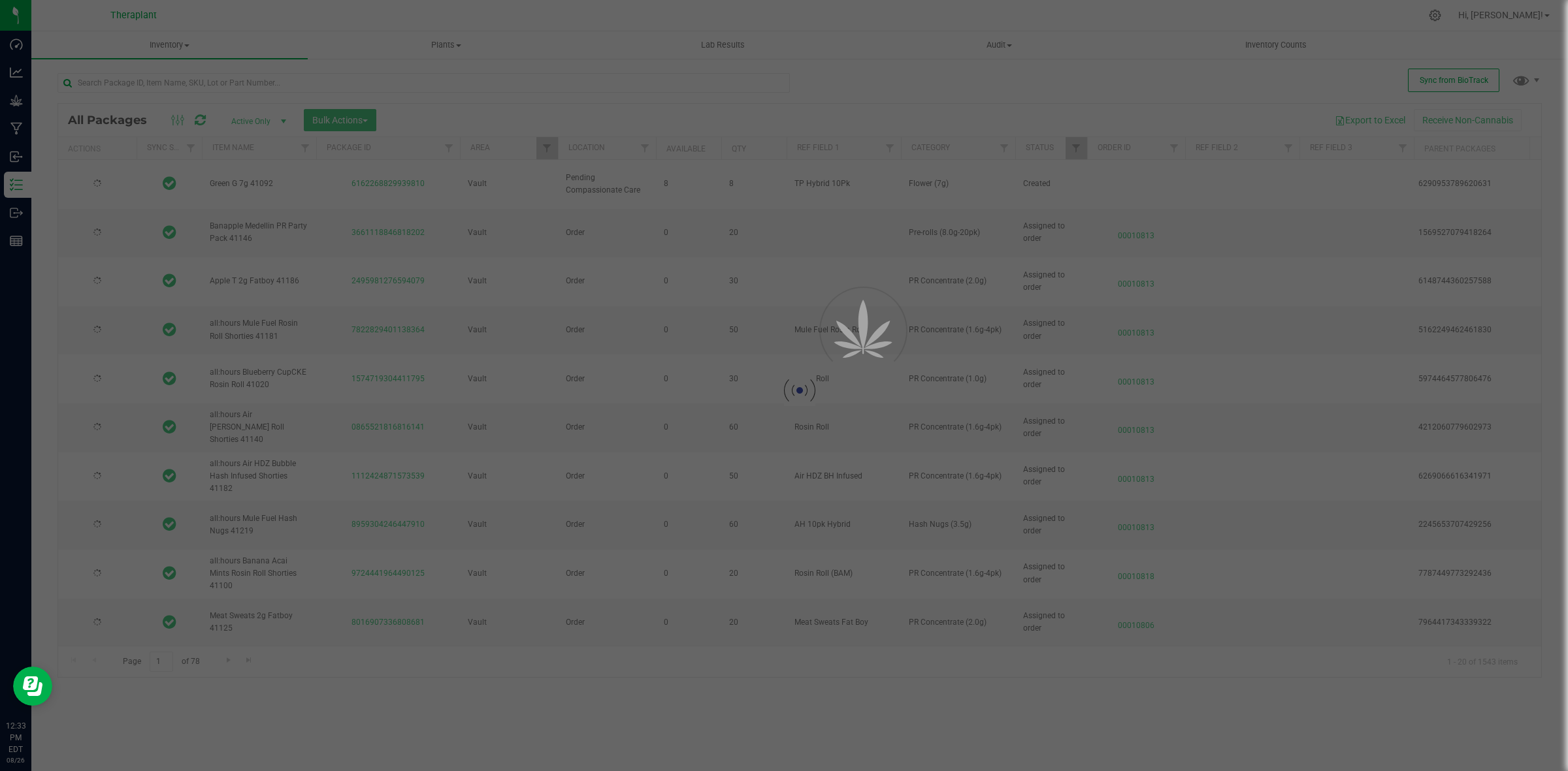
type input "2026-07-03"
type input "2026-08-11"
type input "2026-08-06"
type input "2026-08-14"
type input "2026-06-23"
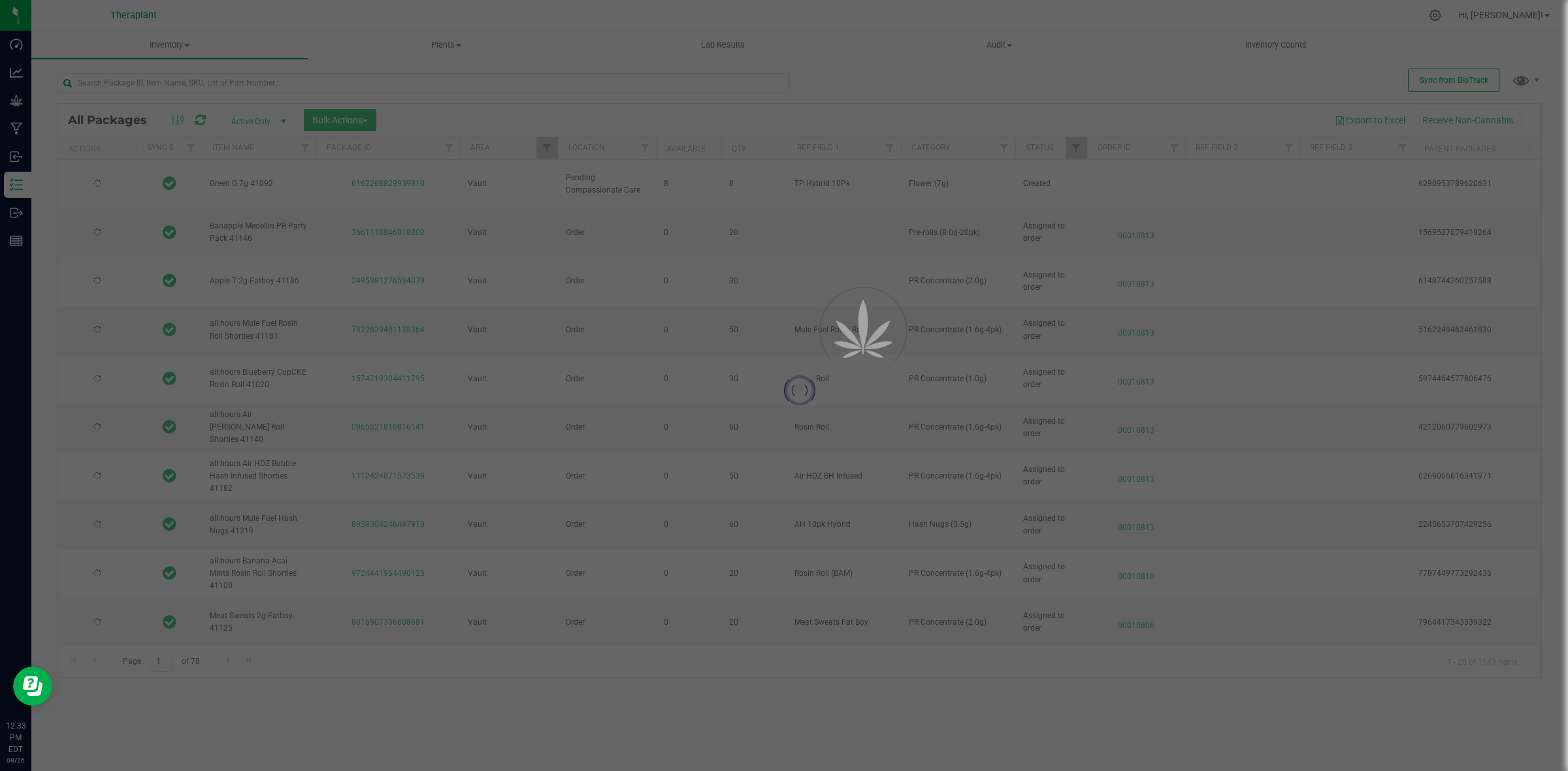
type input "2026-07-18"
type input "2026-08-01"
type input "2026-08-14"
type input "2026-07-15"
type input "2026-07-17"
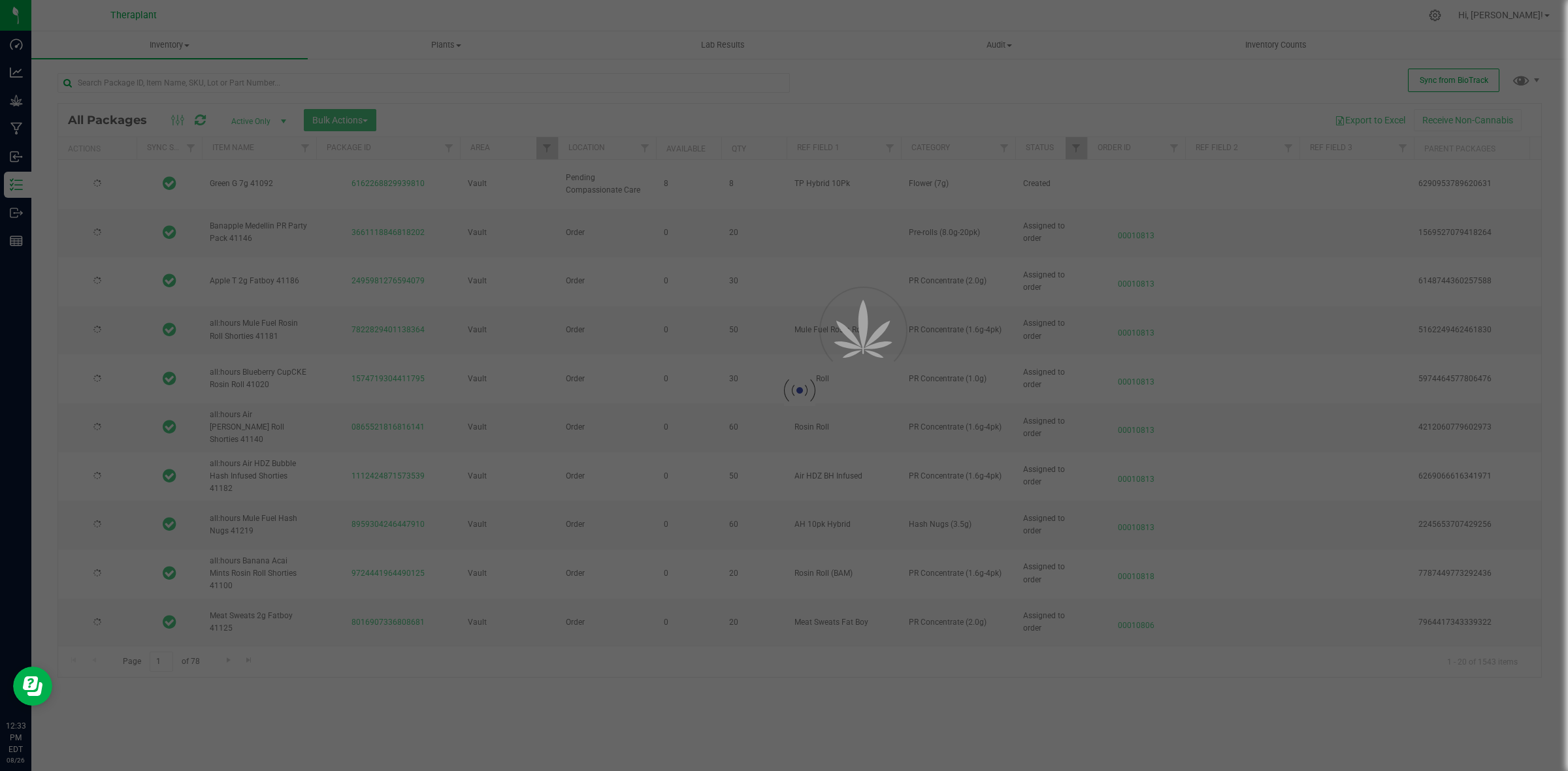
type input "2026-08-11"
type input "2026-07-18"
type input "2026-07-10"
type input "2026-08-06"
type input "2026-03-31"
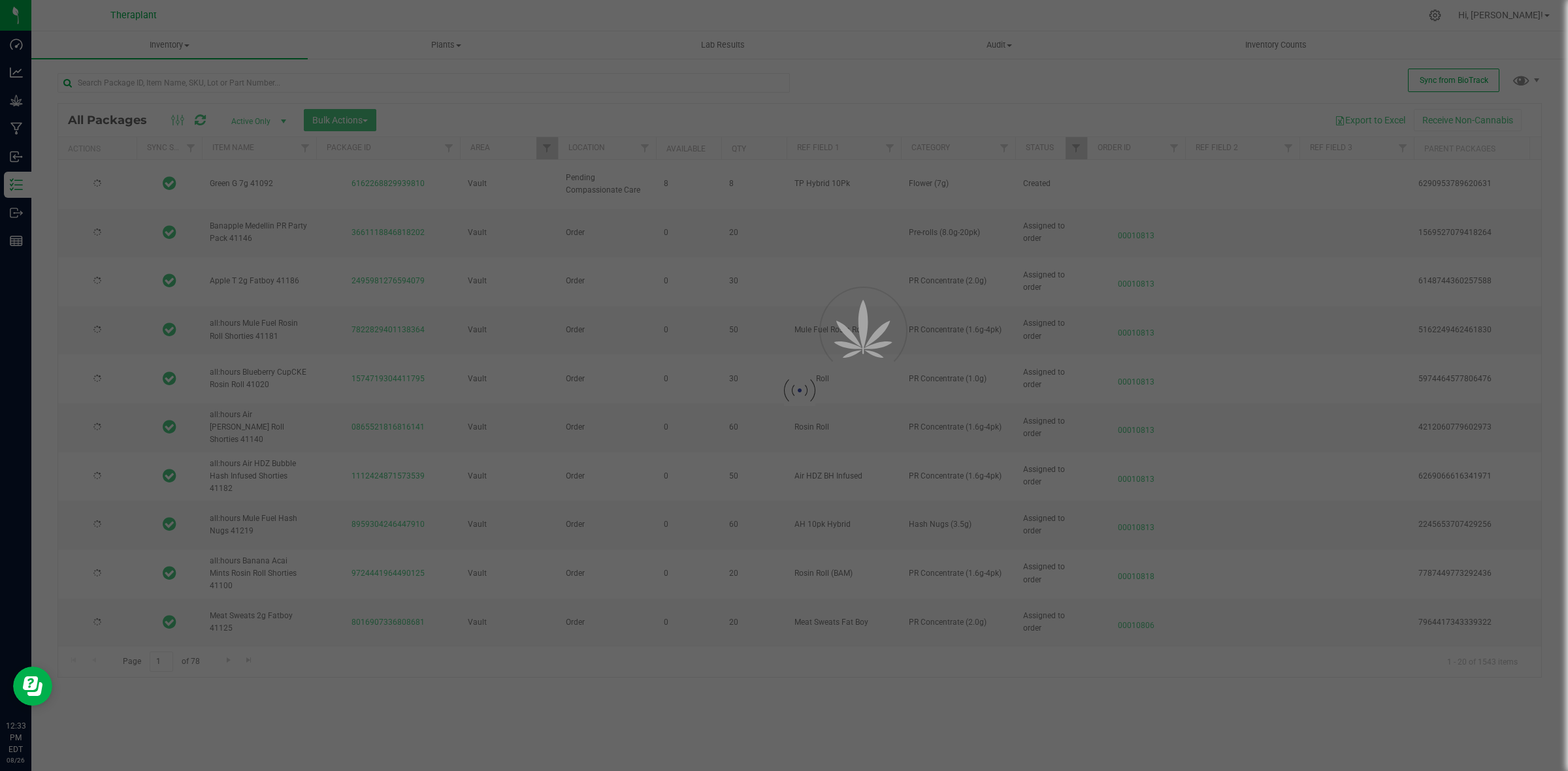
type input "2026-07-15"
type input "2026-01-06"
type input "2026-06-17"
type input "2026-05-20"
type input "2026-06-23"
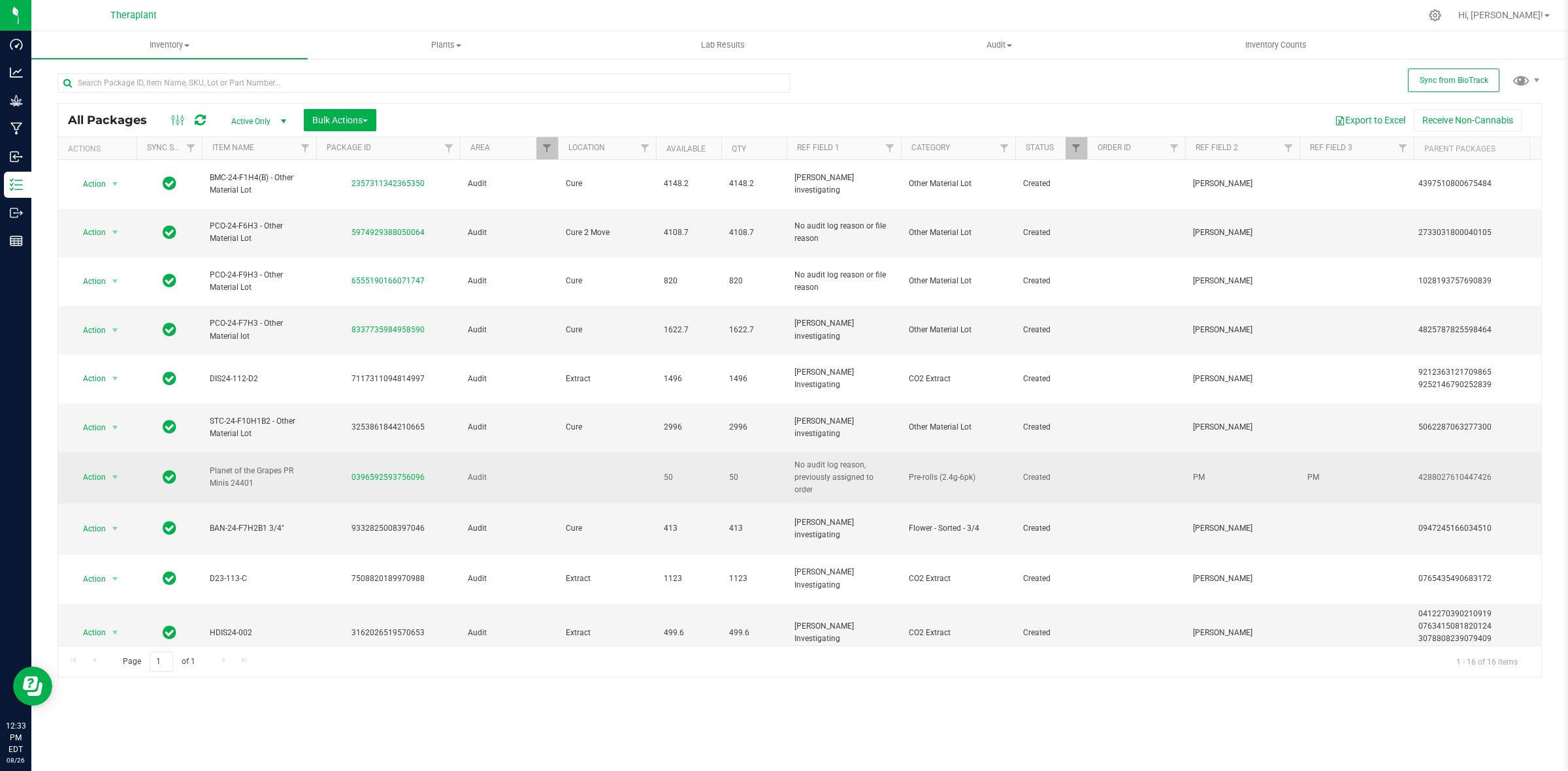
drag, startPoint x: 438, startPoint y: 402, endPoint x: 352, endPoint y: 408, distance: 86.2
click at [352, 471] on div "0396592593756096" at bounding box center [388, 477] width 148 height 12
copy link "0396592593756096"
click at [1451, 471] on div "4288027610447426" at bounding box center [1479, 477] width 123 height 12
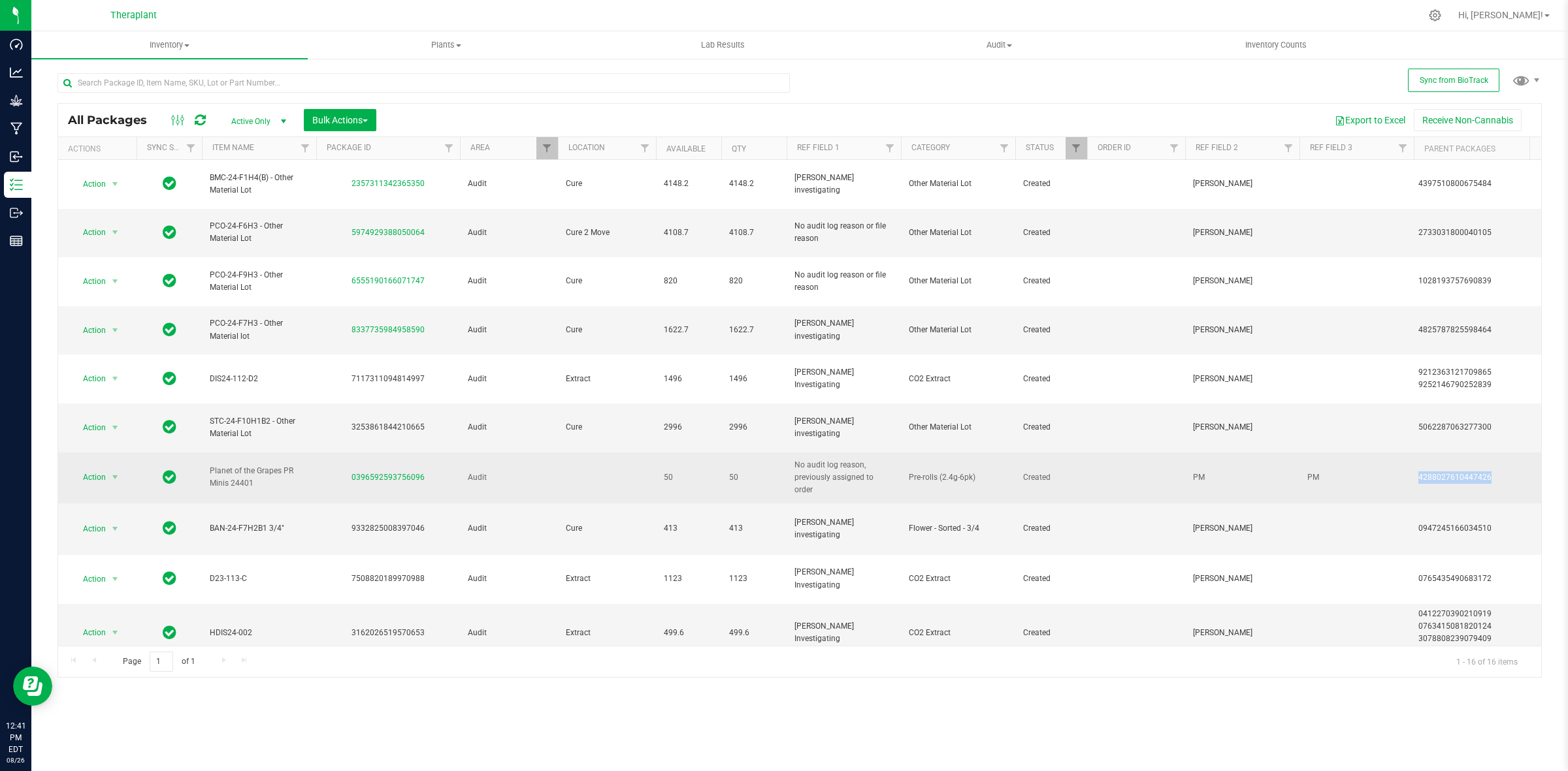
copy div "4288027610447426"
drag, startPoint x: 255, startPoint y: 407, endPoint x: 207, endPoint y: 401, distance: 48.4
click at [207, 452] on td "Planet of the Grapes PR Minis 24401" at bounding box center [258, 478] width 114 height 52
copy span "Planet of the Grapes PR Minis 24401"
click at [96, 468] on span "Action" at bounding box center [89, 477] width 35 height 18
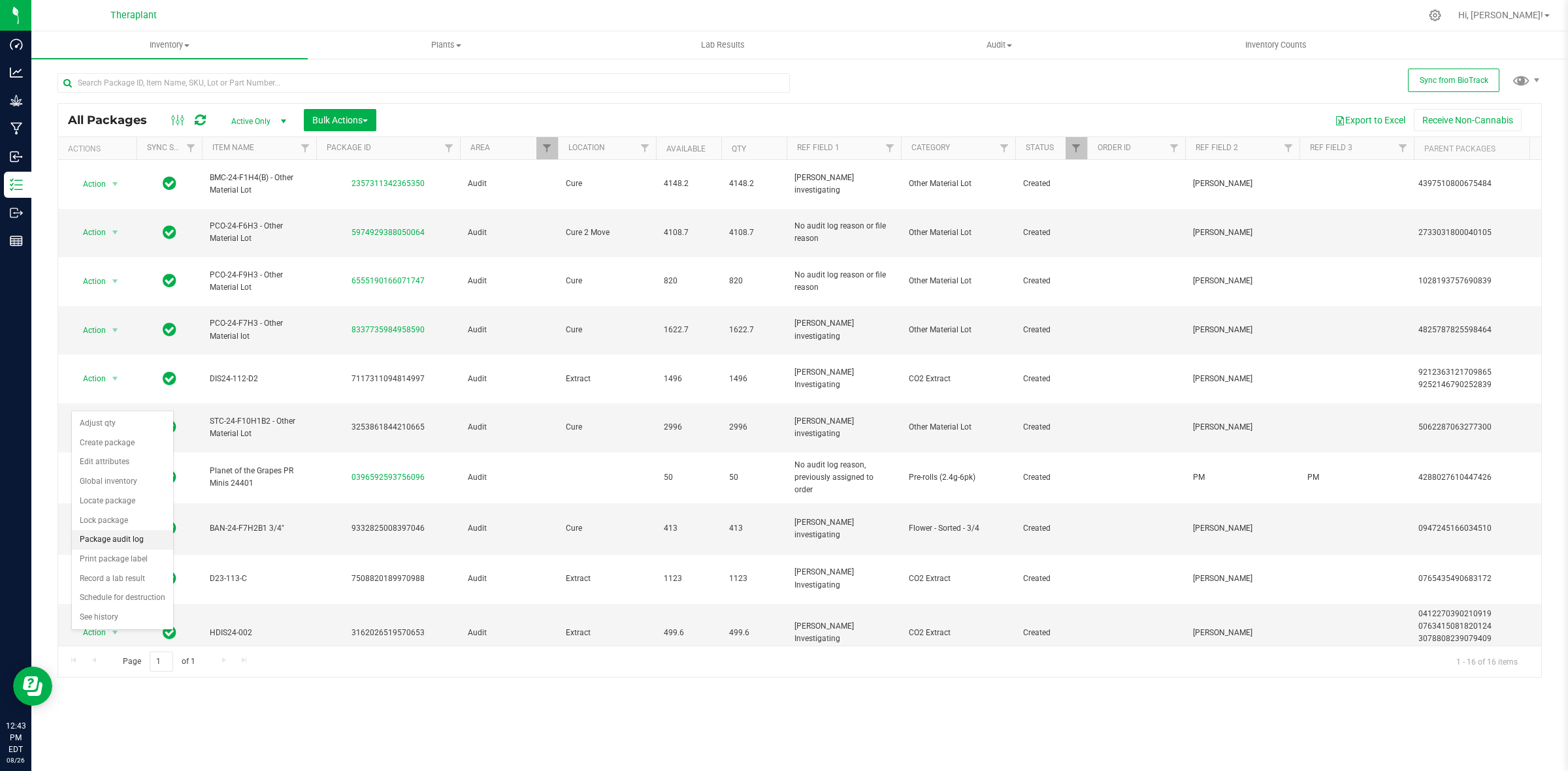
click at [129, 546] on li "Package audit log" at bounding box center [122, 540] width 101 height 20
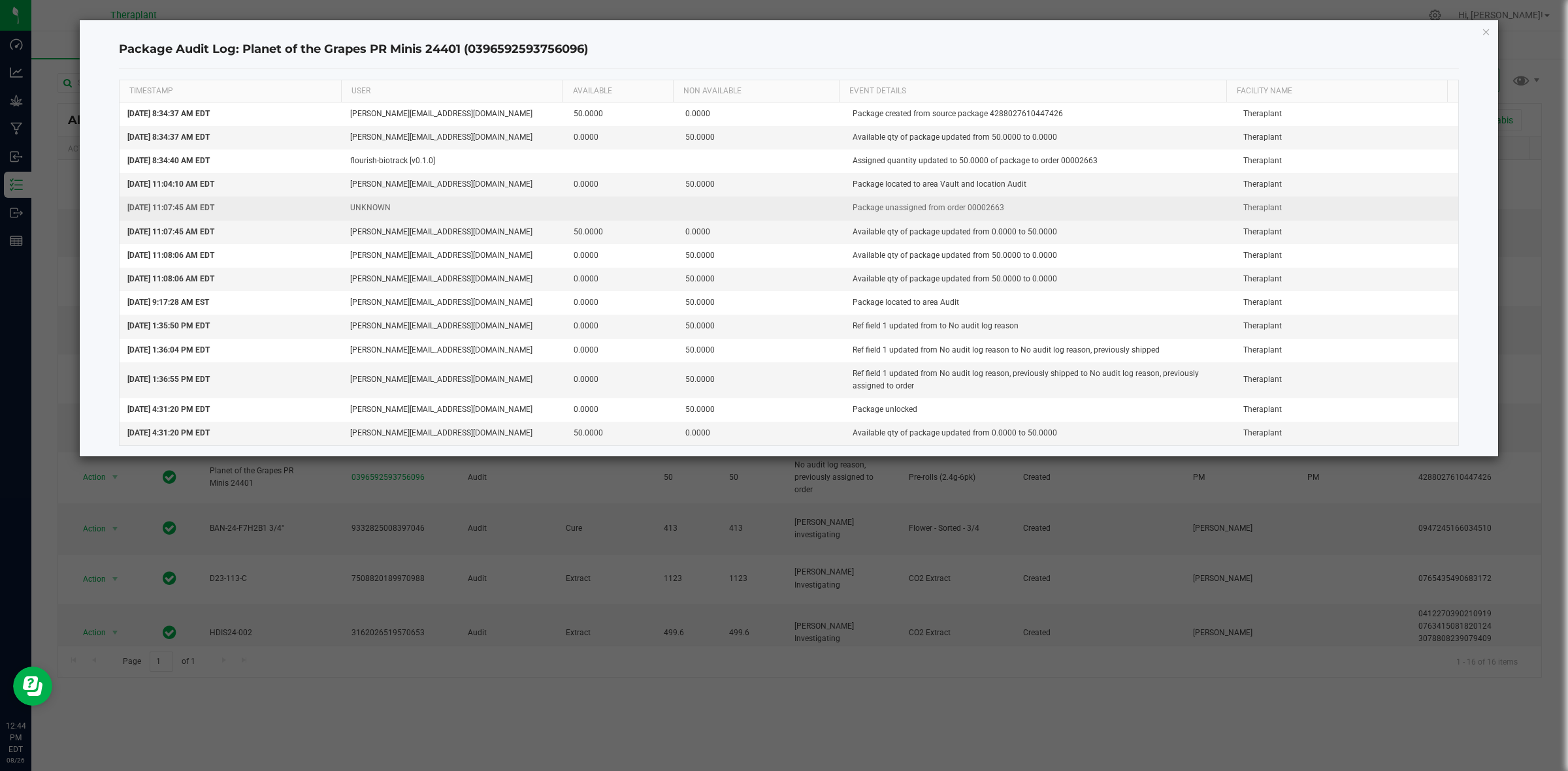
drag, startPoint x: 997, startPoint y: 207, endPoint x: 975, endPoint y: 212, distance: 22.6
click at [975, 212] on td "Package unassigned from order 00002663" at bounding box center [1040, 208] width 390 height 24
copy td "2663"
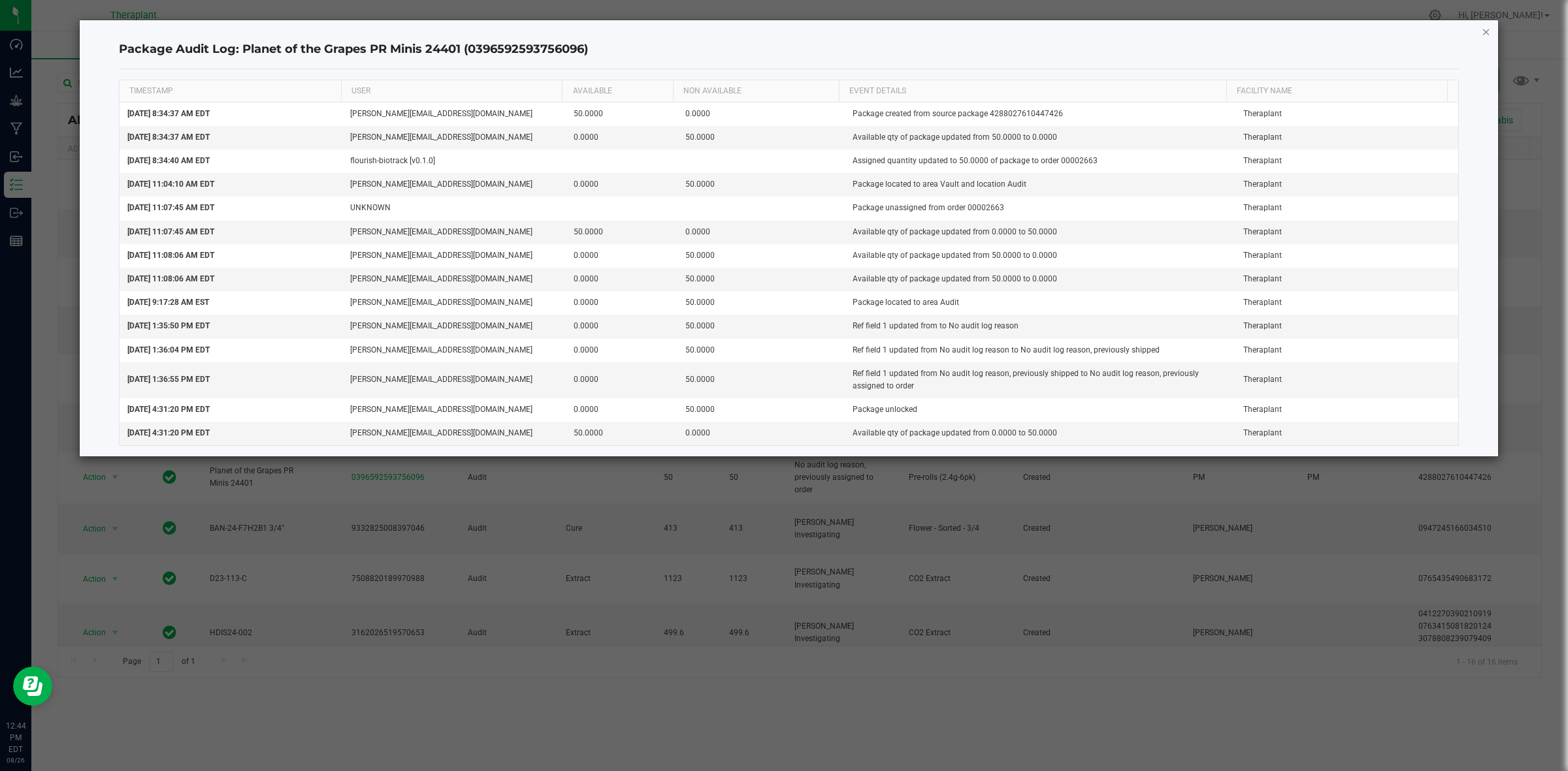
click at [1486, 28] on icon "button" at bounding box center [1486, 31] width 9 height 16
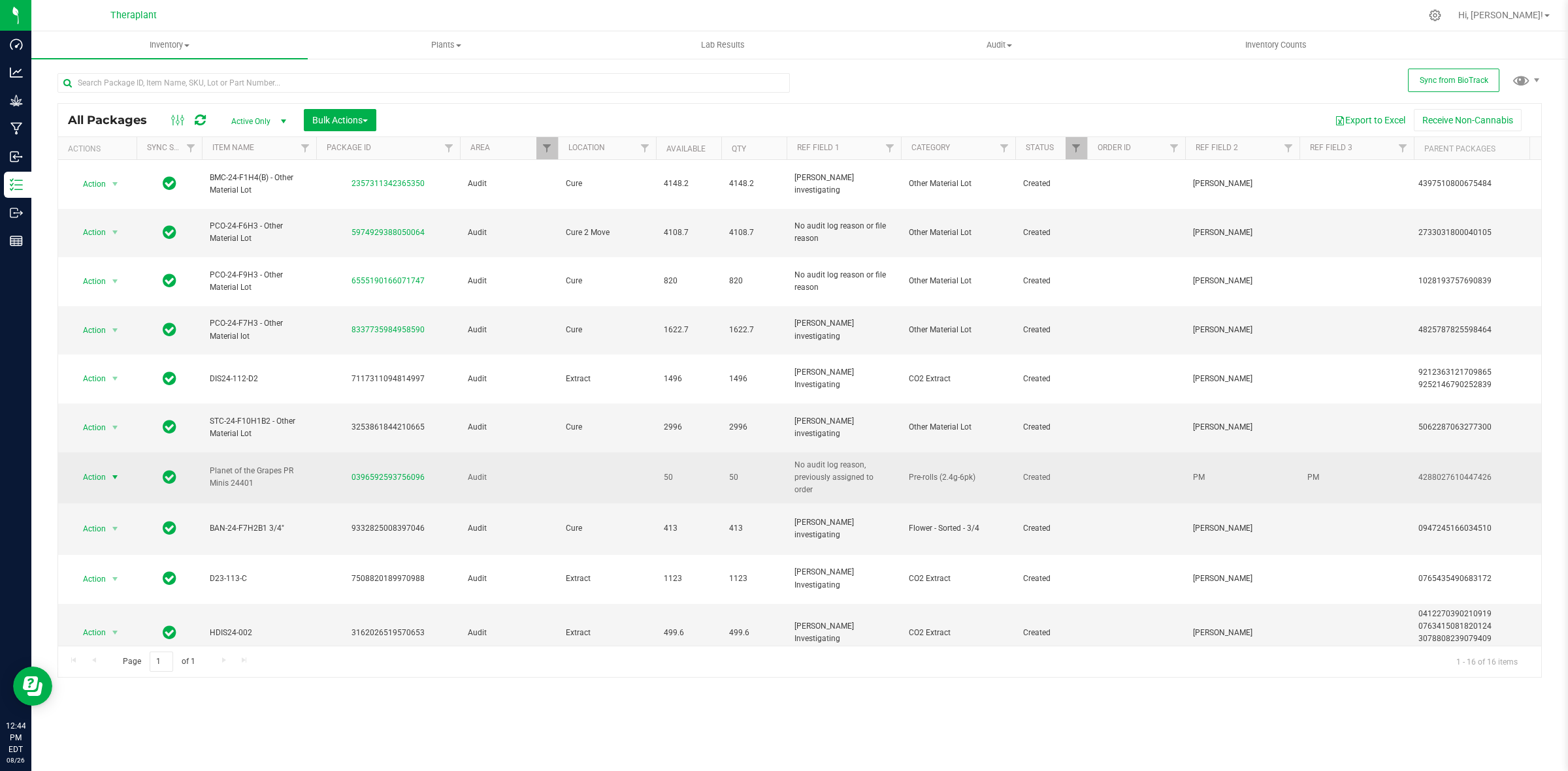
click at [119, 472] on span "select" at bounding box center [114, 477] width 10 height 10
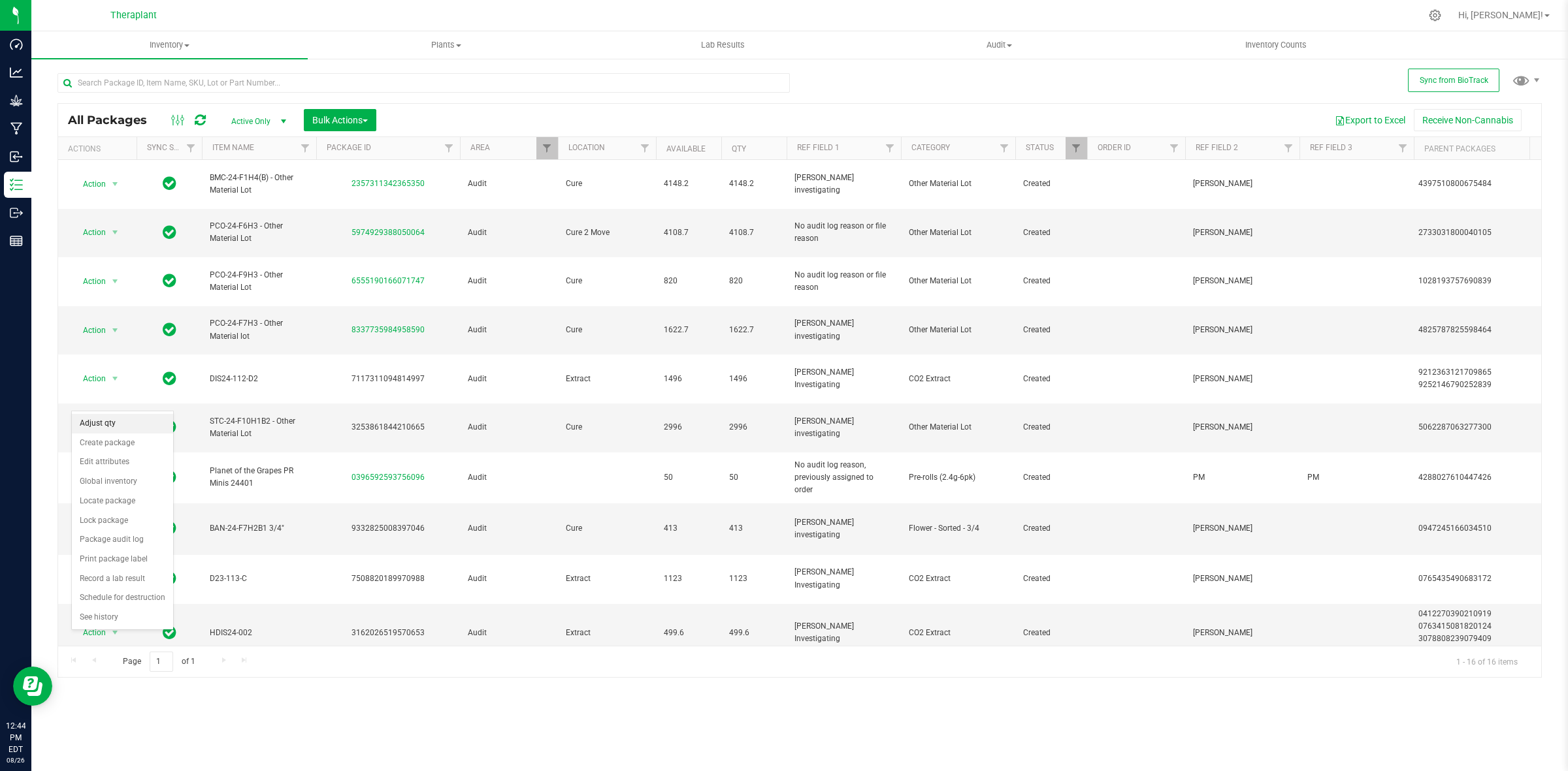
click at [116, 418] on li "Adjust qty" at bounding box center [122, 423] width 101 height 20
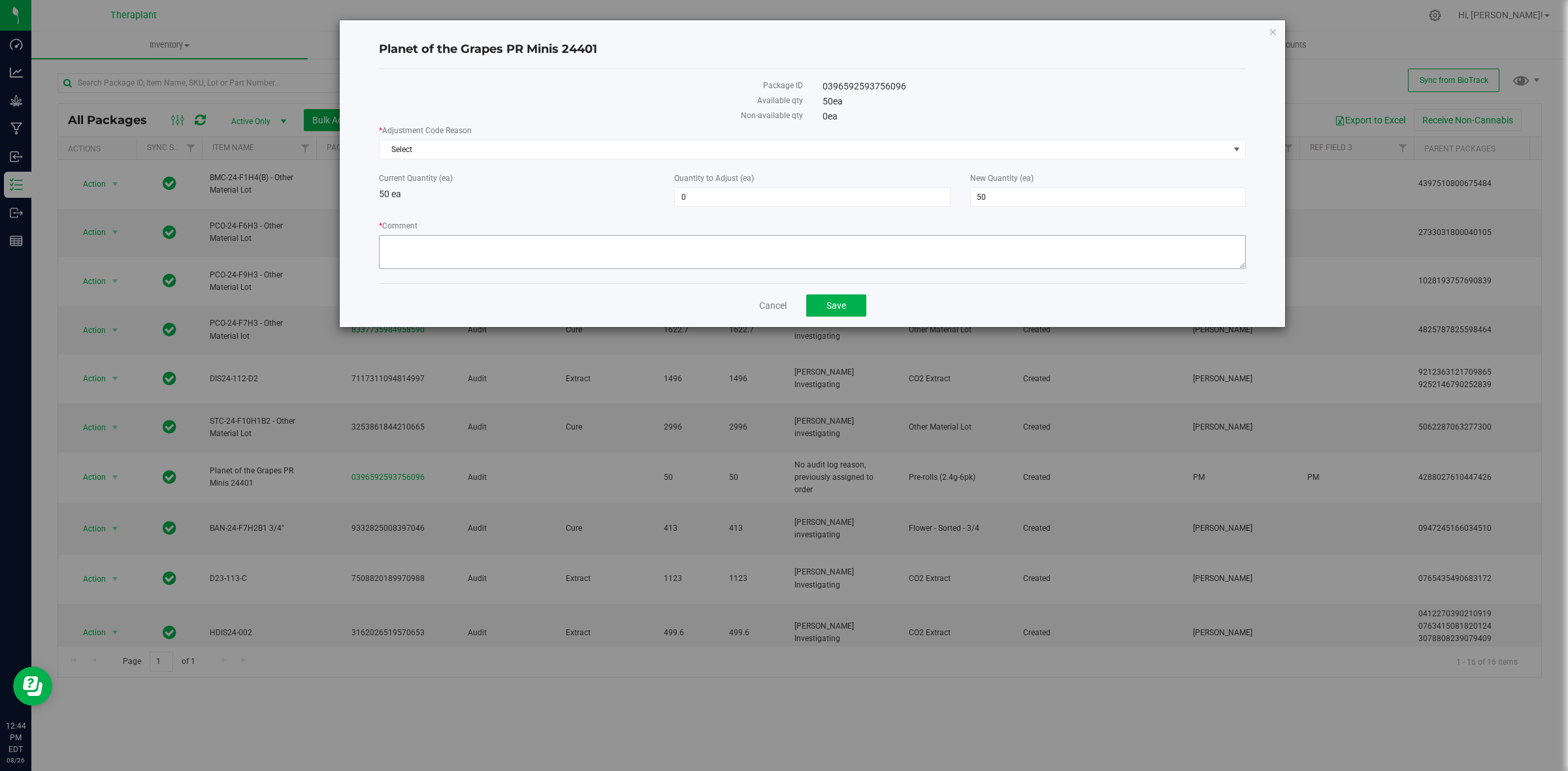
drag, startPoint x: 756, startPoint y: 222, endPoint x: 751, endPoint y: 241, distance: 19.6
click at [753, 230] on label "* Comment" at bounding box center [812, 225] width 867 height 11
click at [753, 235] on textarea "* Comment" at bounding box center [812, 252] width 867 height 34
click at [751, 243] on textarea "* Comment" at bounding box center [812, 252] width 867 height 34
paste textarea "2663"
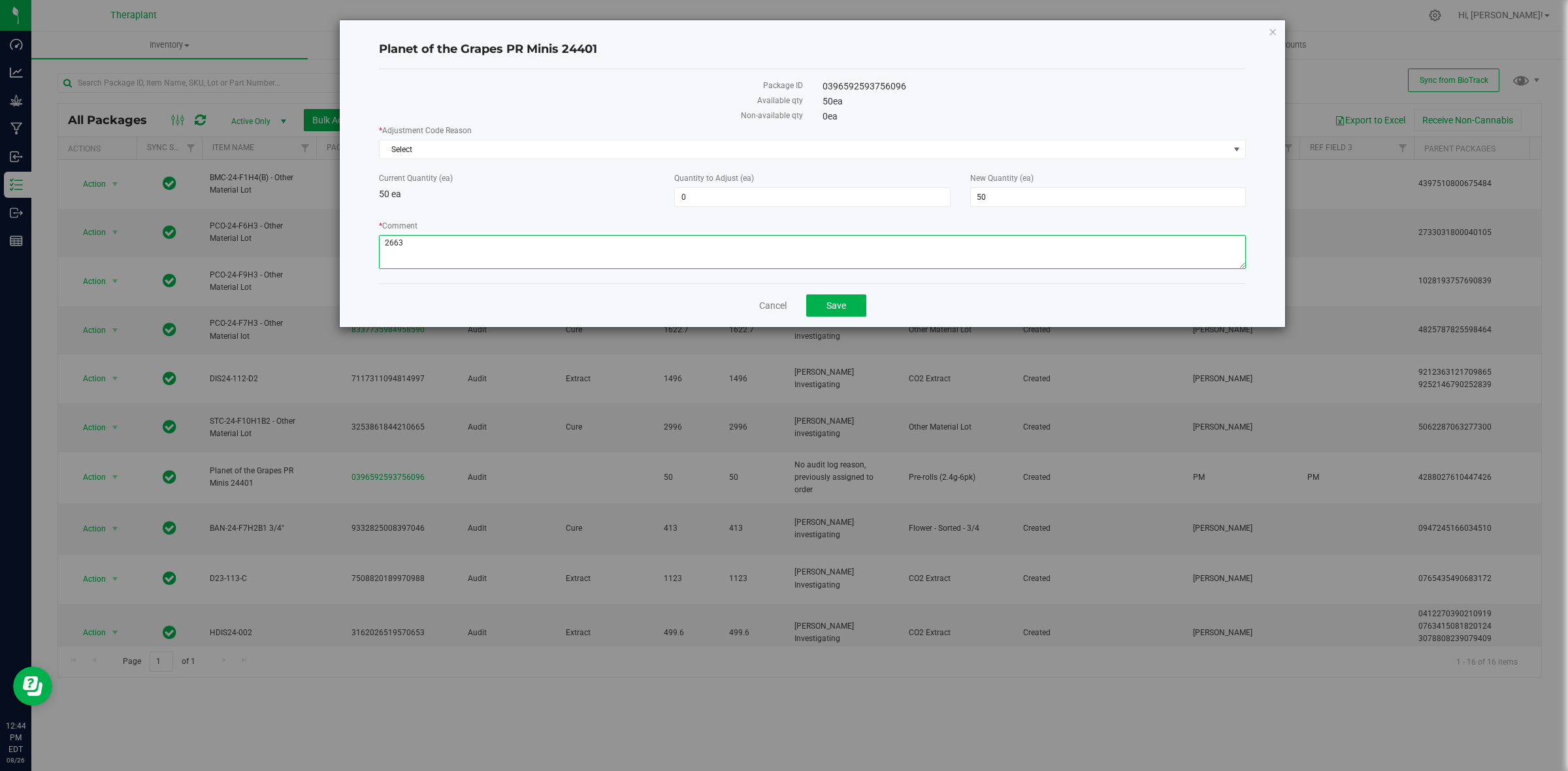
click at [386, 241] on textarea "* Comment" at bounding box center [812, 252] width 867 height 34
click at [689, 245] on textarea "* Comment" at bounding box center [812, 252] width 867 height 34
click at [977, 243] on textarea "* Comment" at bounding box center [812, 252] width 867 height 34
click at [1040, 243] on textarea "* Comment" at bounding box center [812, 252] width 867 height 34
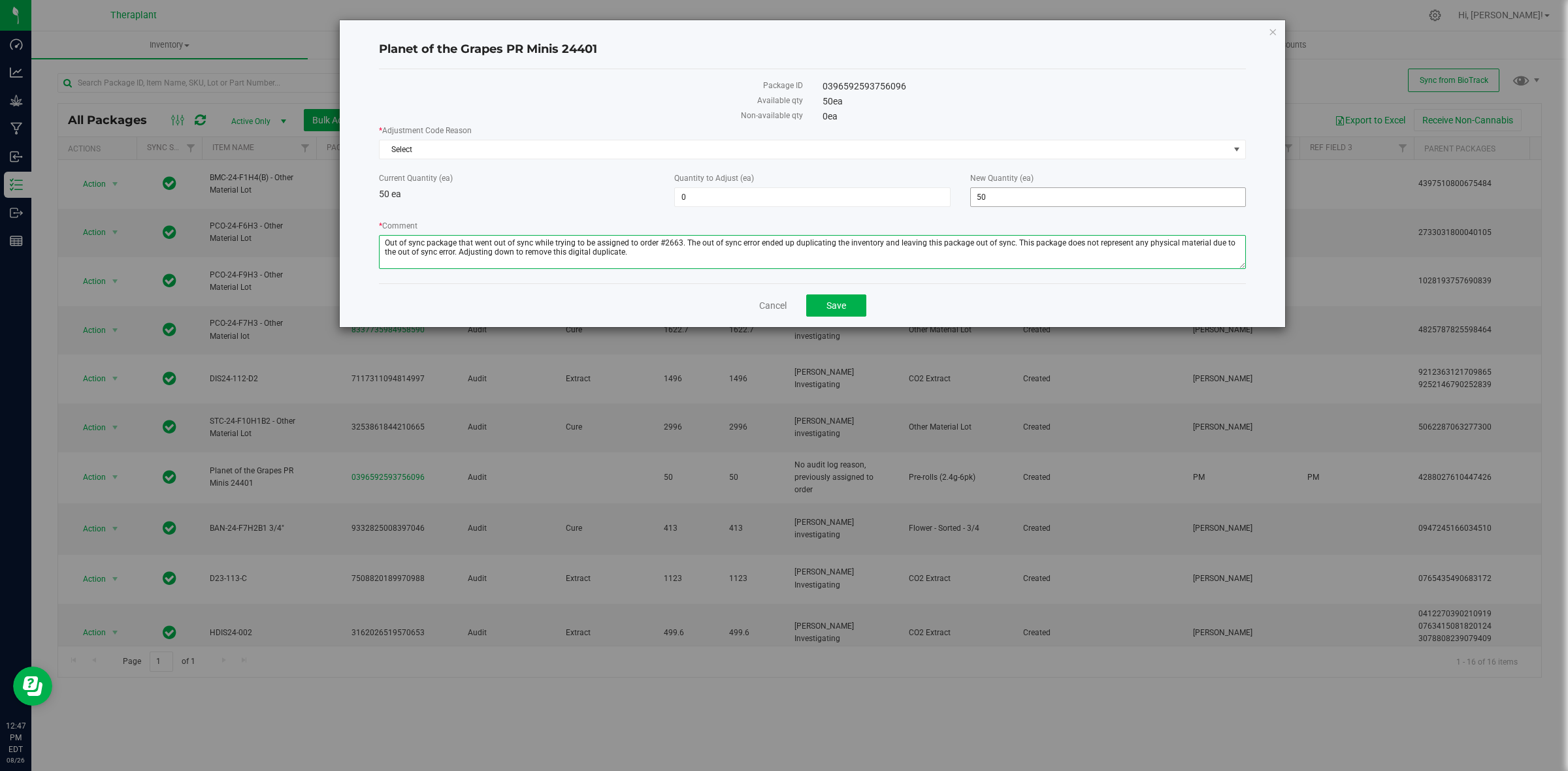
type textarea "Out of sync package that went out of sync while trying to be assigned to order …"
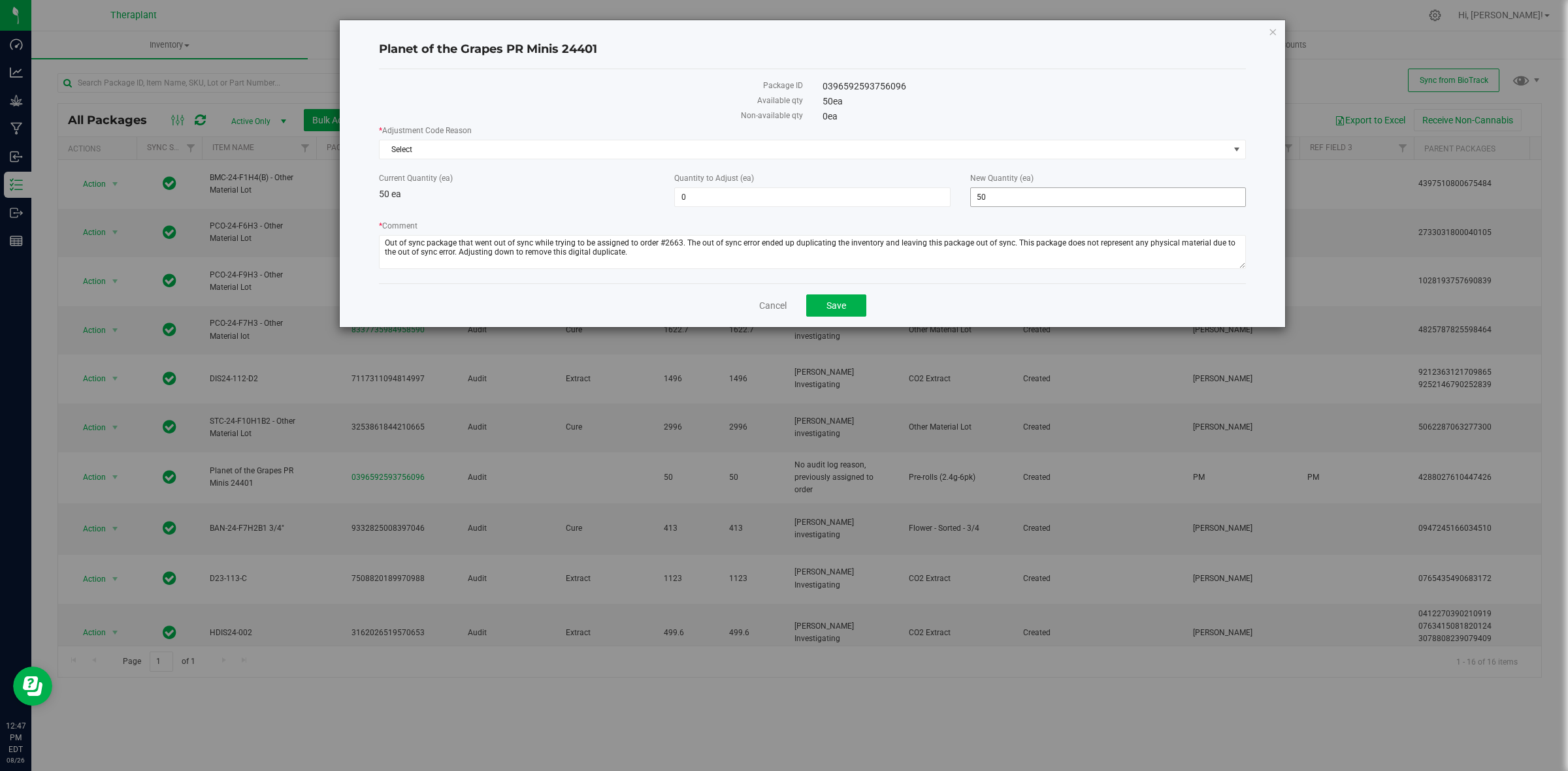
click at [1087, 196] on span "50 50" at bounding box center [1108, 197] width 275 height 20
click at [1087, 196] on input "50" at bounding box center [1107, 197] width 274 height 18
type input "0"
type input "-50"
type input "0"
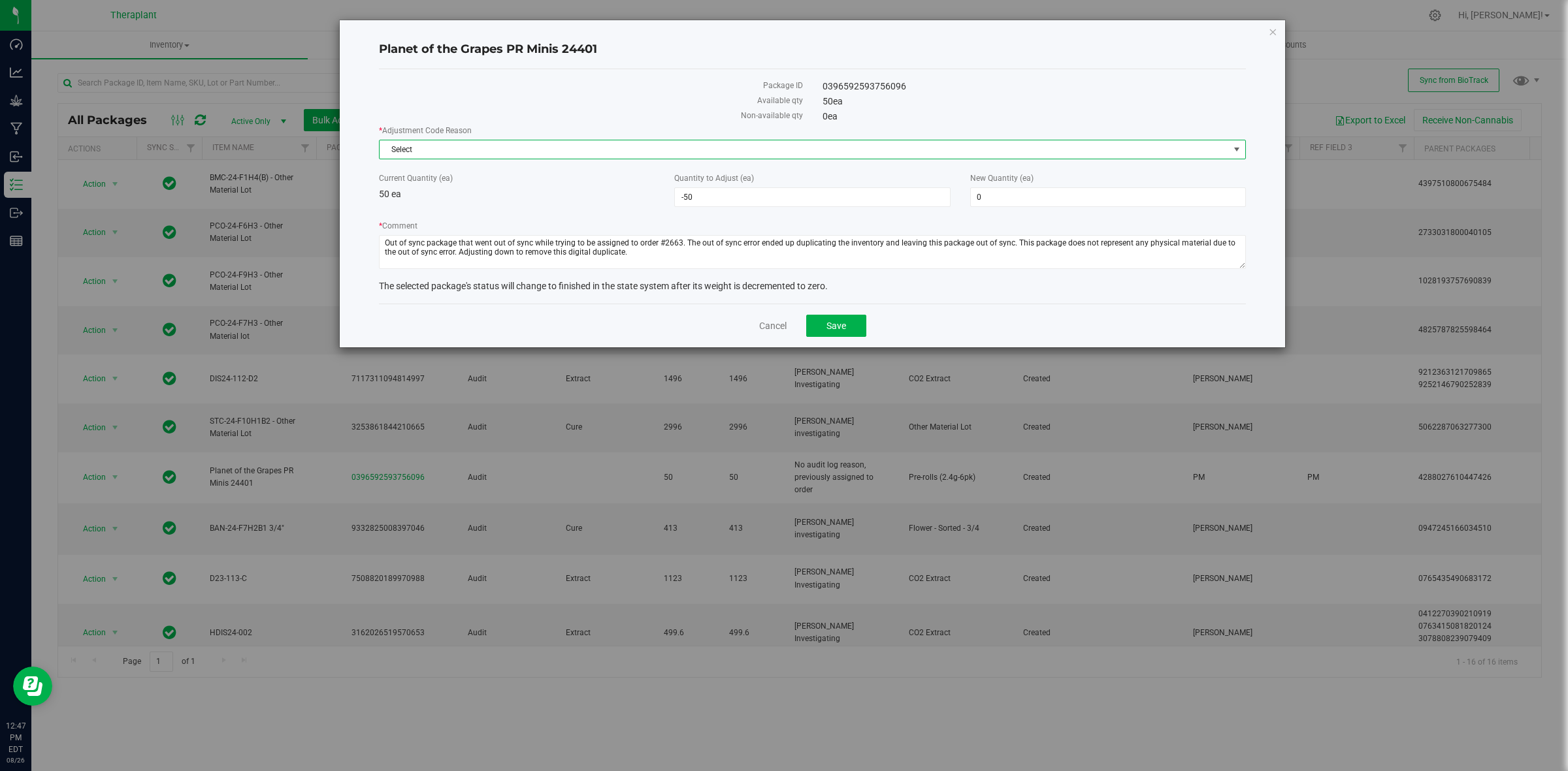
click at [1028, 144] on span "Select" at bounding box center [803, 149] width 850 height 18
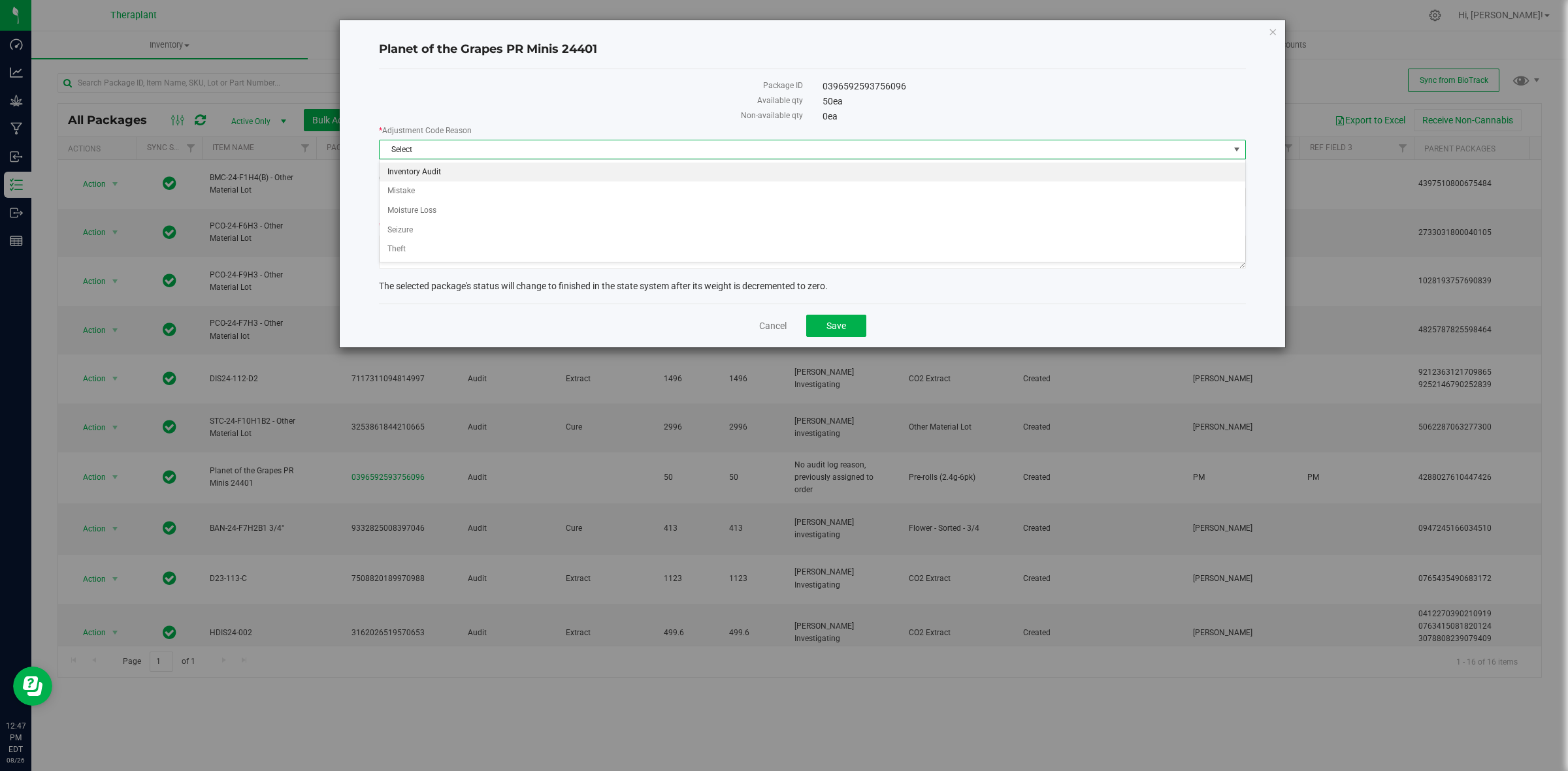
click at [481, 180] on li "Inventory Audit" at bounding box center [811, 172] width 865 height 20
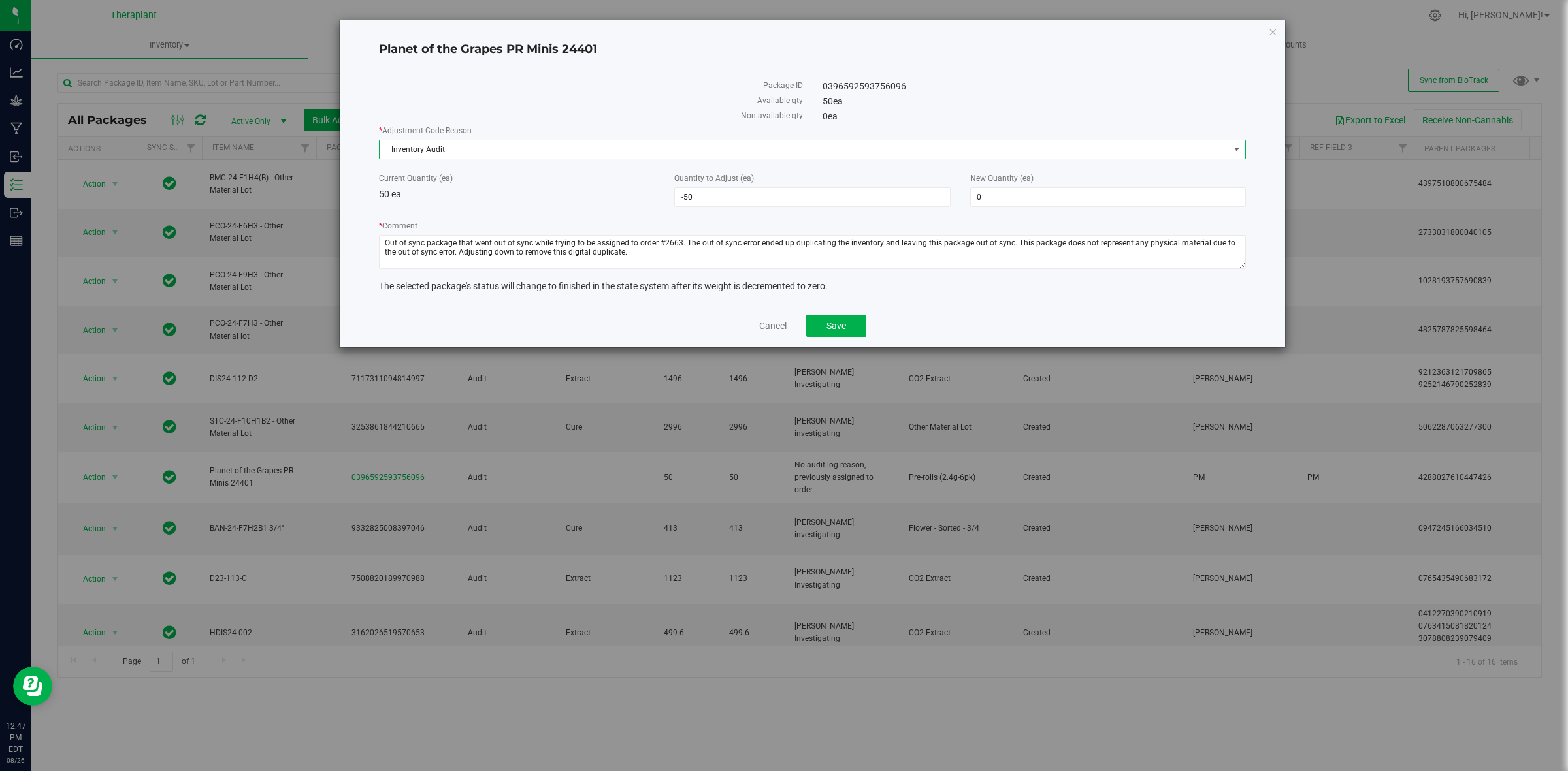
click at [542, 148] on span "Inventory Audit" at bounding box center [803, 149] width 850 height 18
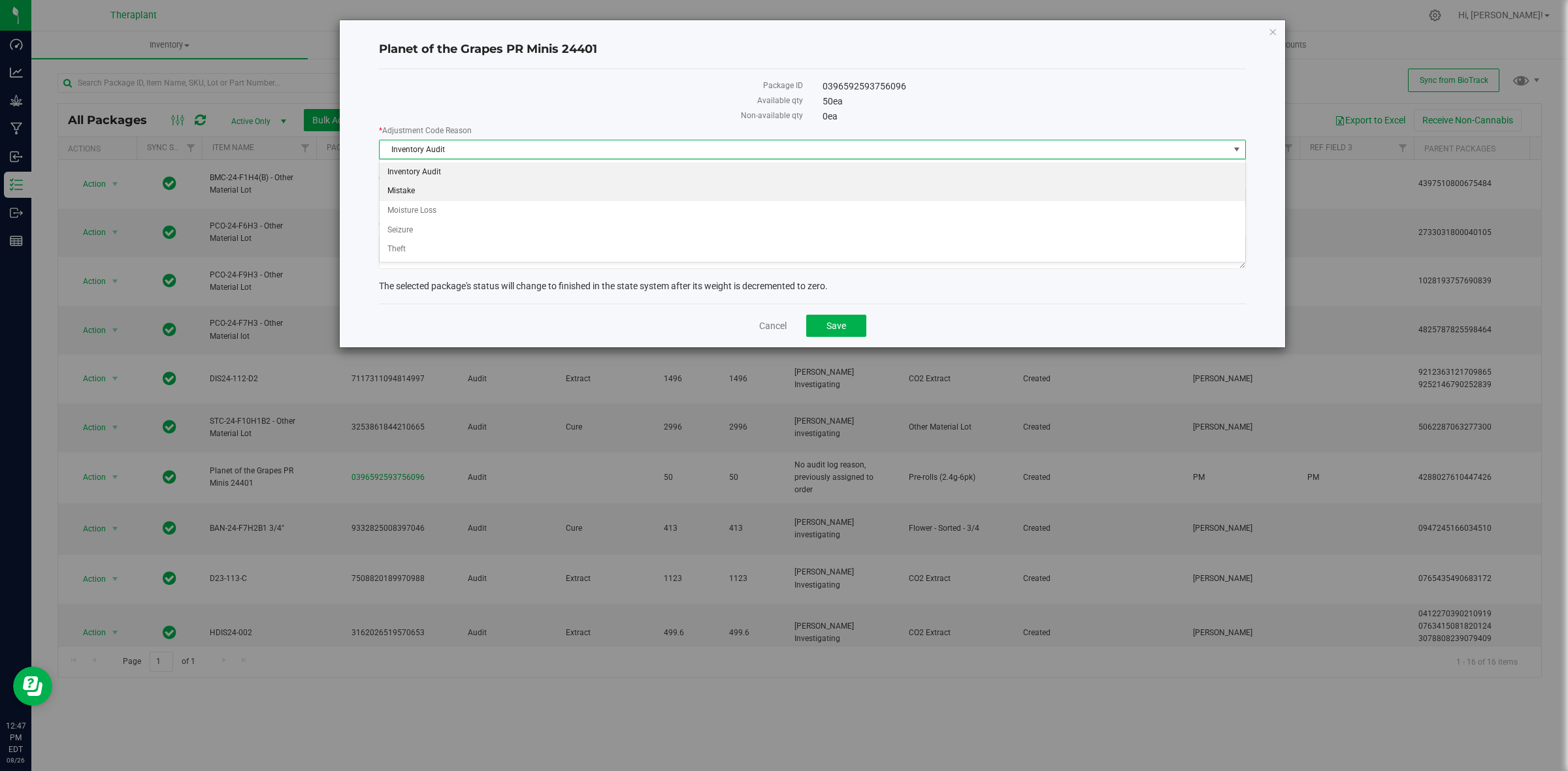
click at [505, 182] on li "Mistake" at bounding box center [811, 191] width 865 height 20
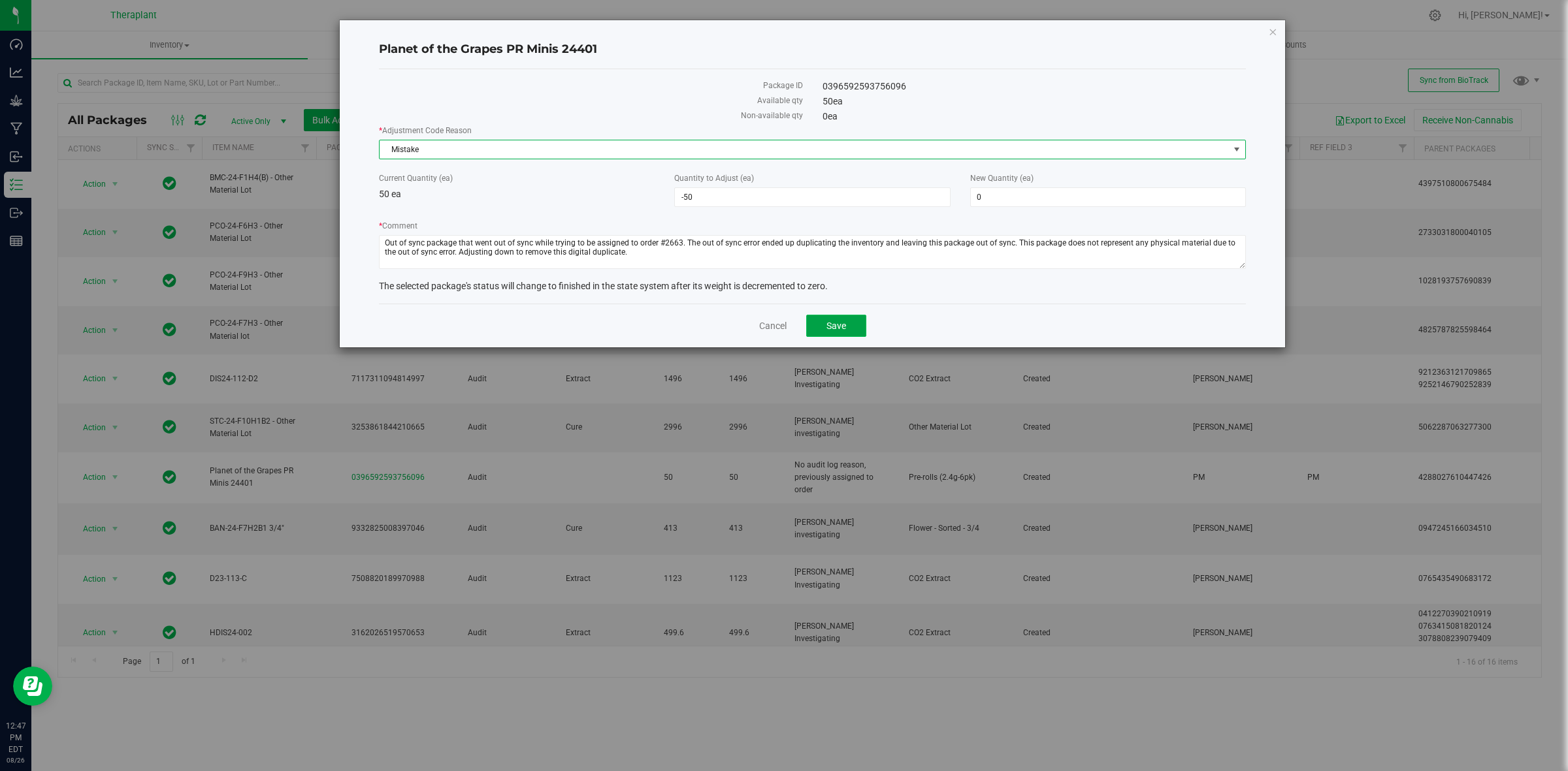
click at [821, 318] on button "Save" at bounding box center [836, 326] width 60 height 23
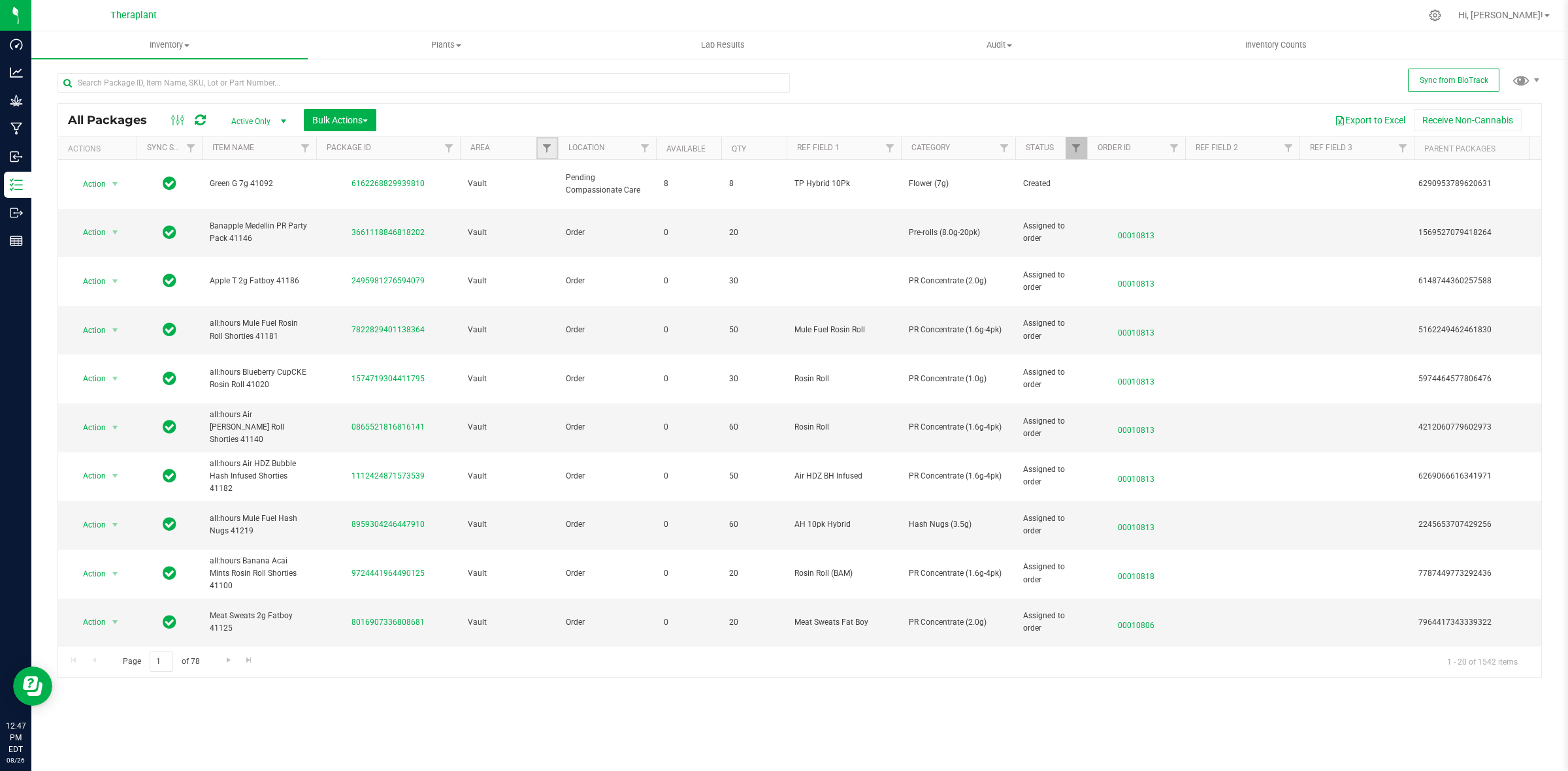
click at [546, 155] on link "Filter" at bounding box center [547, 148] width 22 height 23
click at [553, 221] on input "Audit" at bounding box center [553, 221] width 8 height 8
checkbox input "true"
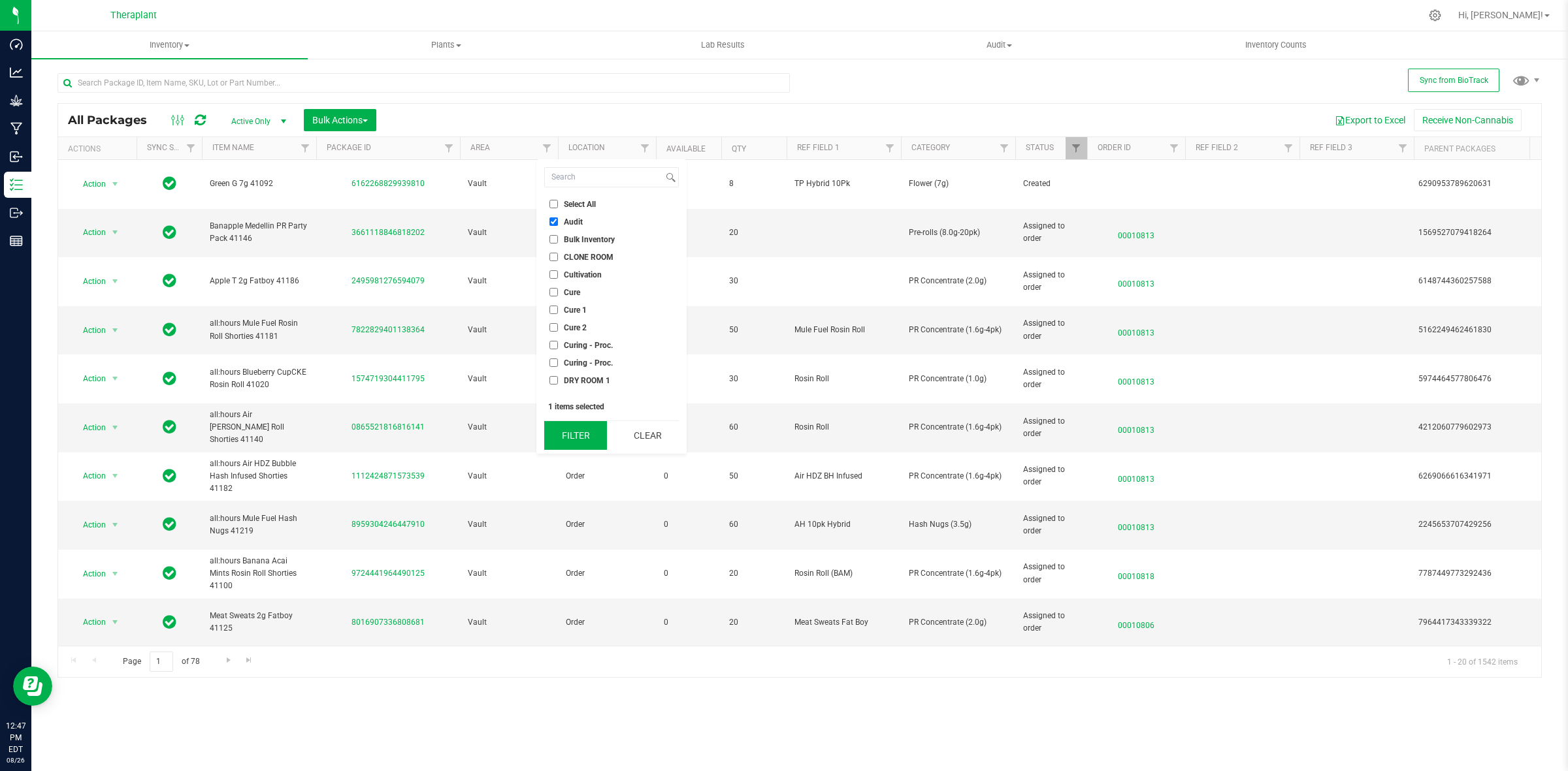
click at [605, 433] on button "Filter" at bounding box center [575, 435] width 63 height 28
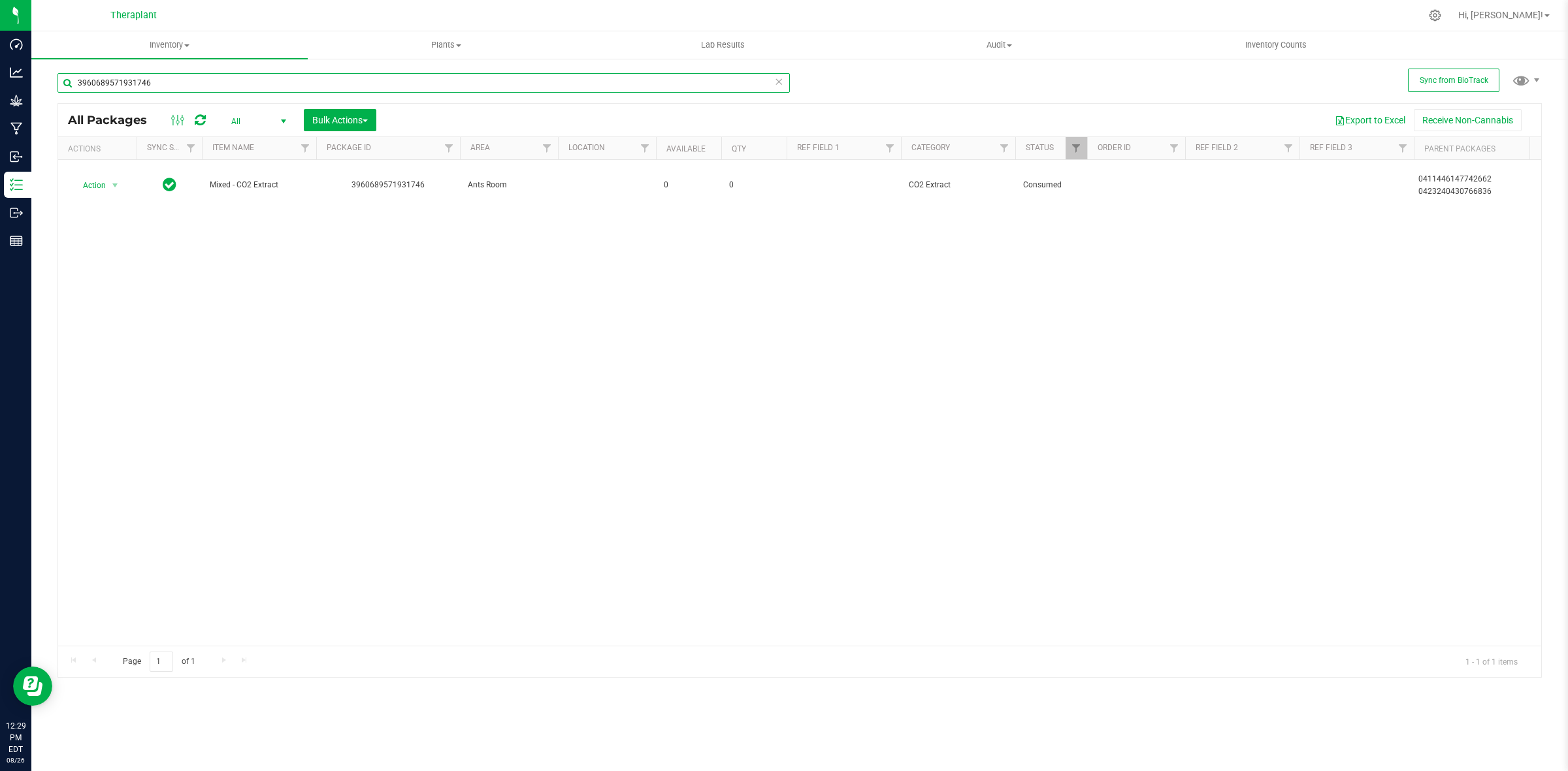
click at [355, 84] on input "3960689571931746" at bounding box center [423, 83] width 733 height 20
paste input "4137730037010939"
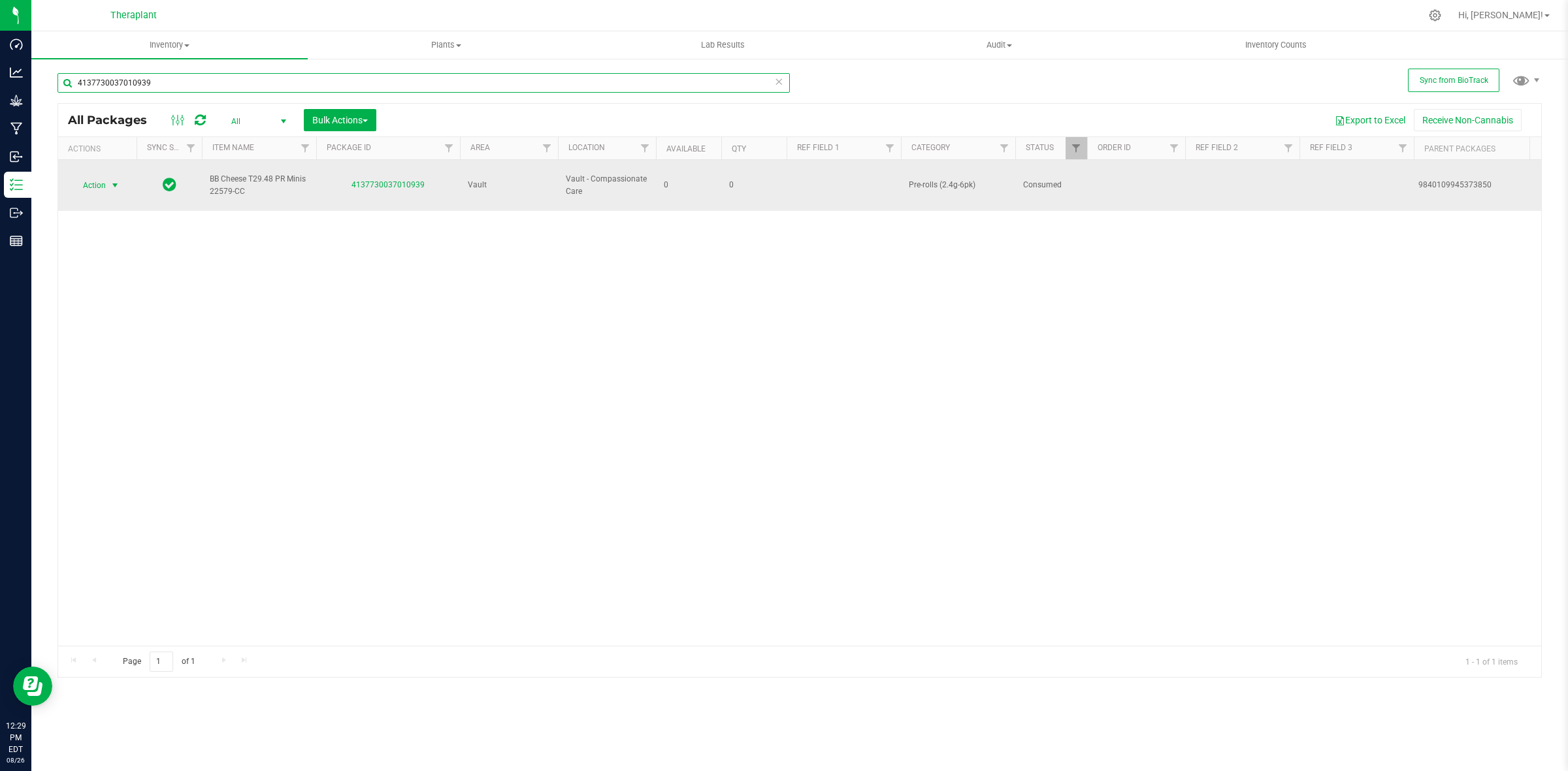
type input "4137730037010939"
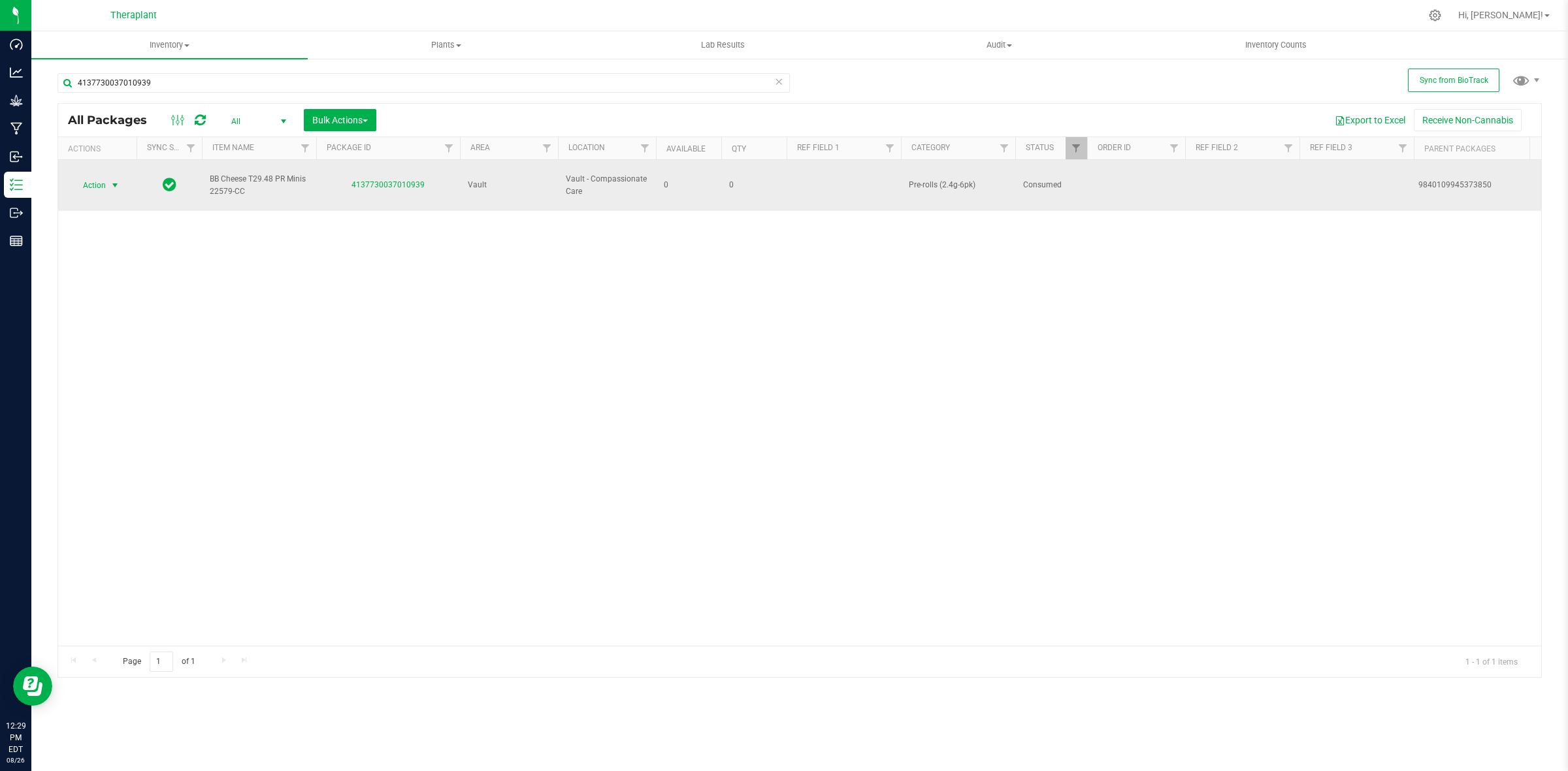
click at [106, 180] on span "Action" at bounding box center [89, 185] width 35 height 18
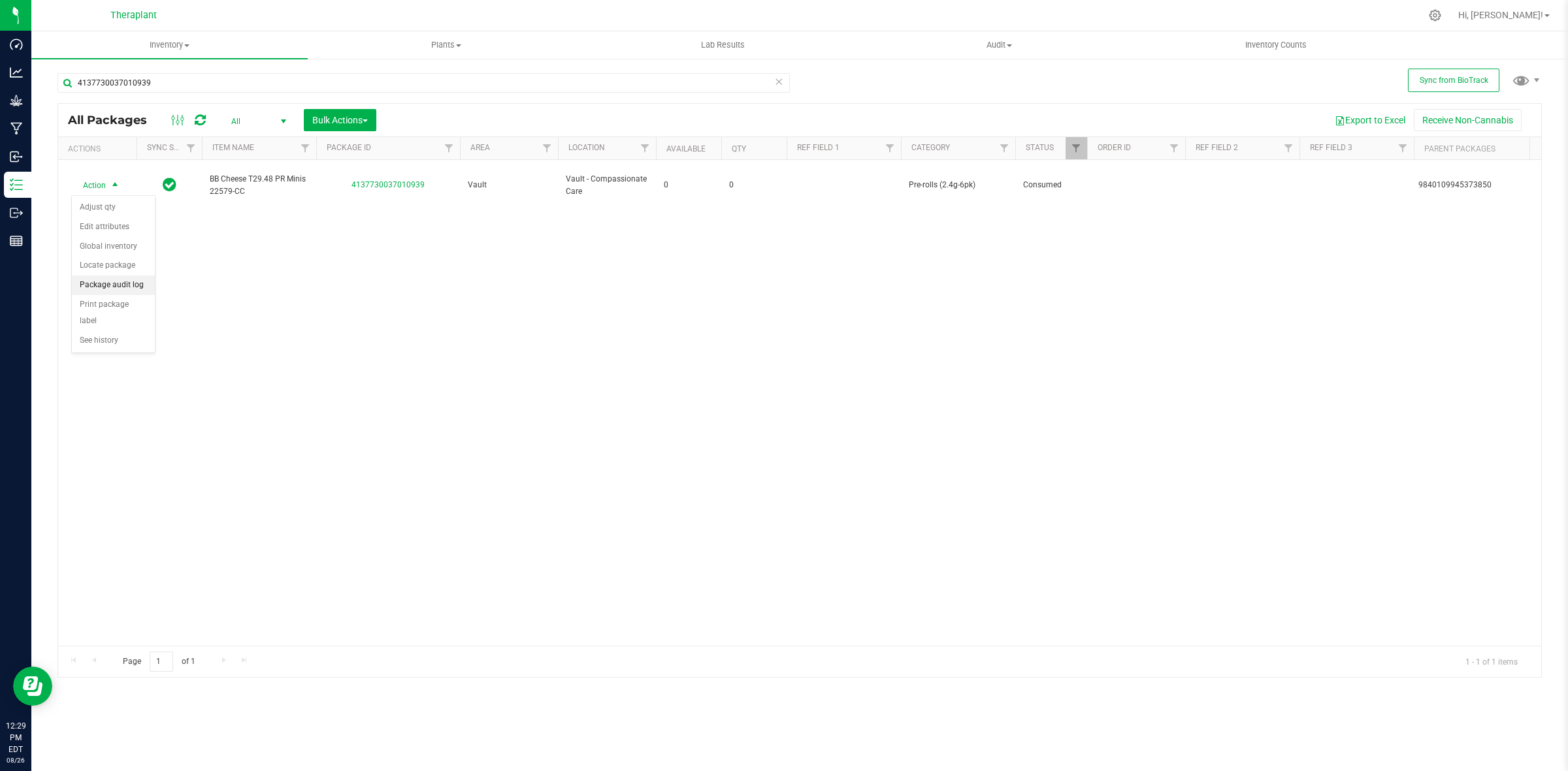
click at [125, 284] on li "Package audit log" at bounding box center [113, 285] width 83 height 20
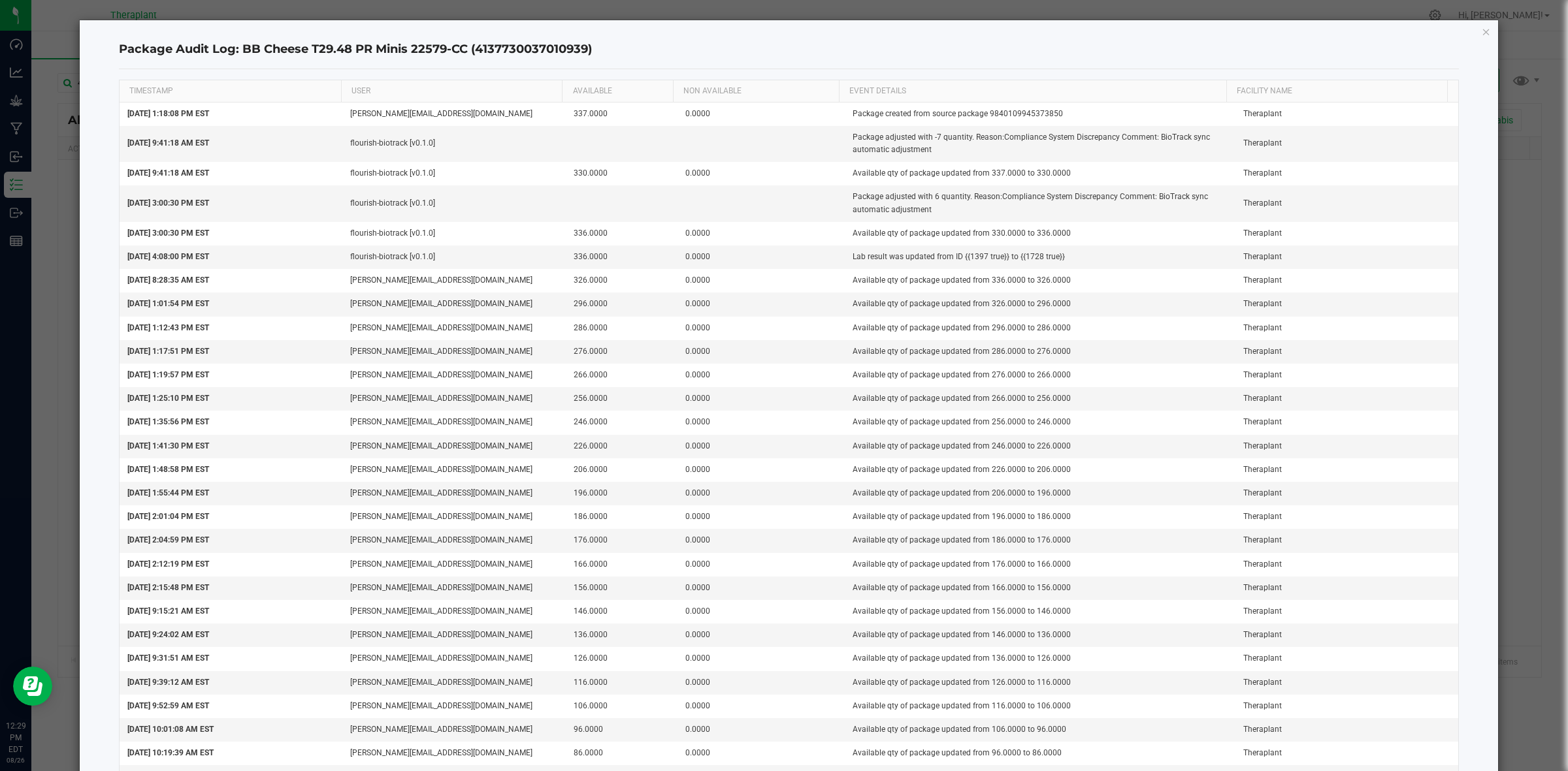
click at [522, 60] on div "Package Audit Log: BB Cheese T29.48 PR Minis 22579-CC (4137730037010939)" at bounding box center [789, 50] width 1341 height 39
click at [521, 52] on h4 "Package Audit Log: BB Cheese T29.48 PR Minis 22579-CC (4137730037010939)" at bounding box center [789, 50] width 1341 height 17
click at [521, 51] on h4 "Package Audit Log: BB Cheese T29.48 PR Minis 22579-CC (4137730037010939)" at bounding box center [789, 50] width 1341 height 17
copy h4 "4137730037010939"
click at [1481, 31] on icon "button" at bounding box center [1486, 31] width 9 height 16
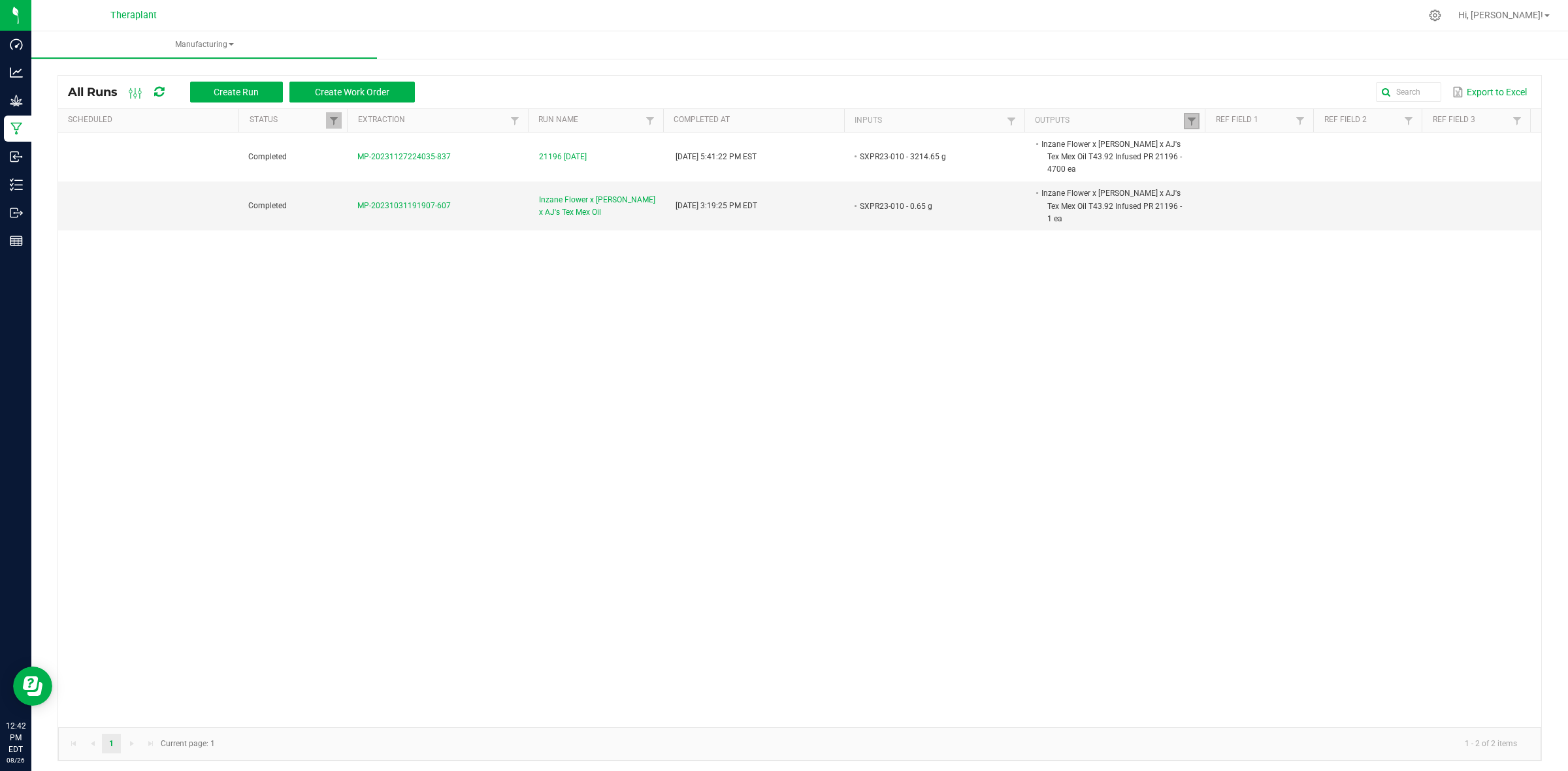
click at [1186, 124] on span at bounding box center [1191, 121] width 10 height 10
click at [1267, 154] on input "21196" at bounding box center [1249, 148] width 135 height 20
paste input "Planet of the Grapes PR Minis 24401"
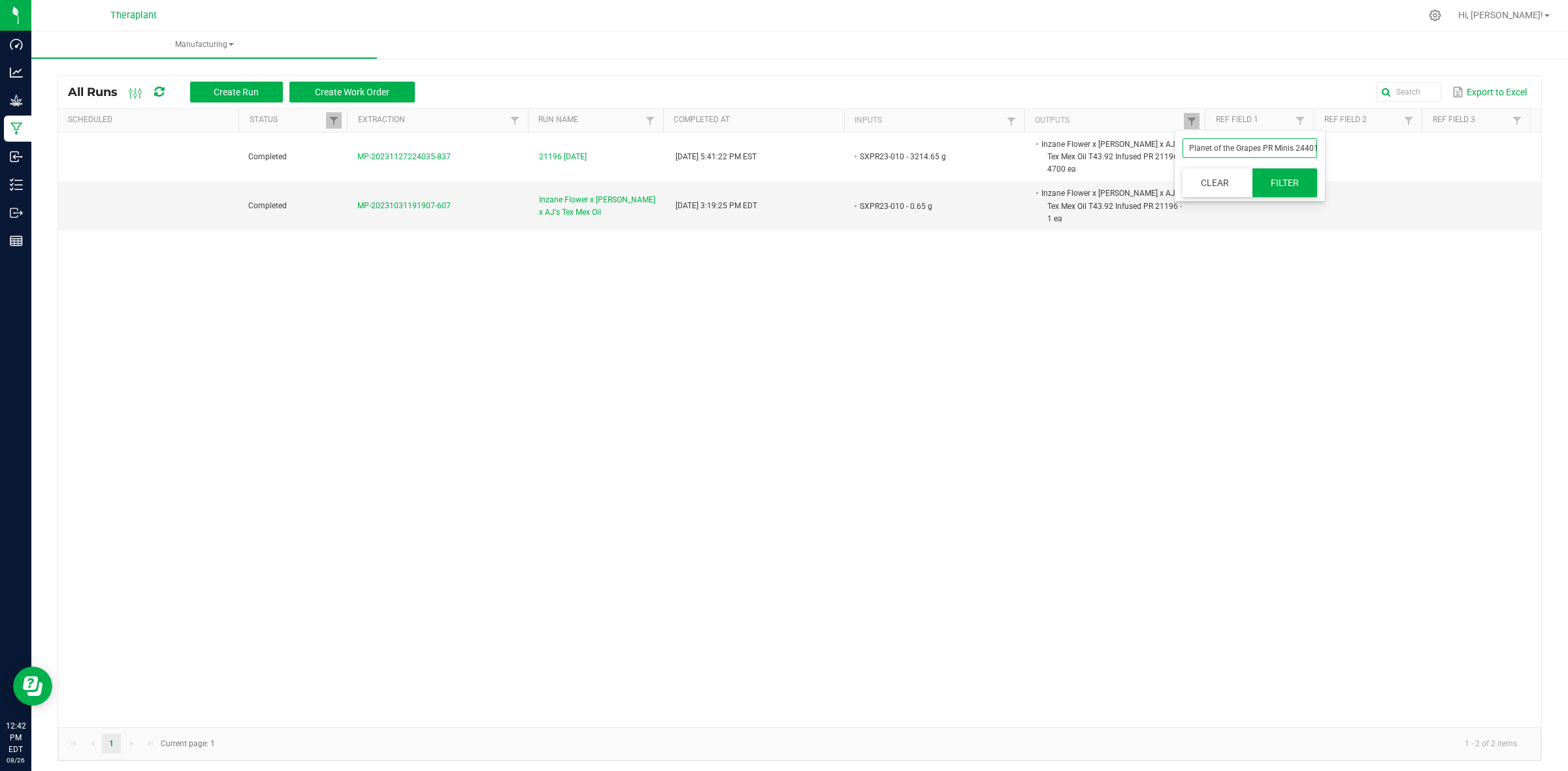
type input "Planet of the Grapes PR Minis 24401"
click at [1276, 185] on button "Filter" at bounding box center [1284, 183] width 65 height 28
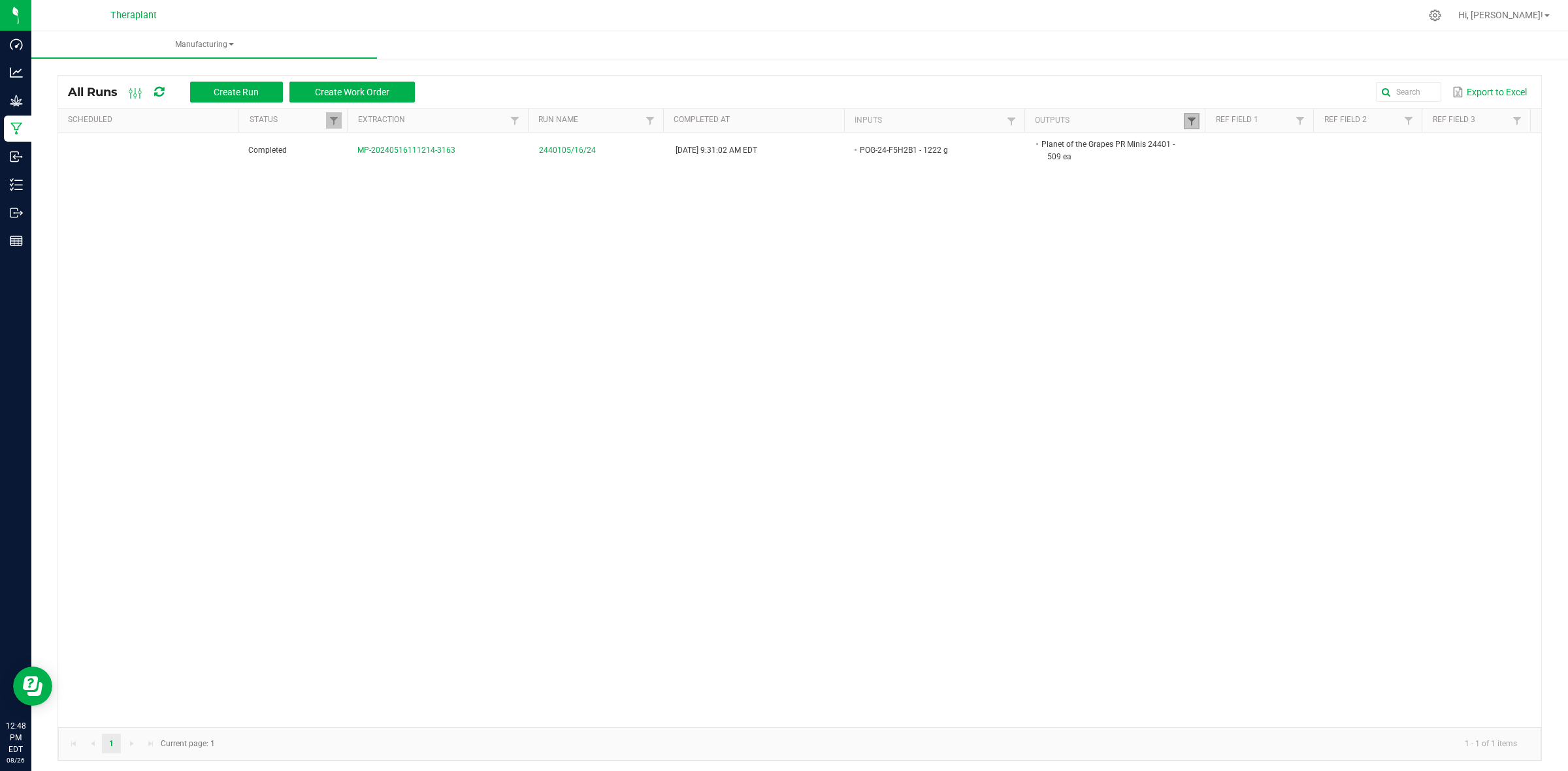
click at [1186, 121] on span at bounding box center [1191, 121] width 10 height 10
click at [1233, 154] on input "Planet of the Grapes PR Minis 24401" at bounding box center [1249, 148] width 135 height 20
type input "41197"
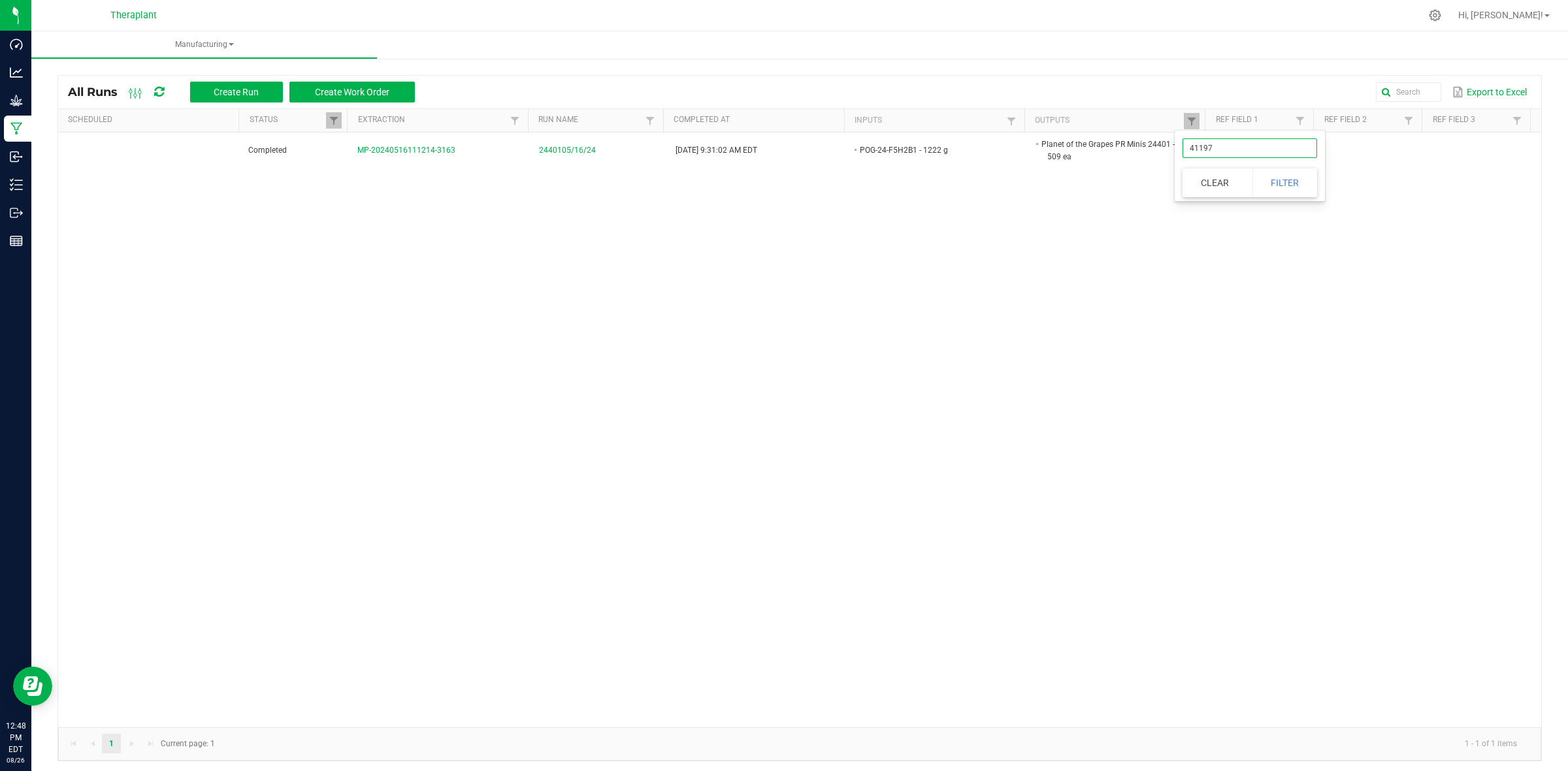
click button "Filter" at bounding box center [1284, 183] width 65 height 28
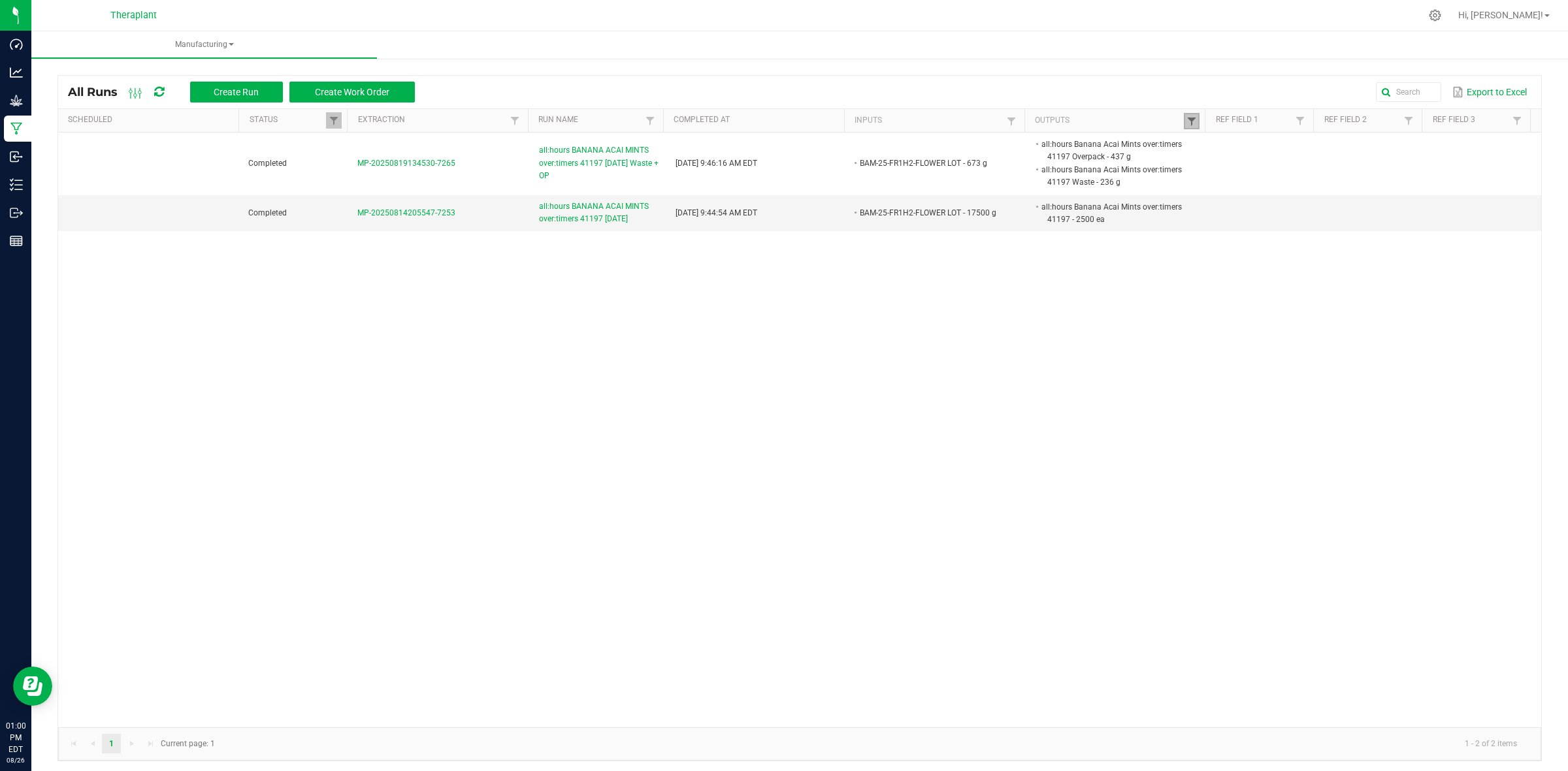
click at [1186, 123] on span at bounding box center [1191, 121] width 10 height 10
click at [1232, 140] on input "41197" at bounding box center [1249, 148] width 135 height 20
type input "41214"
click button "Filter" at bounding box center [1284, 183] width 65 height 28
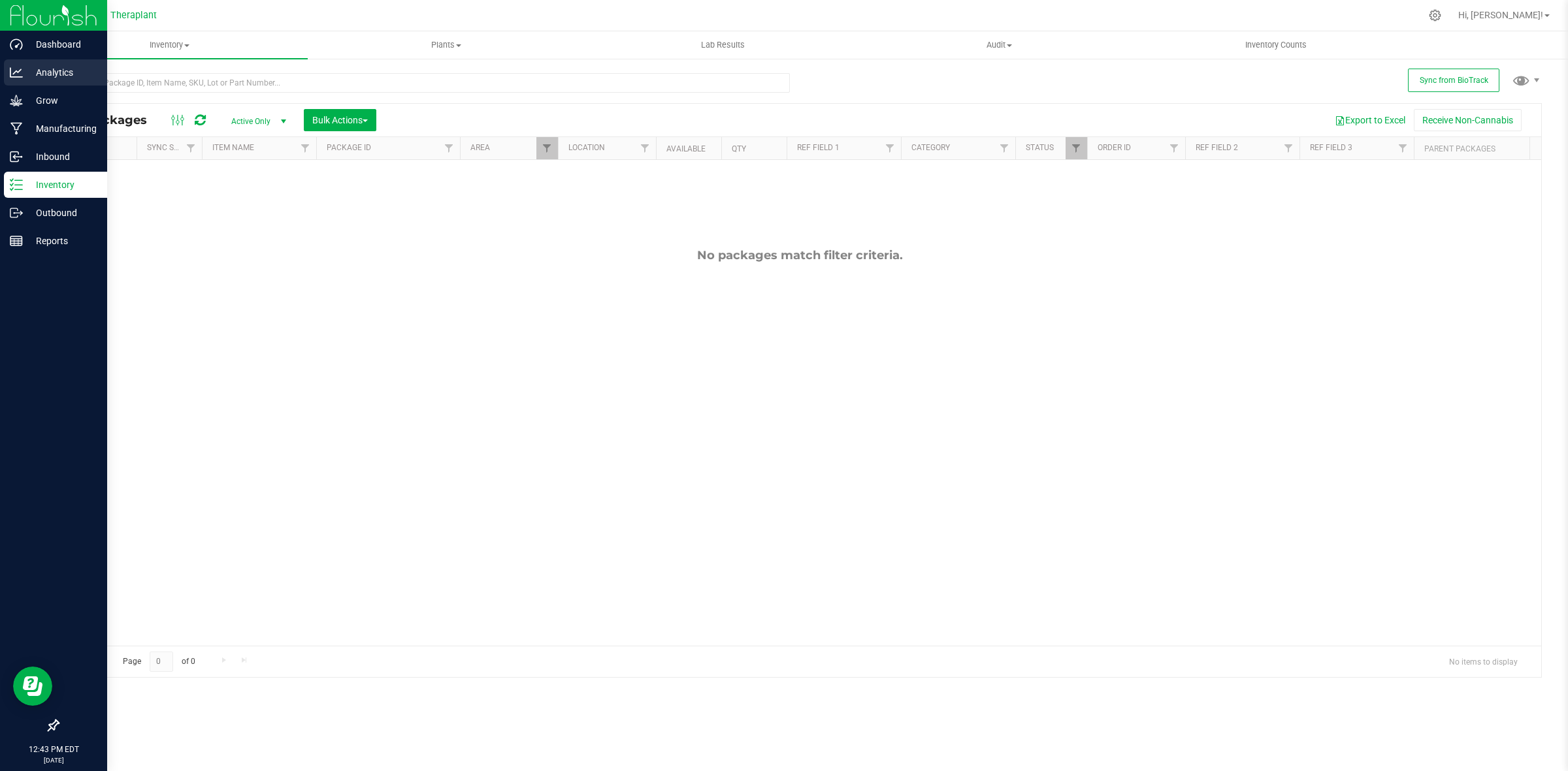
click at [66, 77] on p "Analytics" at bounding box center [61, 73] width 78 height 16
